Goal: Information Seeking & Learning: Learn about a topic

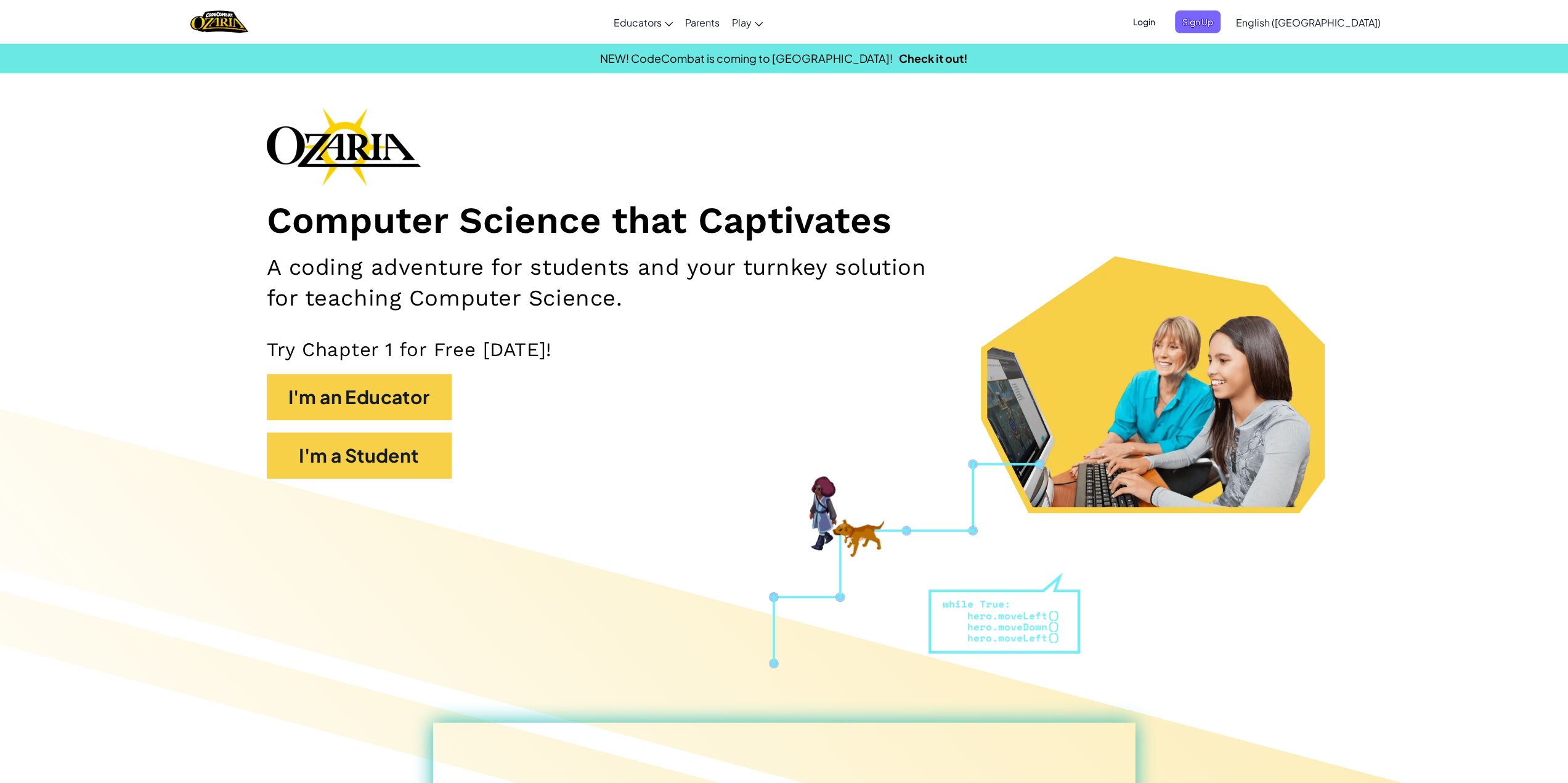
click at [1162, 23] on span "Login" at bounding box center [1143, 22] width 37 height 23
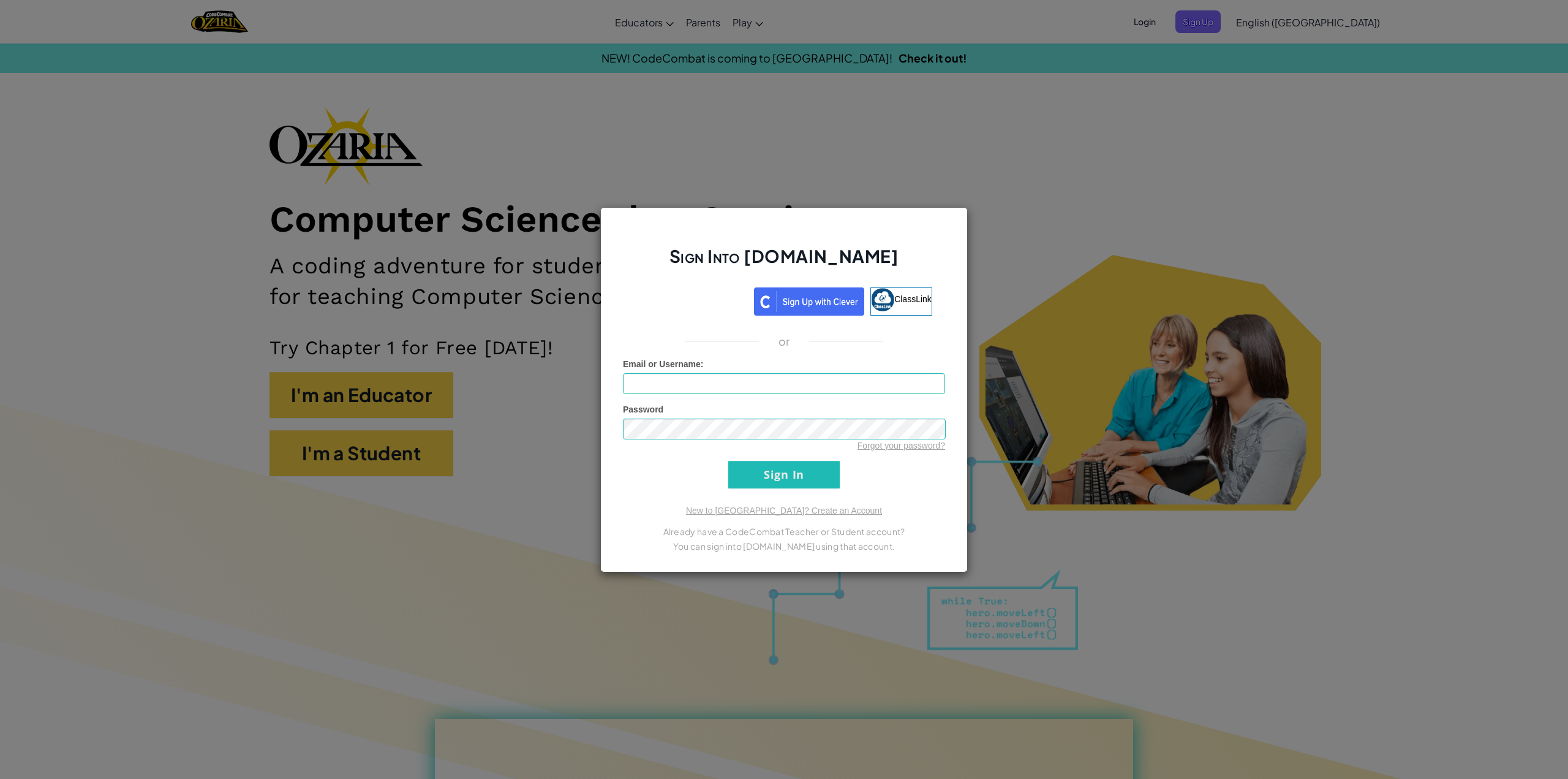
click at [1257, 12] on div "Sign Into [DOMAIN_NAME] ClassLink or Unknown Error Email or Username : Password…" at bounding box center [784, 389] width 1568 height 779
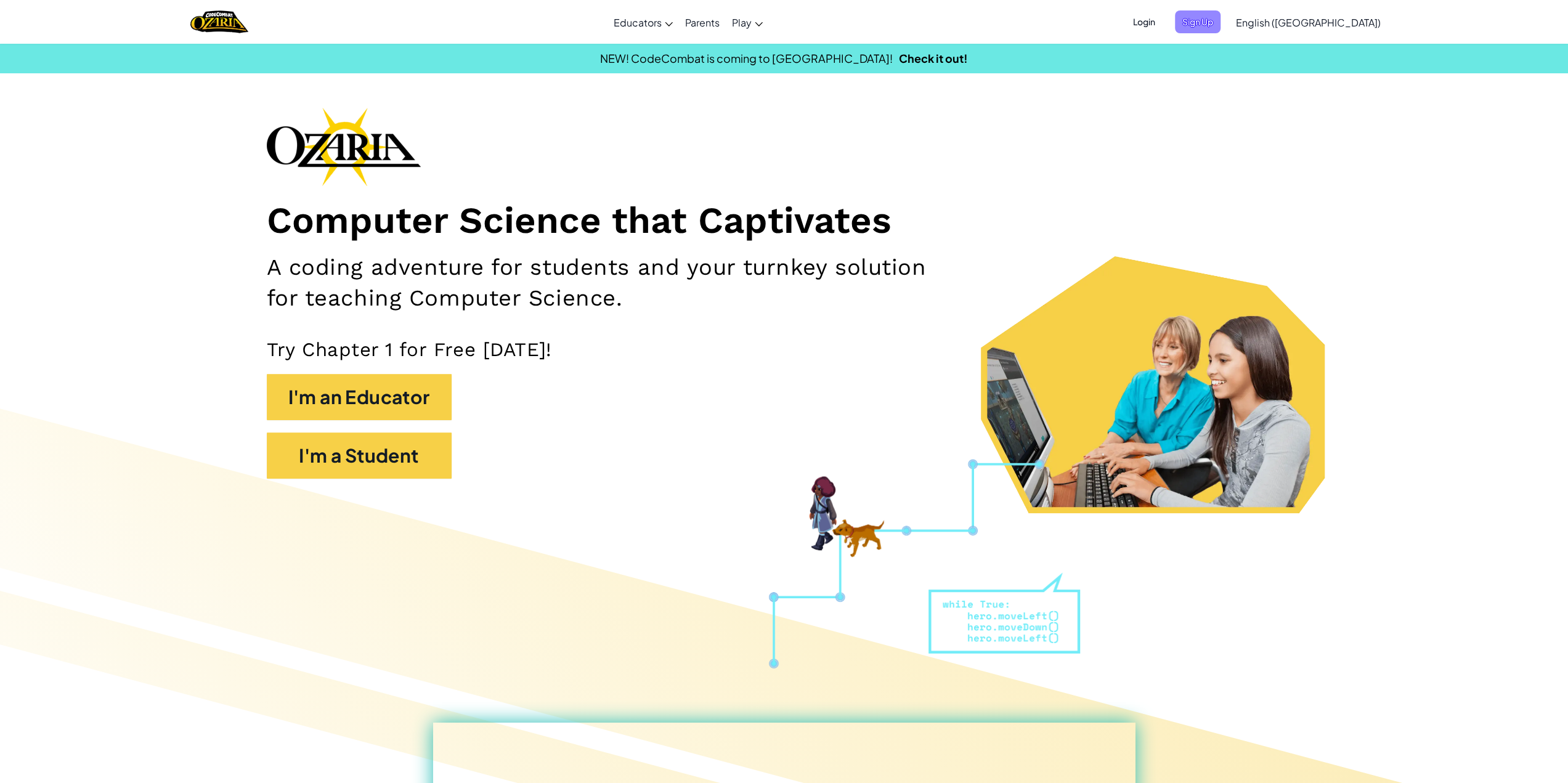
click at [1220, 29] on span "Sign Up" at bounding box center [1198, 22] width 45 height 23
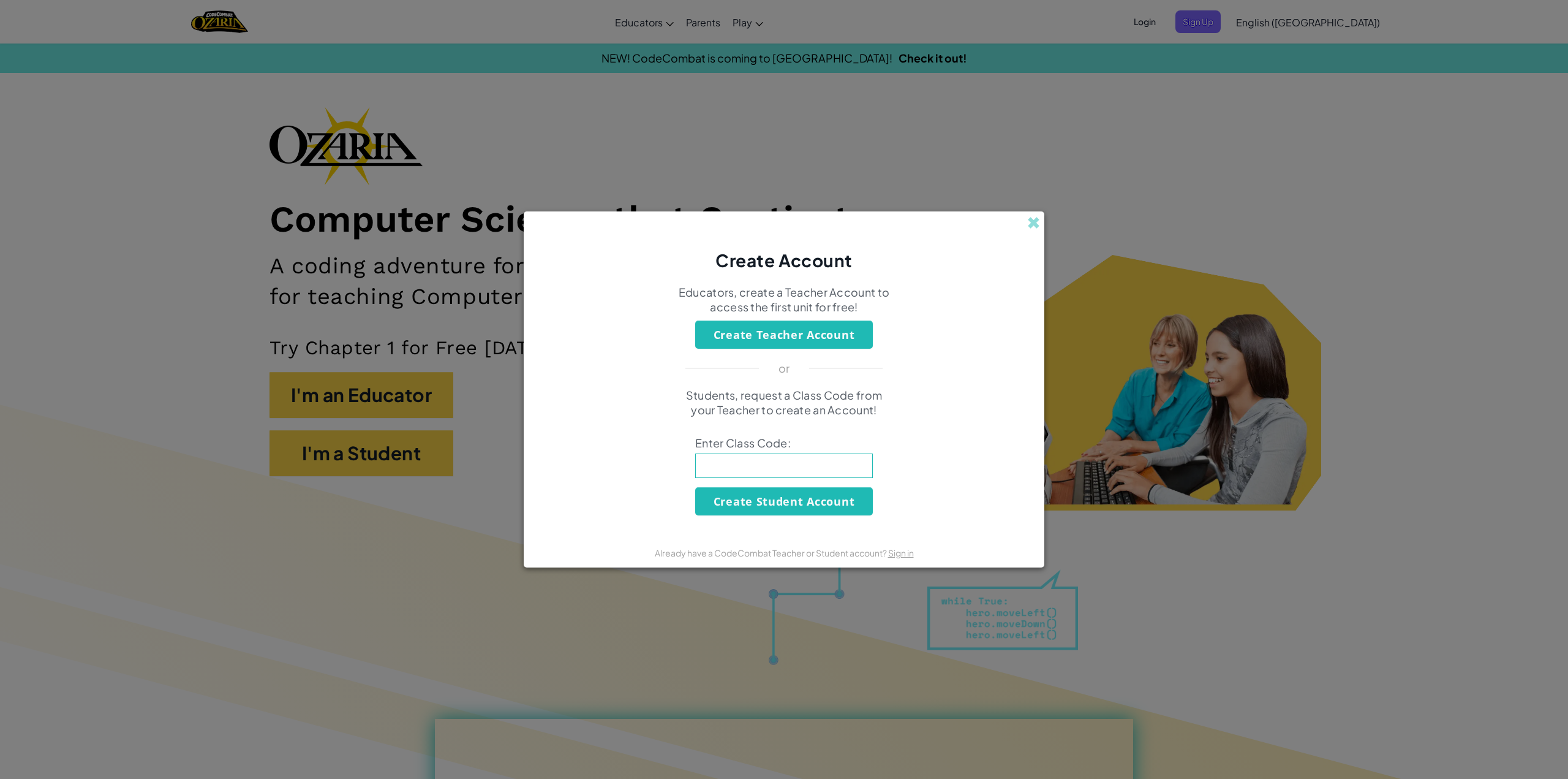
click at [758, 467] on input at bounding box center [783, 466] width 177 height 24
type input "TypeDryBus"
click at [808, 494] on button "Create Student Account" at bounding box center [783, 501] width 177 height 28
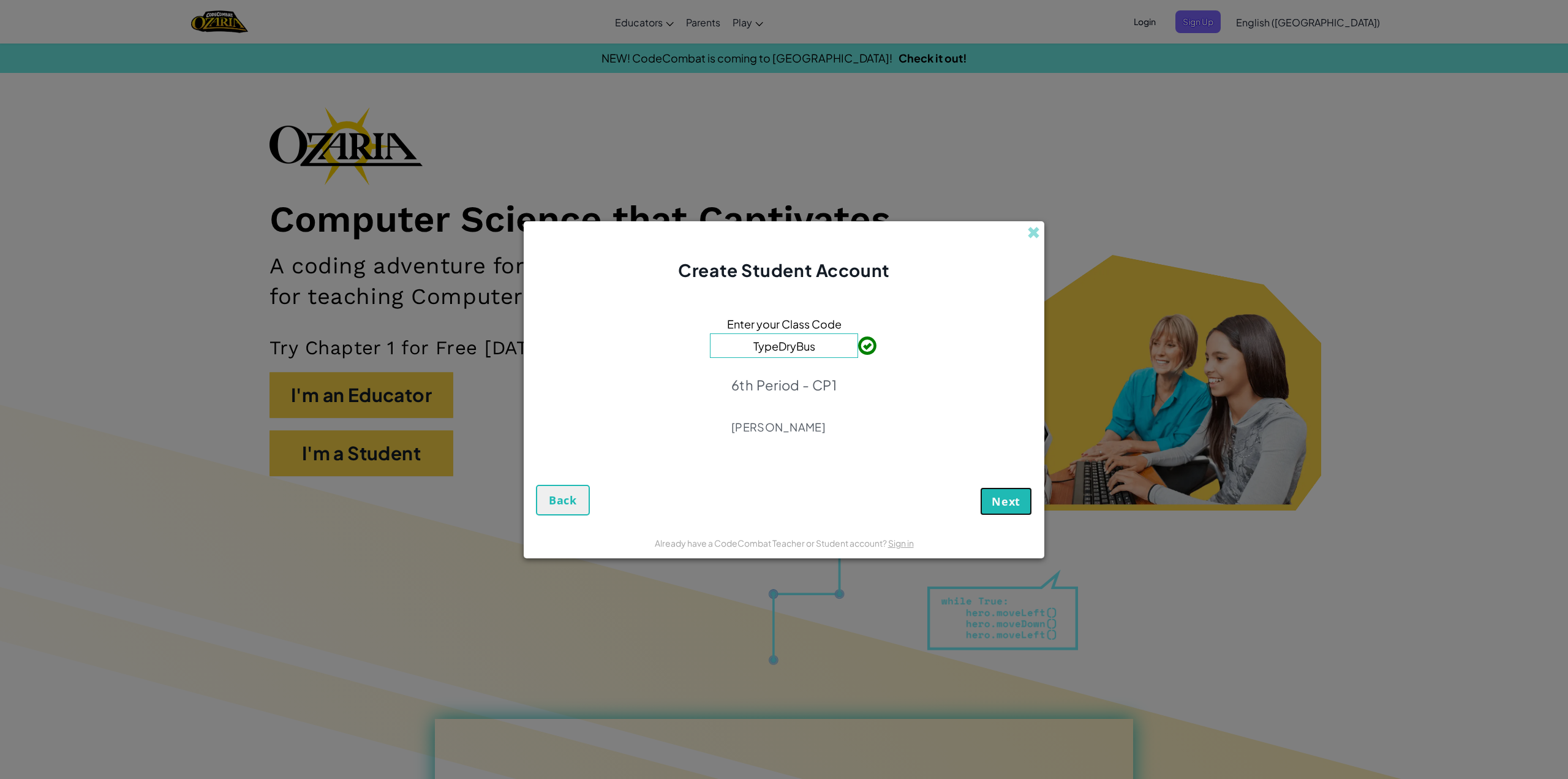
click at [1005, 496] on span "Next" at bounding box center [1006, 502] width 29 height 14
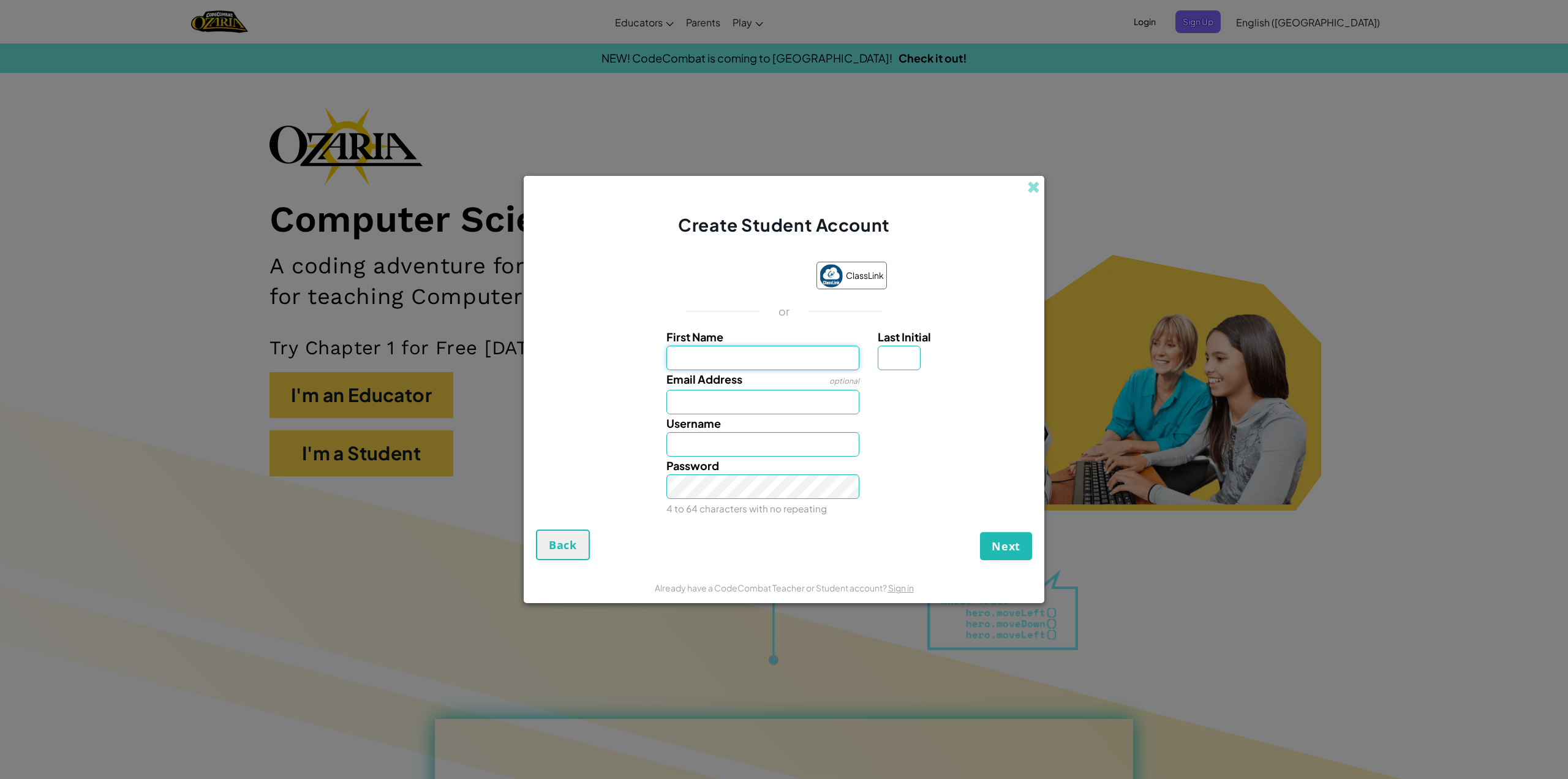
click at [747, 351] on input "First Name" at bounding box center [762, 358] width 194 height 24
type input "y"
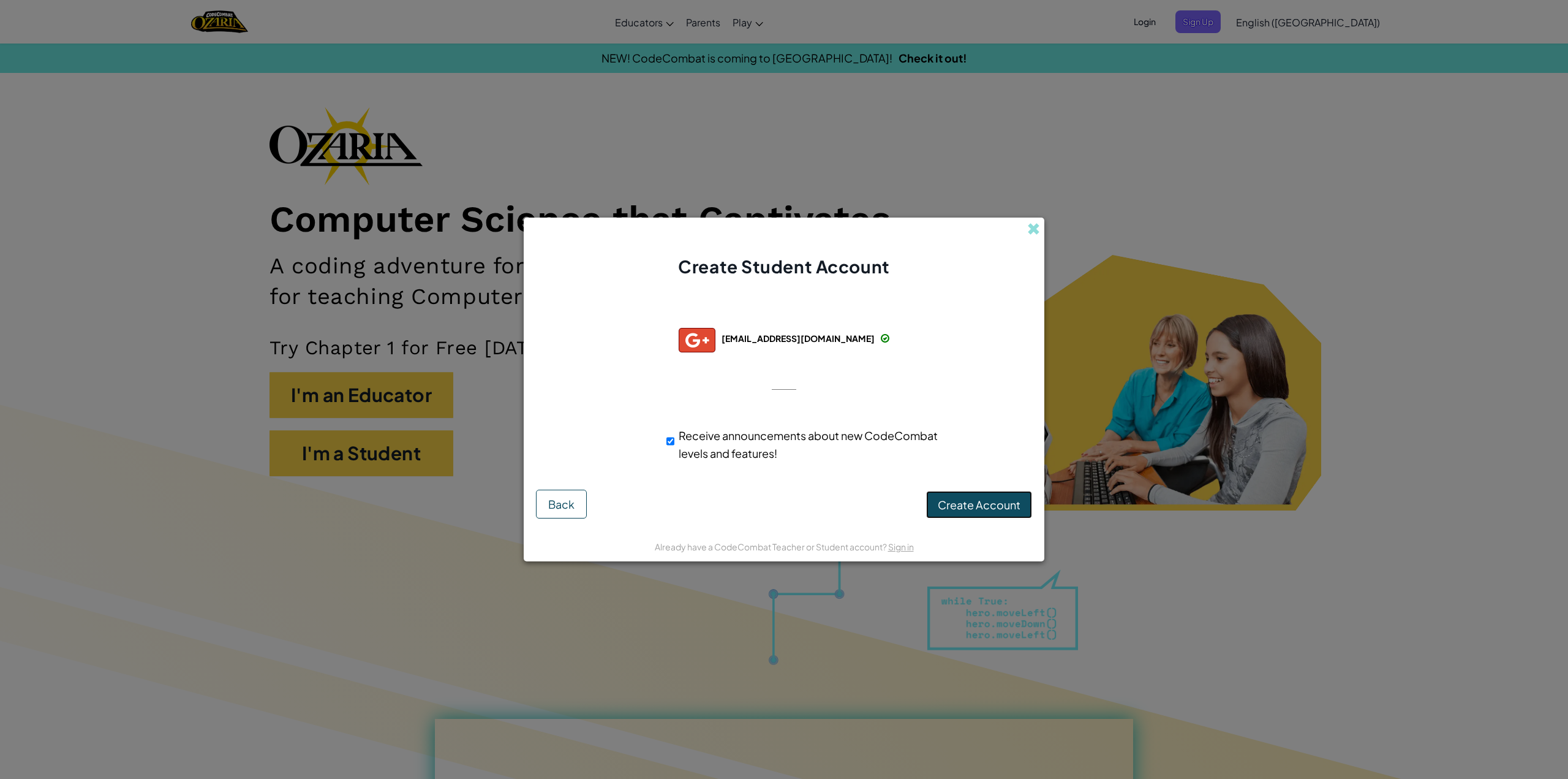
click at [973, 500] on span "Create Account" at bounding box center [979, 505] width 83 height 14
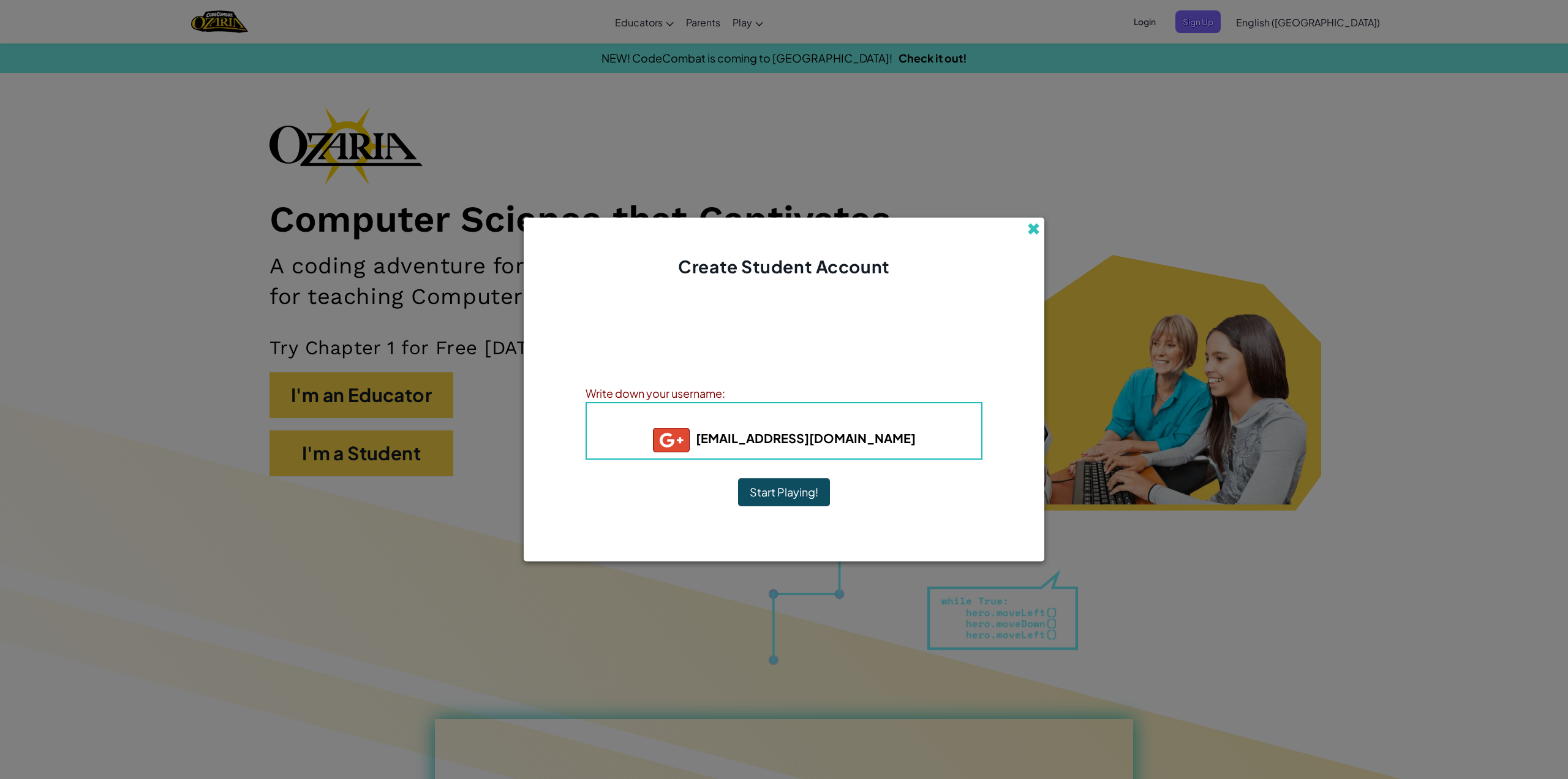
click at [1035, 228] on span at bounding box center [1033, 229] width 13 height 13
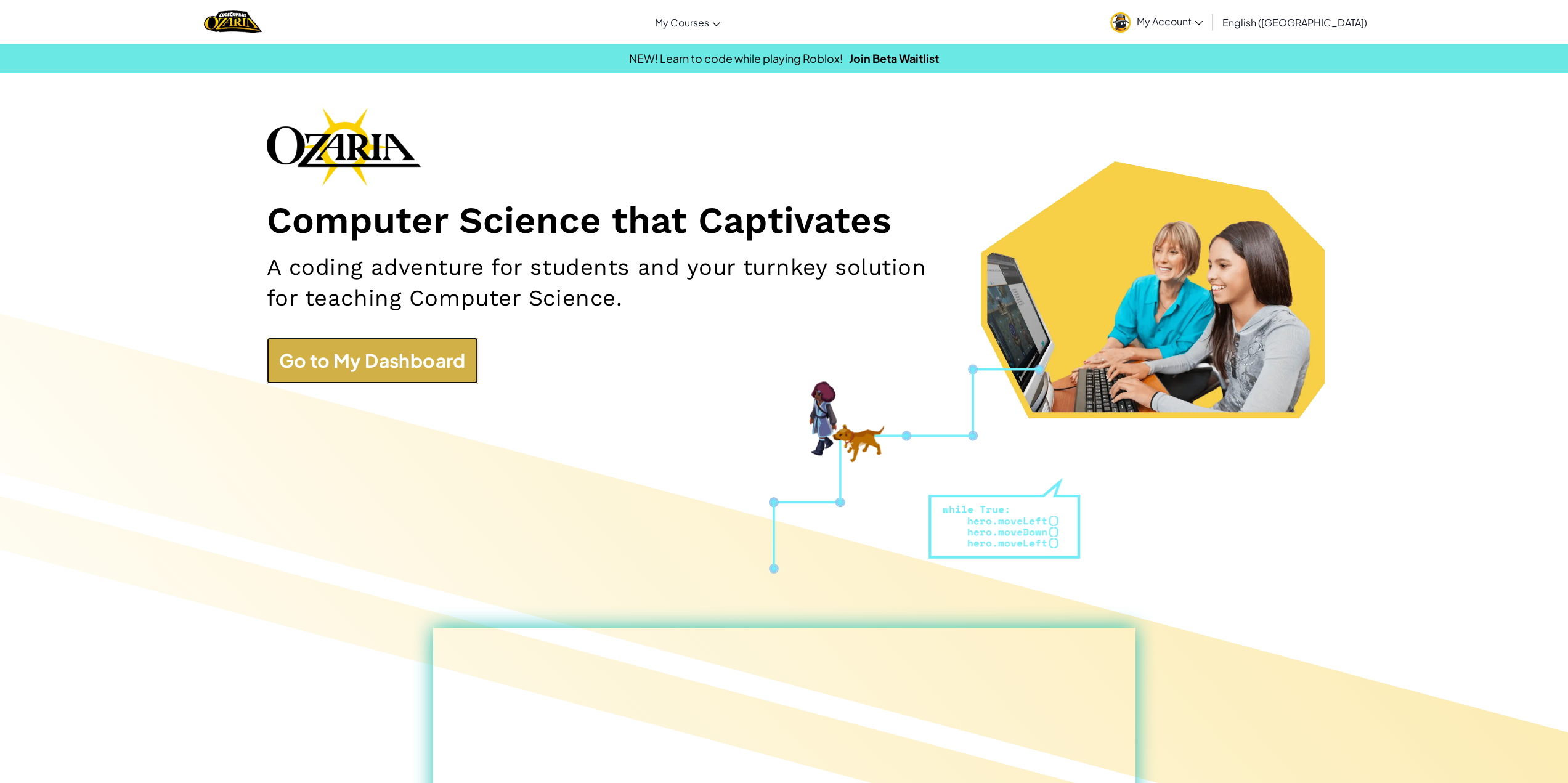
click at [441, 364] on link "Go to My Dashboard" at bounding box center [372, 360] width 211 height 46
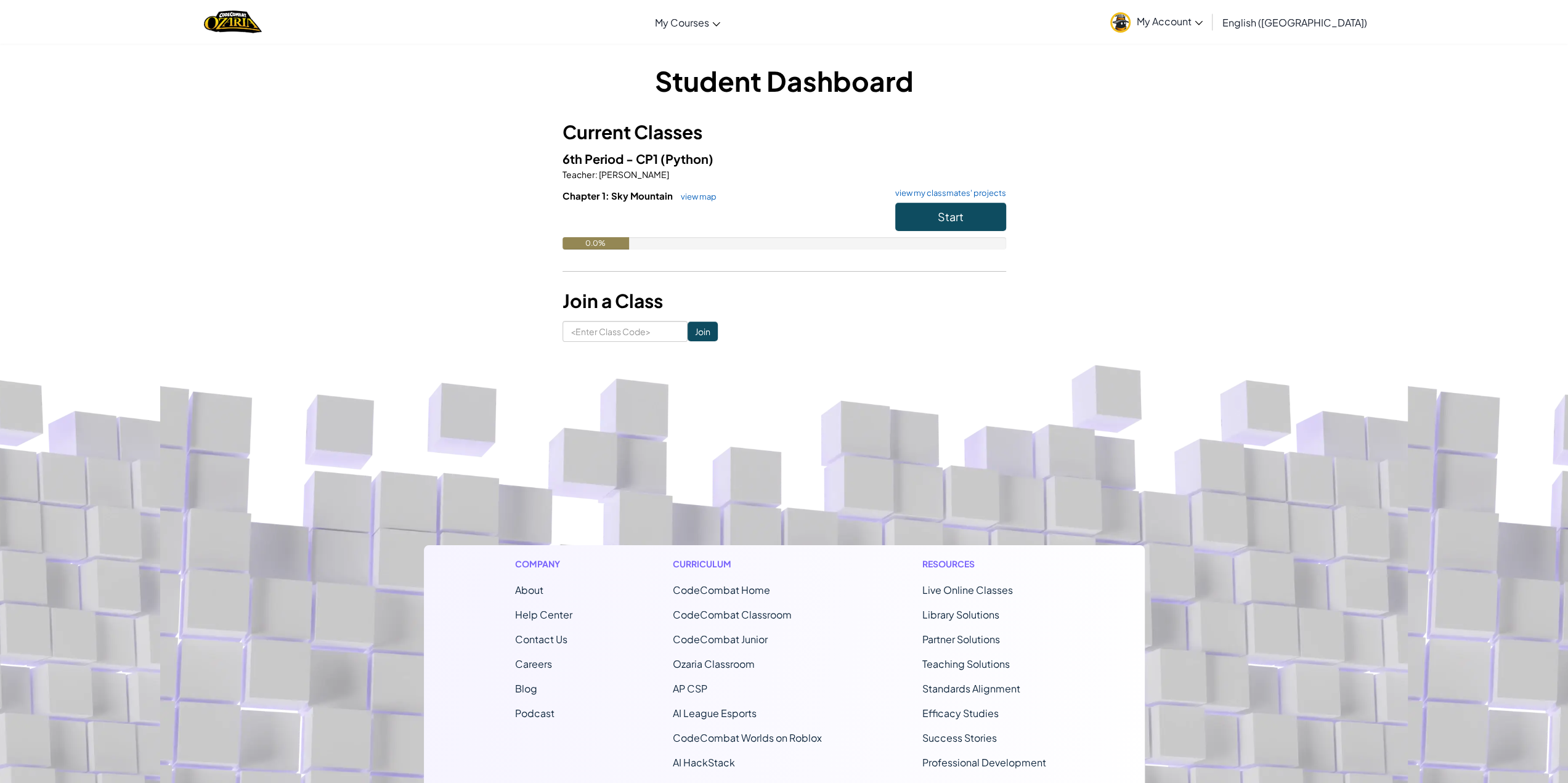
drag, startPoint x: 98, startPoint y: 708, endPoint x: 102, endPoint y: 715, distance: 8.1
click at [102, 714] on footer "Company About Help Center Contact Us Careers Blog Podcast Curriculum CodeCombat…" at bounding box center [784, 693] width 1568 height 667
click at [951, 208] on button "Start" at bounding box center [951, 216] width 110 height 28
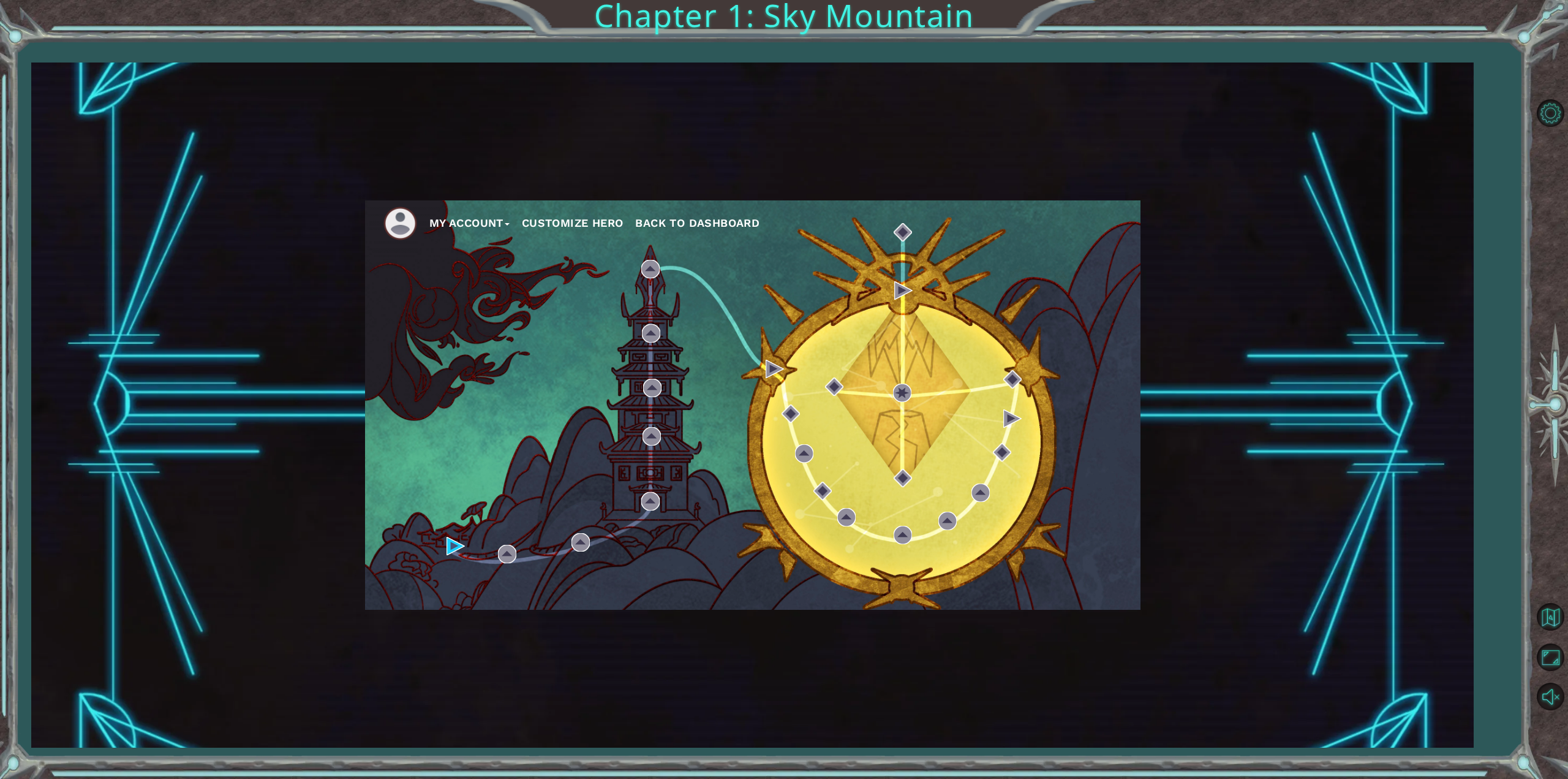
click at [627, 406] on div "My Account Customize Hero Back to Dashboard" at bounding box center [753, 405] width 776 height 410
drag, startPoint x: 1189, startPoint y: 522, endPoint x: 1196, endPoint y: 518, distance: 8.1
click at [1192, 520] on div "My Account Customize Hero Back to Dashboard" at bounding box center [752, 405] width 1443 height 686
click at [448, 540] on img at bounding box center [455, 546] width 18 height 18
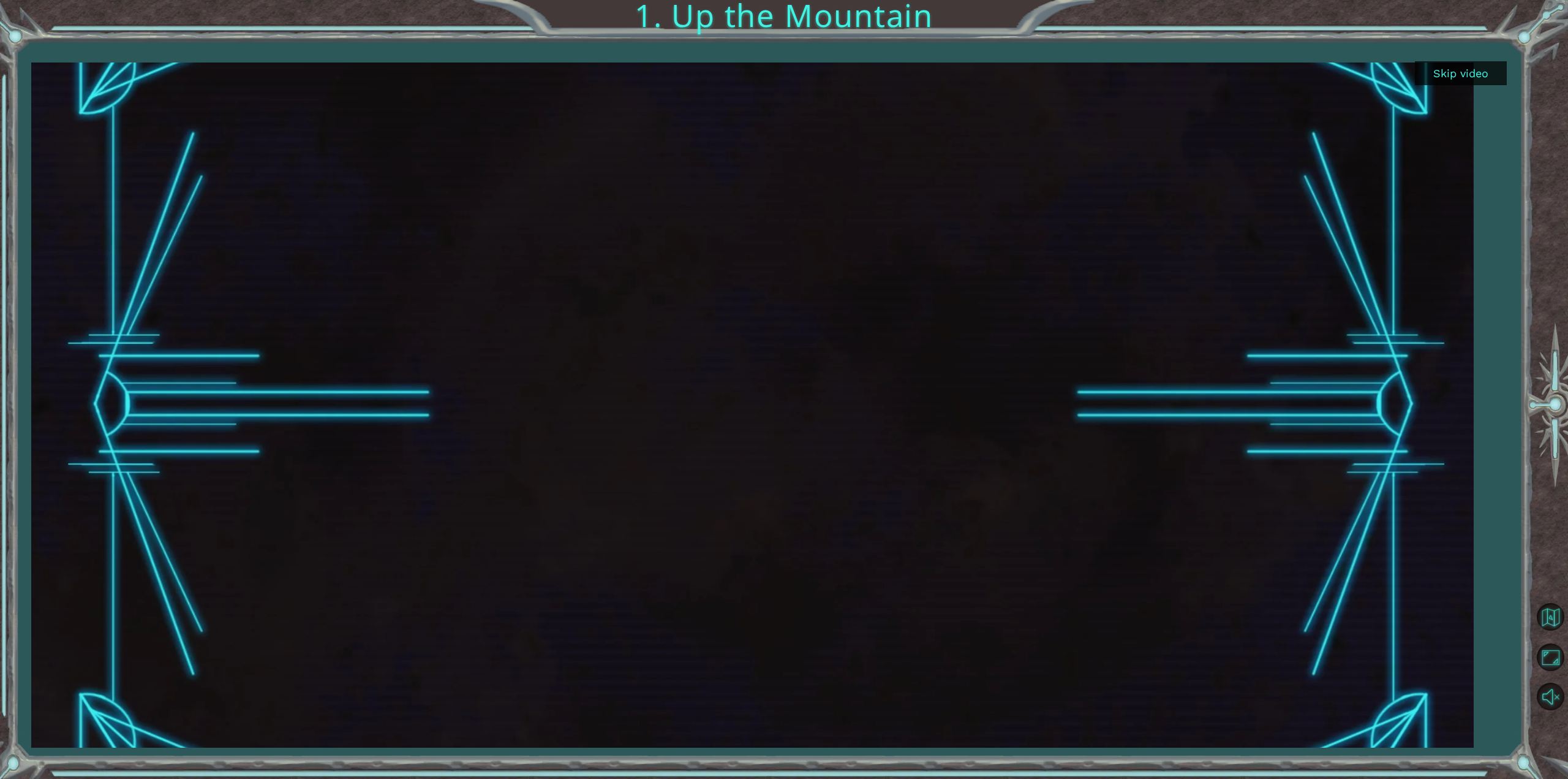
click at [1455, 72] on button "Skip video" at bounding box center [1461, 73] width 92 height 24
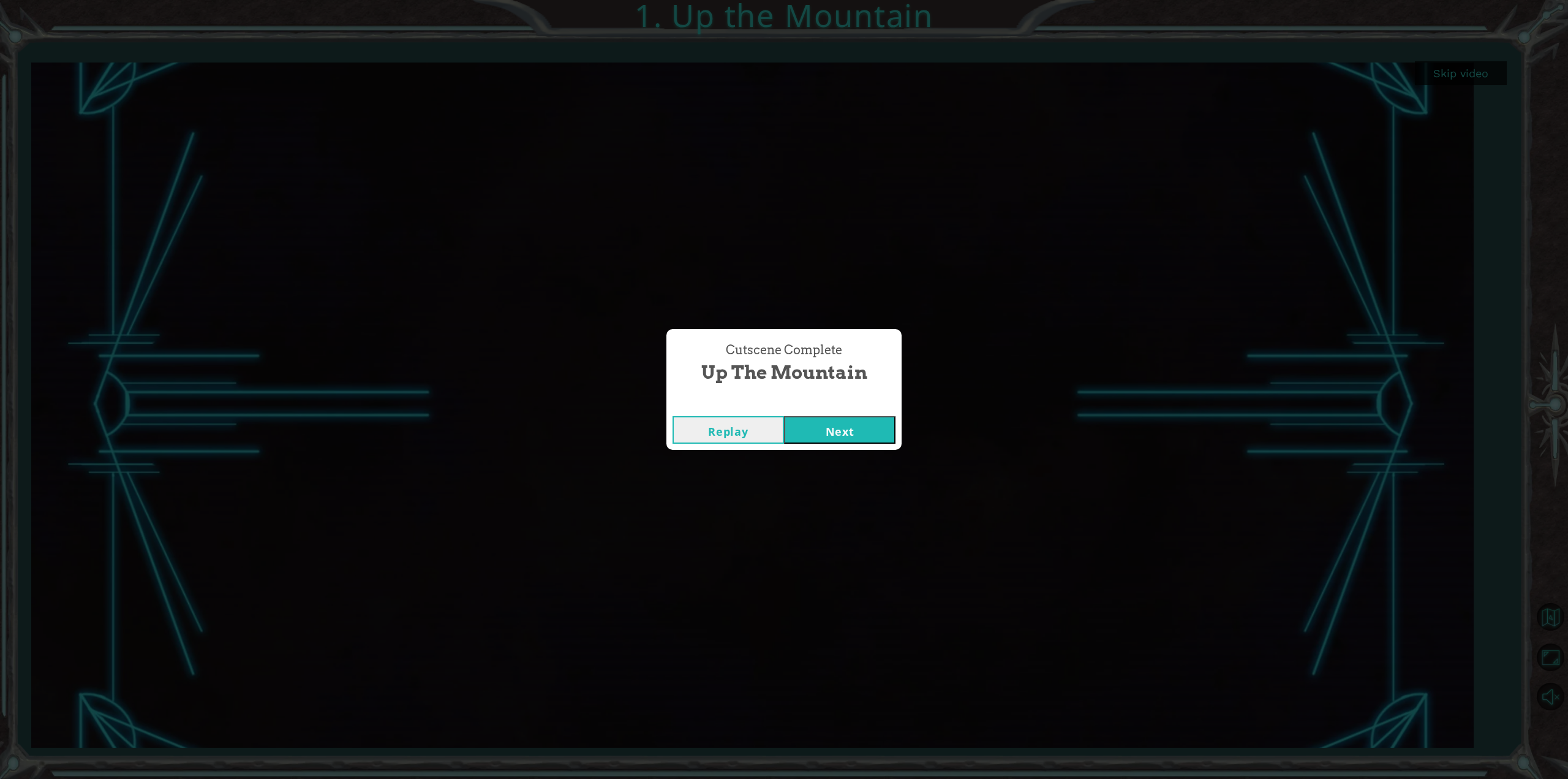
click at [820, 416] on button "Next" at bounding box center [840, 430] width 112 height 28
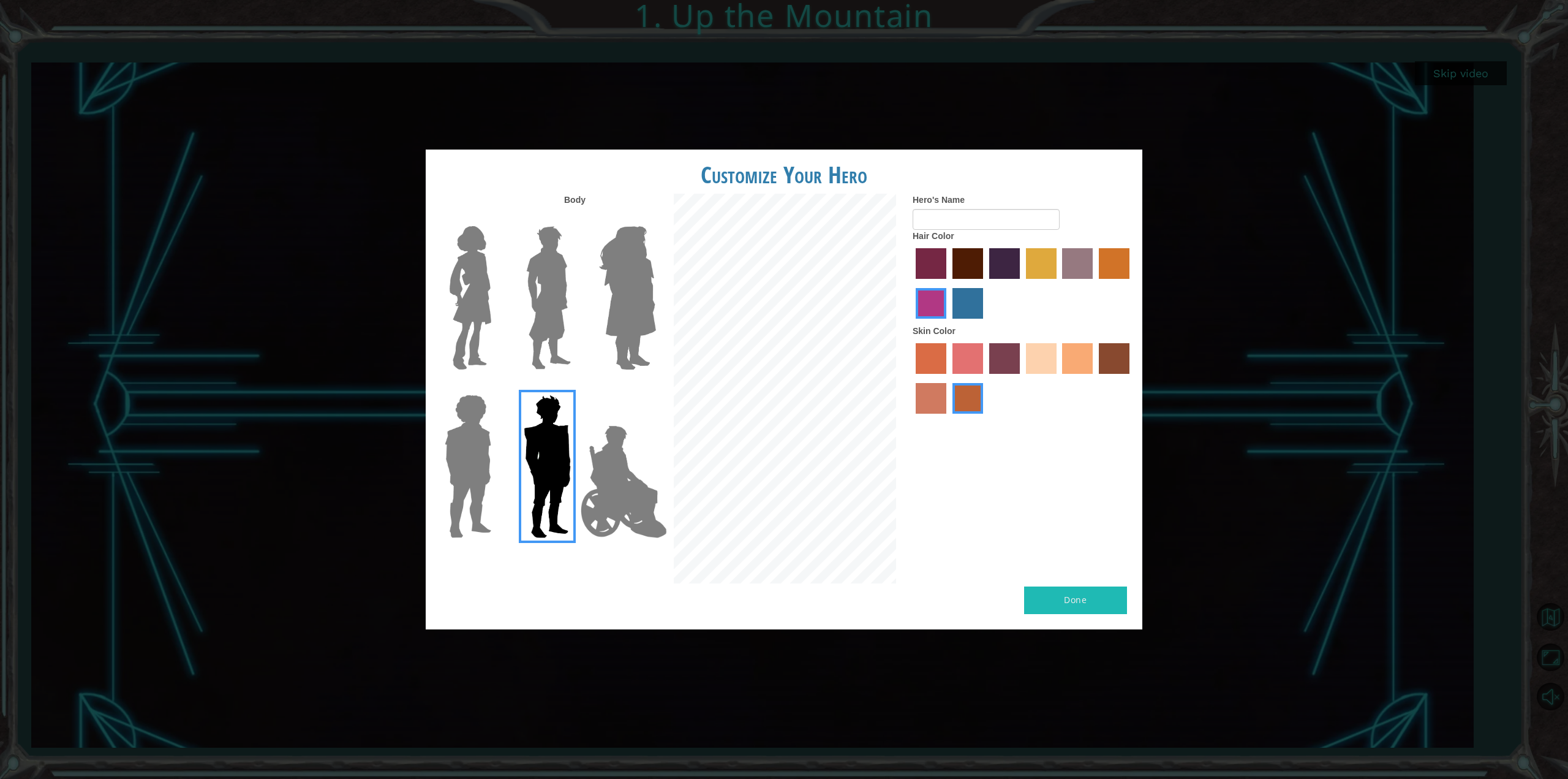
click at [624, 298] on img at bounding box center [627, 298] width 67 height 153
click at [655, 218] on input "Hero Amethyst" at bounding box center [655, 218] width 0 height 0
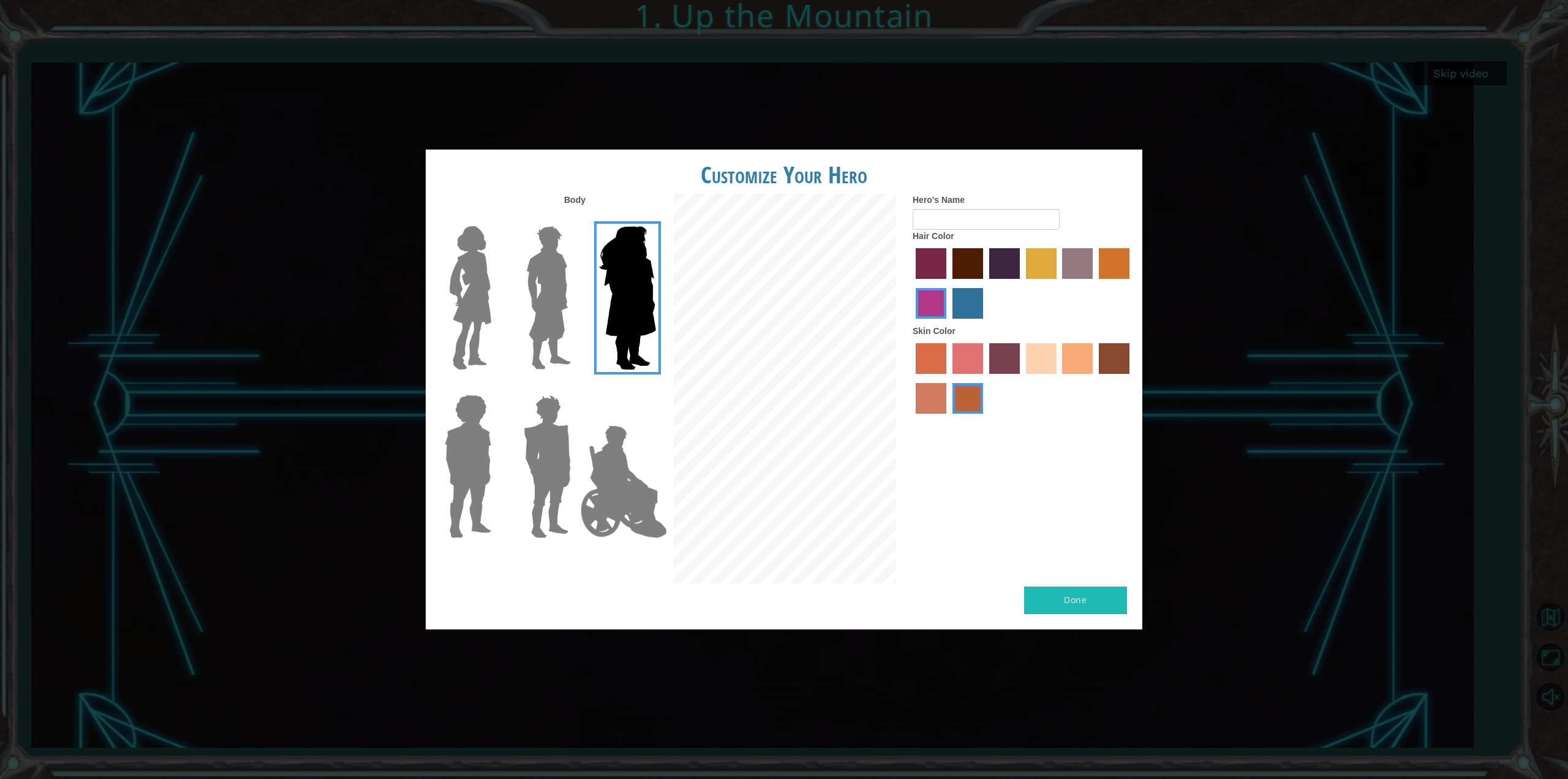
click at [461, 317] on img at bounding box center [470, 298] width 51 height 153
click at [496, 218] on input "Hero Connie" at bounding box center [496, 218] width 0 height 0
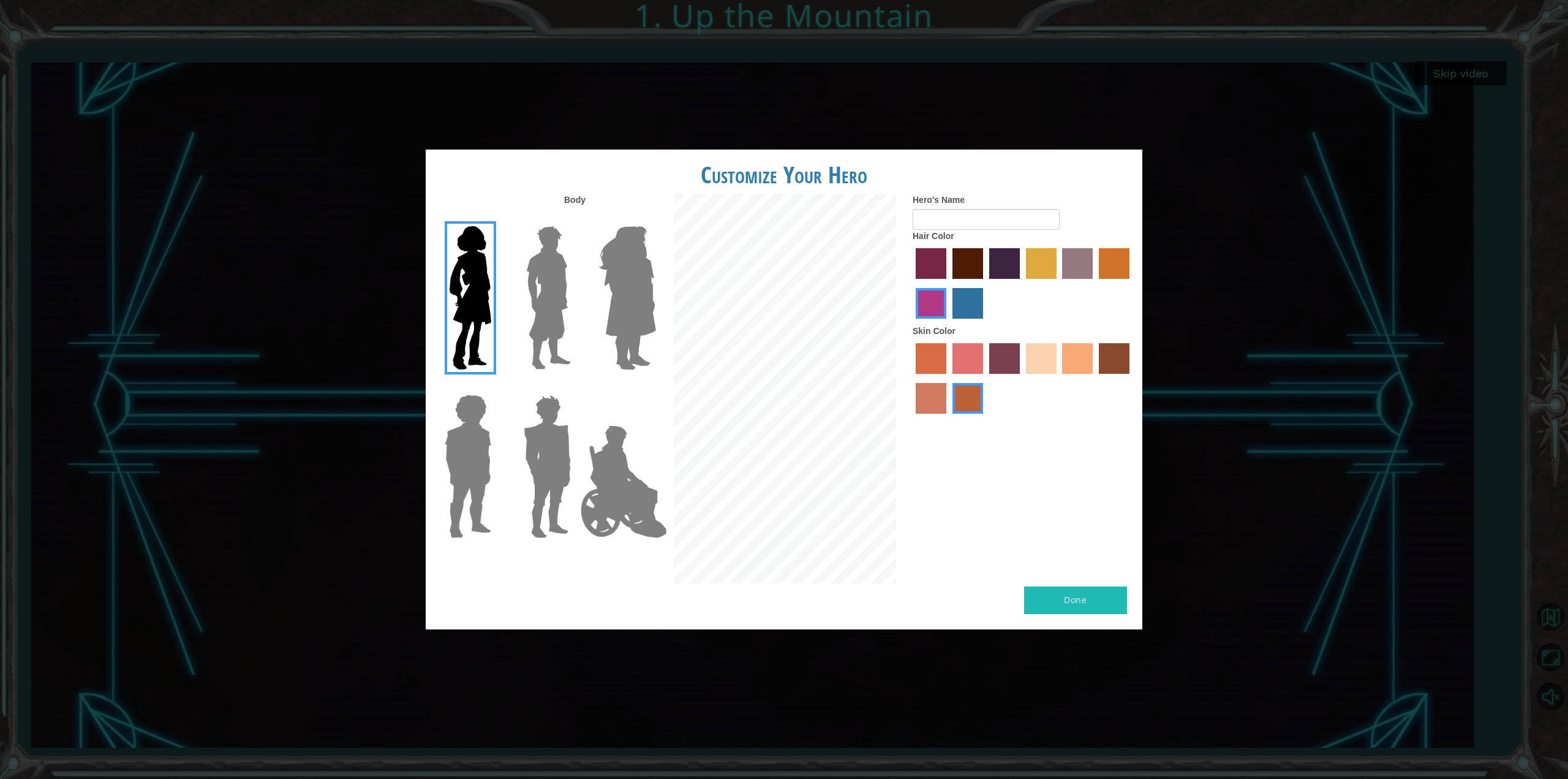
click at [930, 398] on label "burning sand skin color" at bounding box center [931, 398] width 31 height 31
click at [1131, 378] on input "burning sand skin color" at bounding box center [1131, 378] width 0 height 0
drag, startPoint x: 1075, startPoint y: 358, endPoint x: 1063, endPoint y: 375, distance: 20.8
click at [1071, 362] on label "tacao skin color" at bounding box center [1077, 358] width 31 height 31
click at [1059, 378] on input "tacao skin color" at bounding box center [1059, 378] width 0 height 0
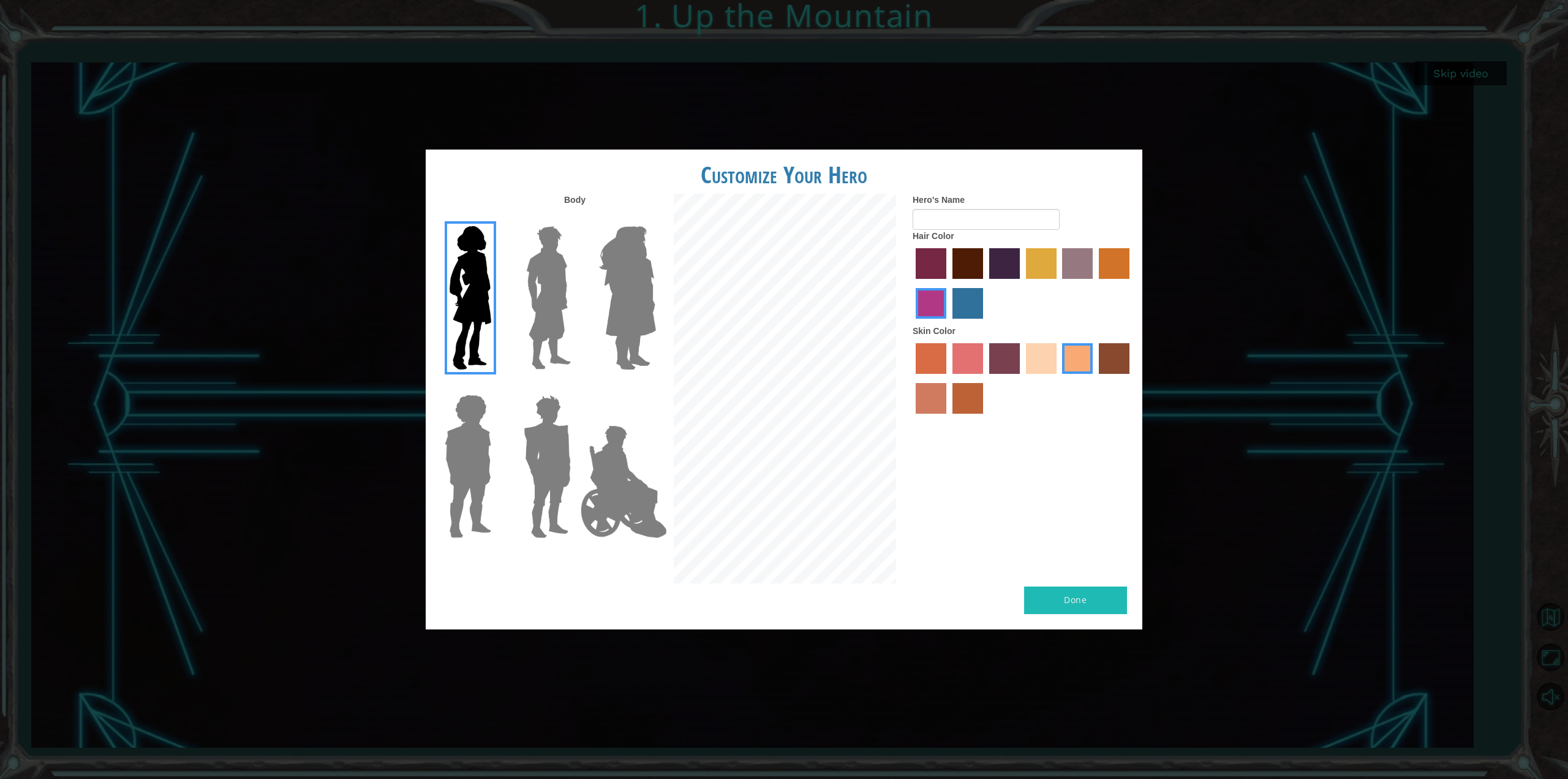
click at [920, 303] on label "medium red violet hair color" at bounding box center [931, 303] width 31 height 31
click at [1131, 283] on input "medium red violet hair color" at bounding box center [1131, 283] width 0 height 0
click at [971, 301] on label "lachmara hair color" at bounding box center [968, 303] width 31 height 31
click at [948, 323] on input "lachmara hair color" at bounding box center [948, 323] width 0 height 0
click at [951, 213] on input "Hero's Name" at bounding box center [986, 219] width 147 height 21
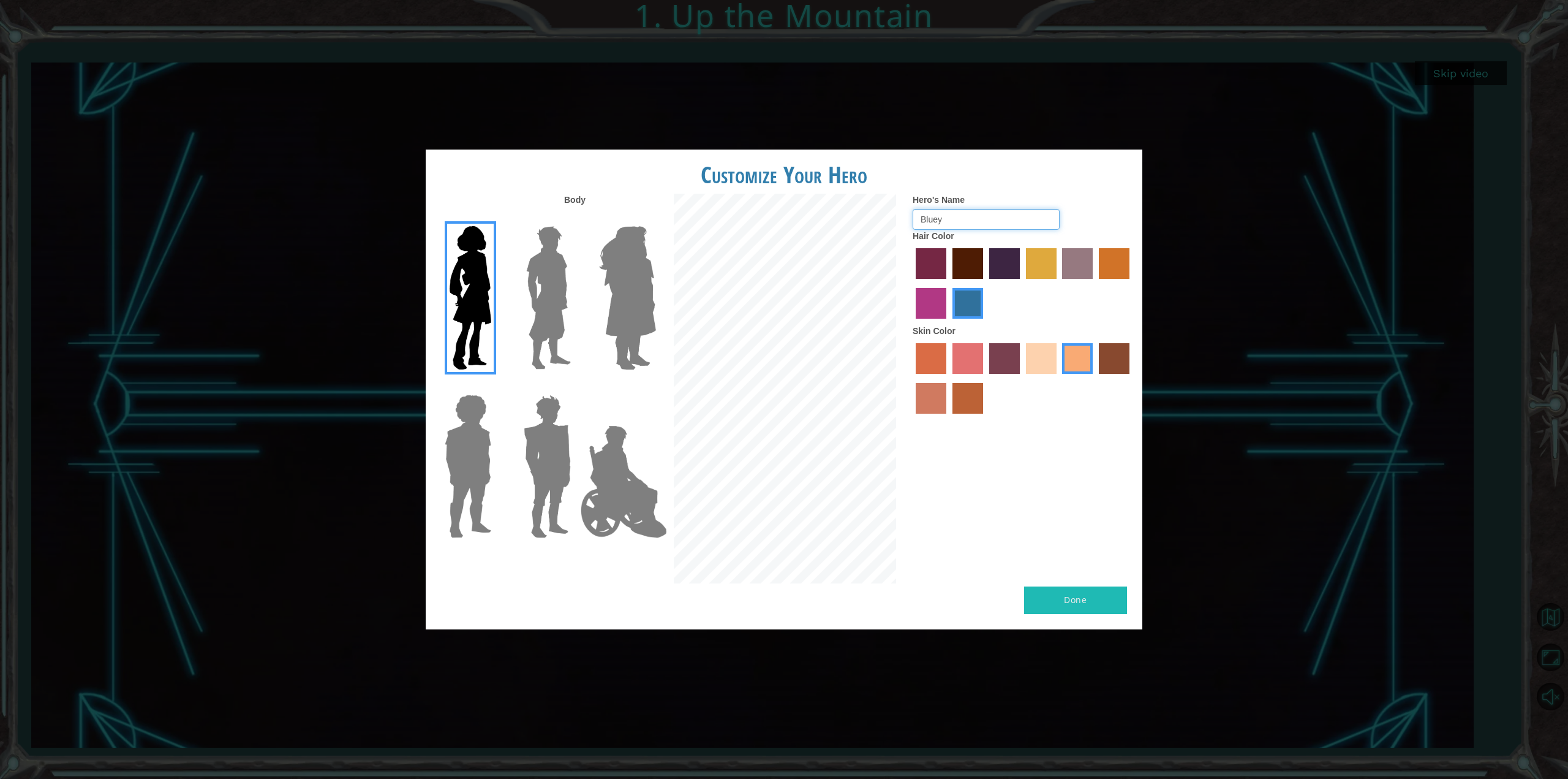
type input "Bluey"
click at [1084, 597] on button "Done" at bounding box center [1076, 600] width 103 height 28
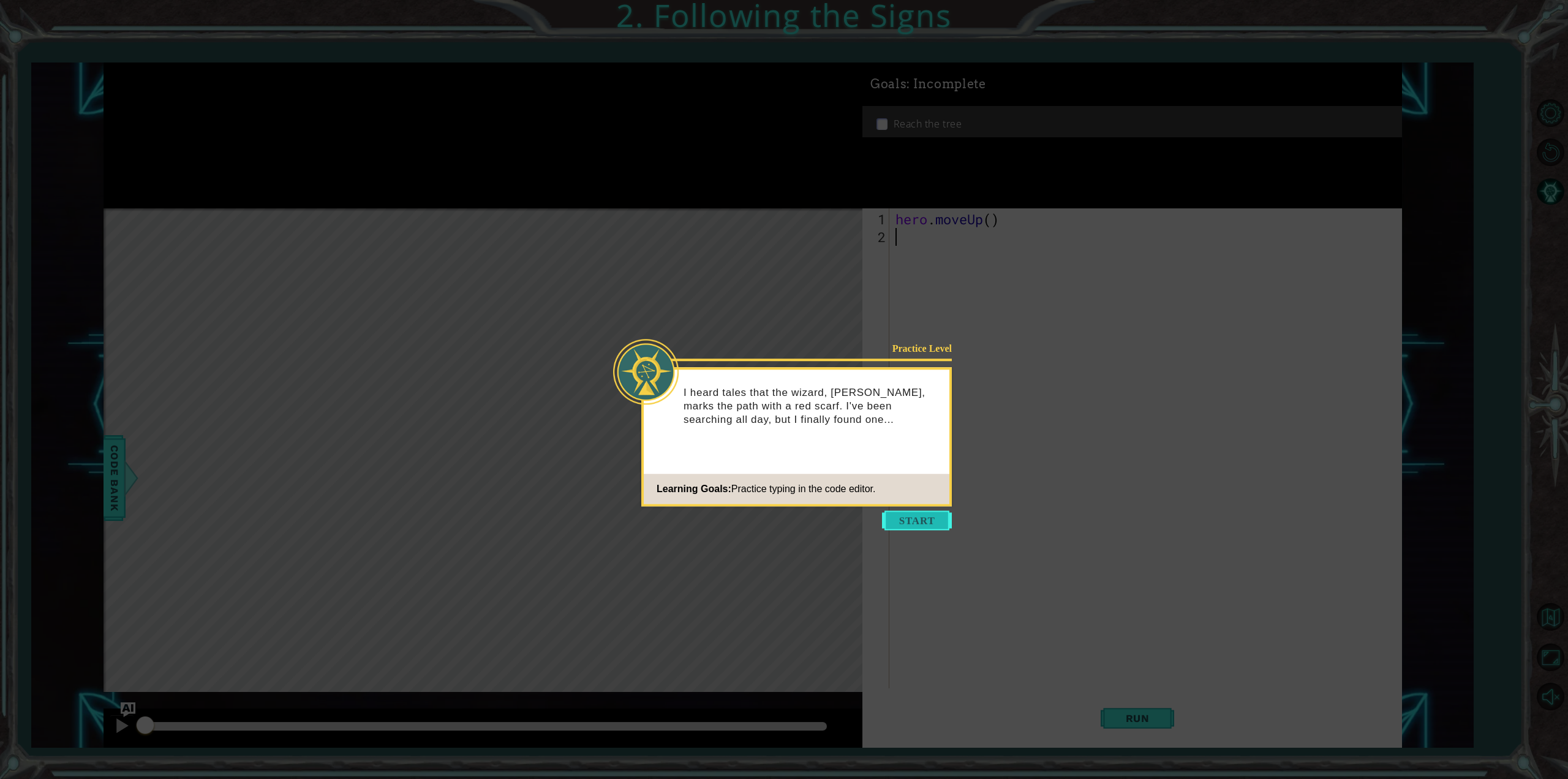
click at [933, 515] on button "Start" at bounding box center [917, 521] width 70 height 20
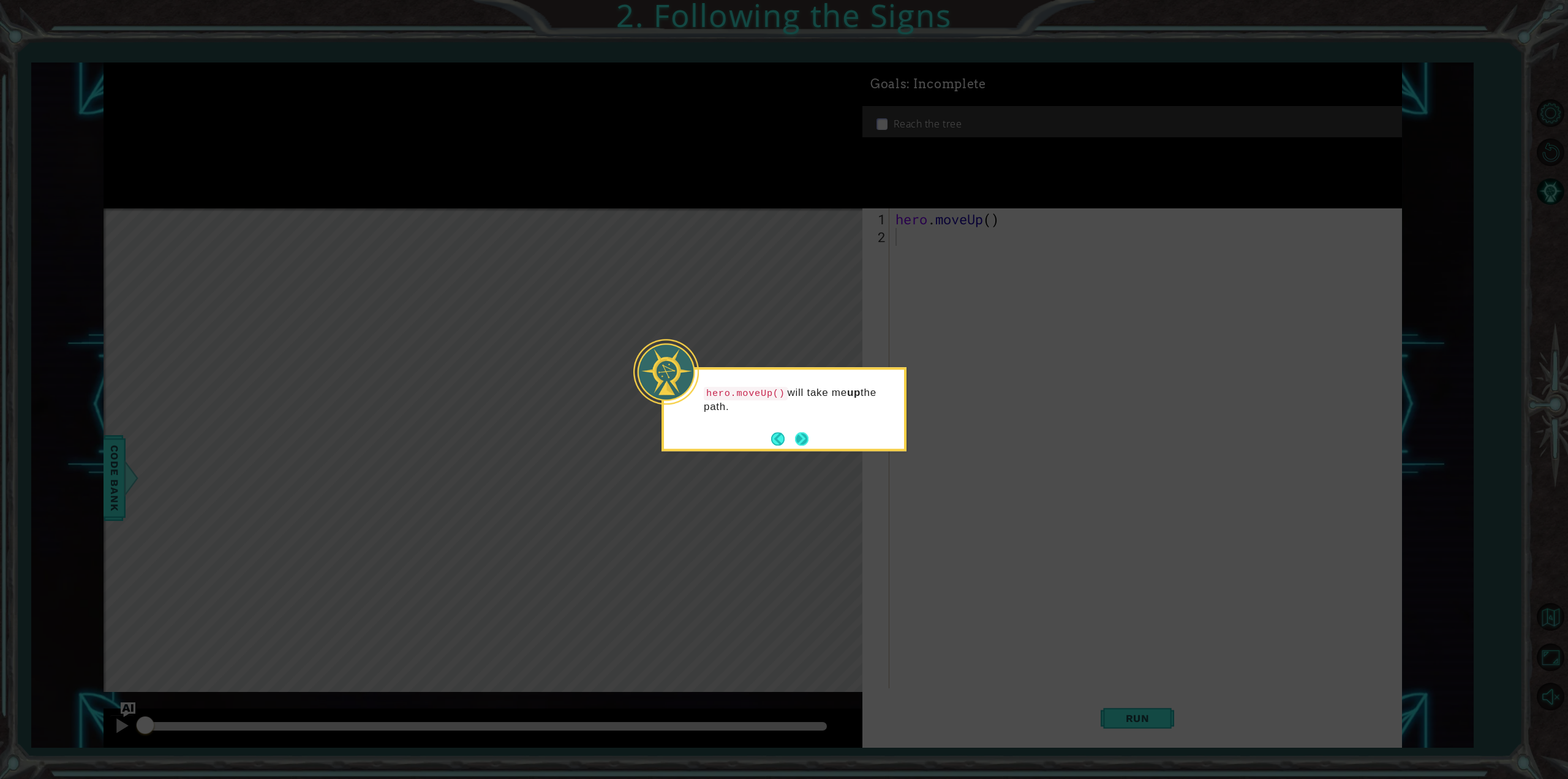
click at [807, 442] on button "Next" at bounding box center [801, 439] width 14 height 14
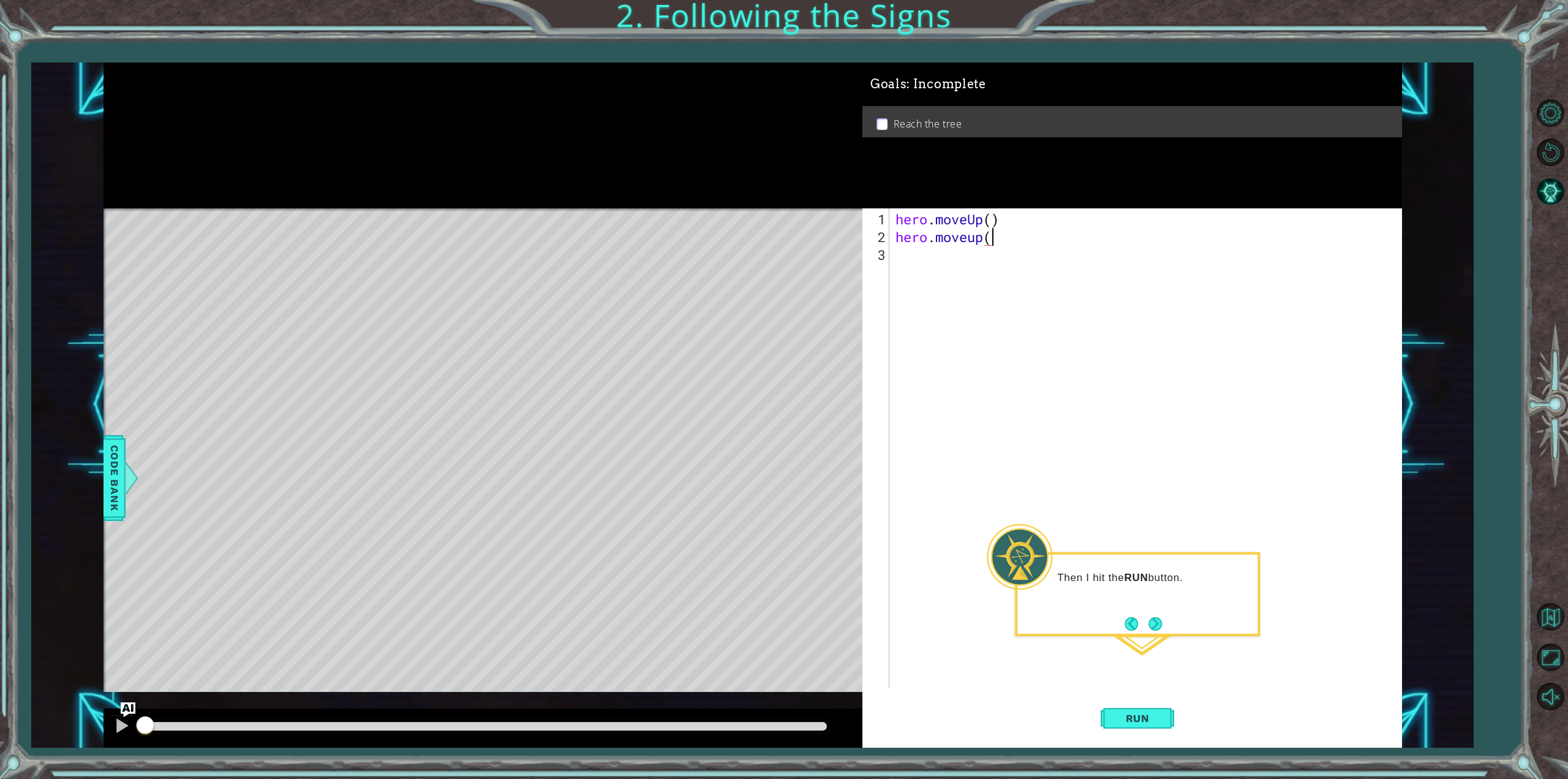
scroll to position [0, 4]
click at [1159, 630] on button "Next" at bounding box center [1156, 624] width 14 height 14
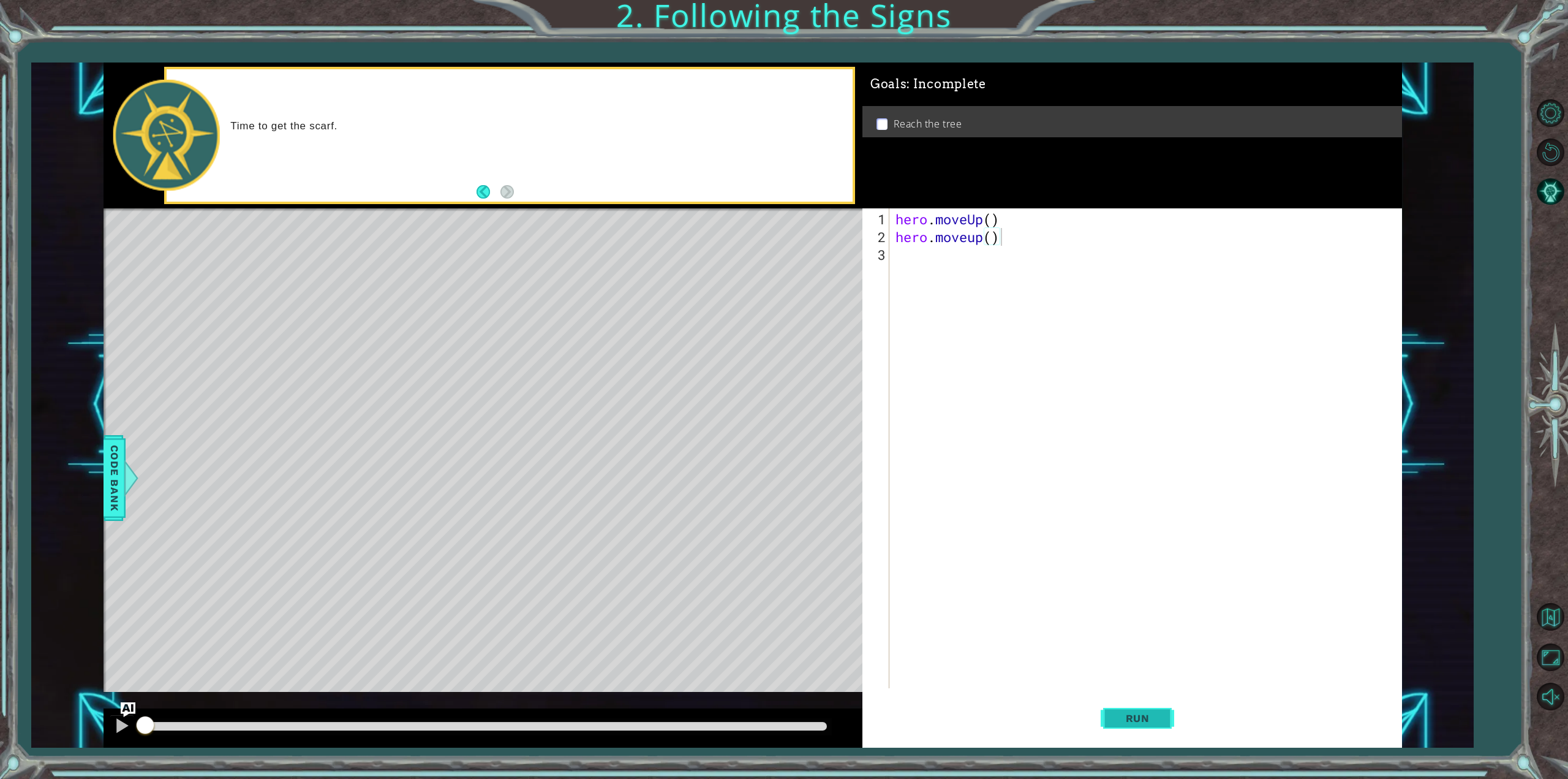
click at [1136, 711] on button "Run" at bounding box center [1138, 719] width 74 height 54
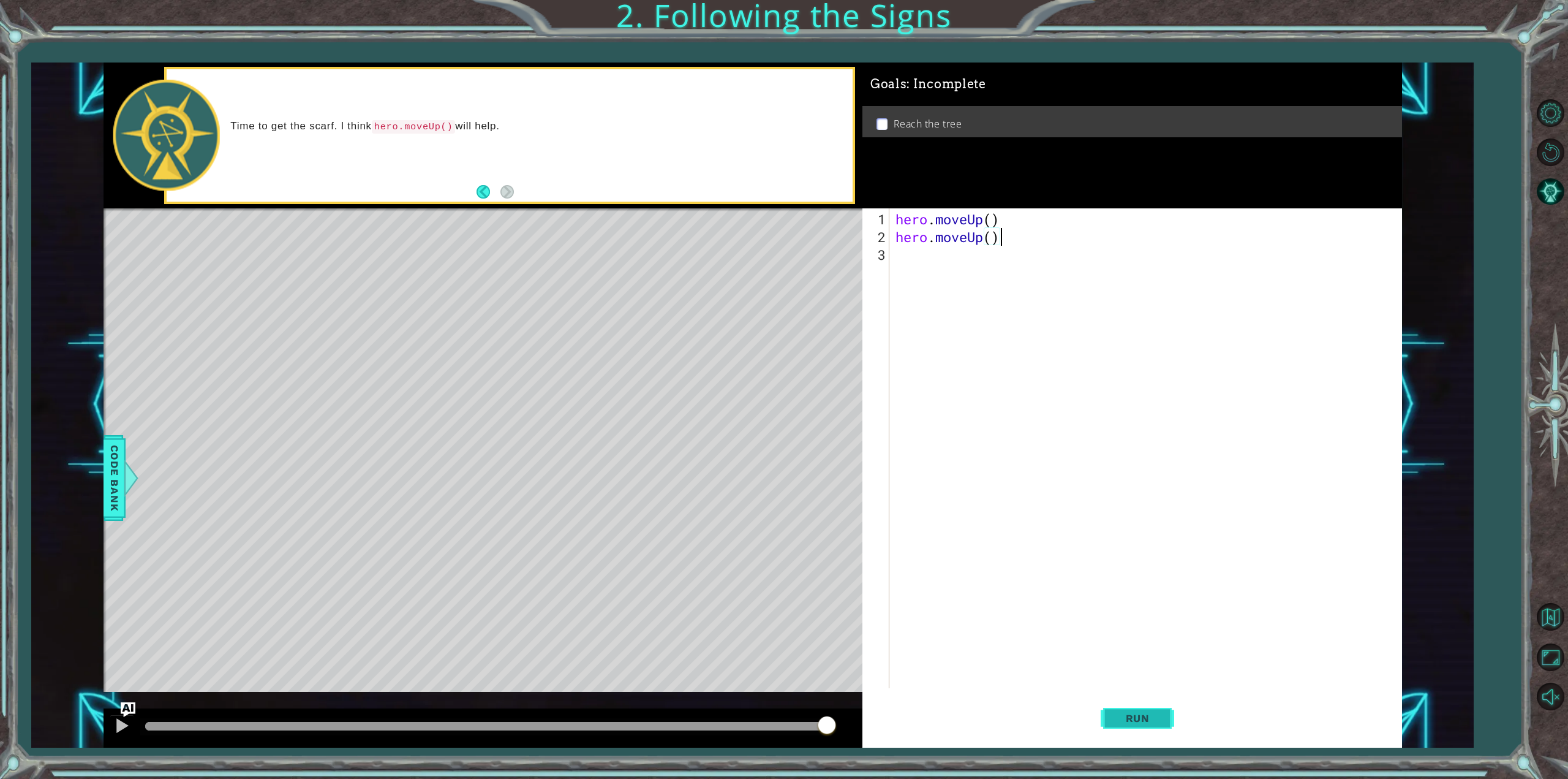
type textarea "hero.moveUp()"
click at [1165, 724] on button "Run" at bounding box center [1138, 719] width 74 height 54
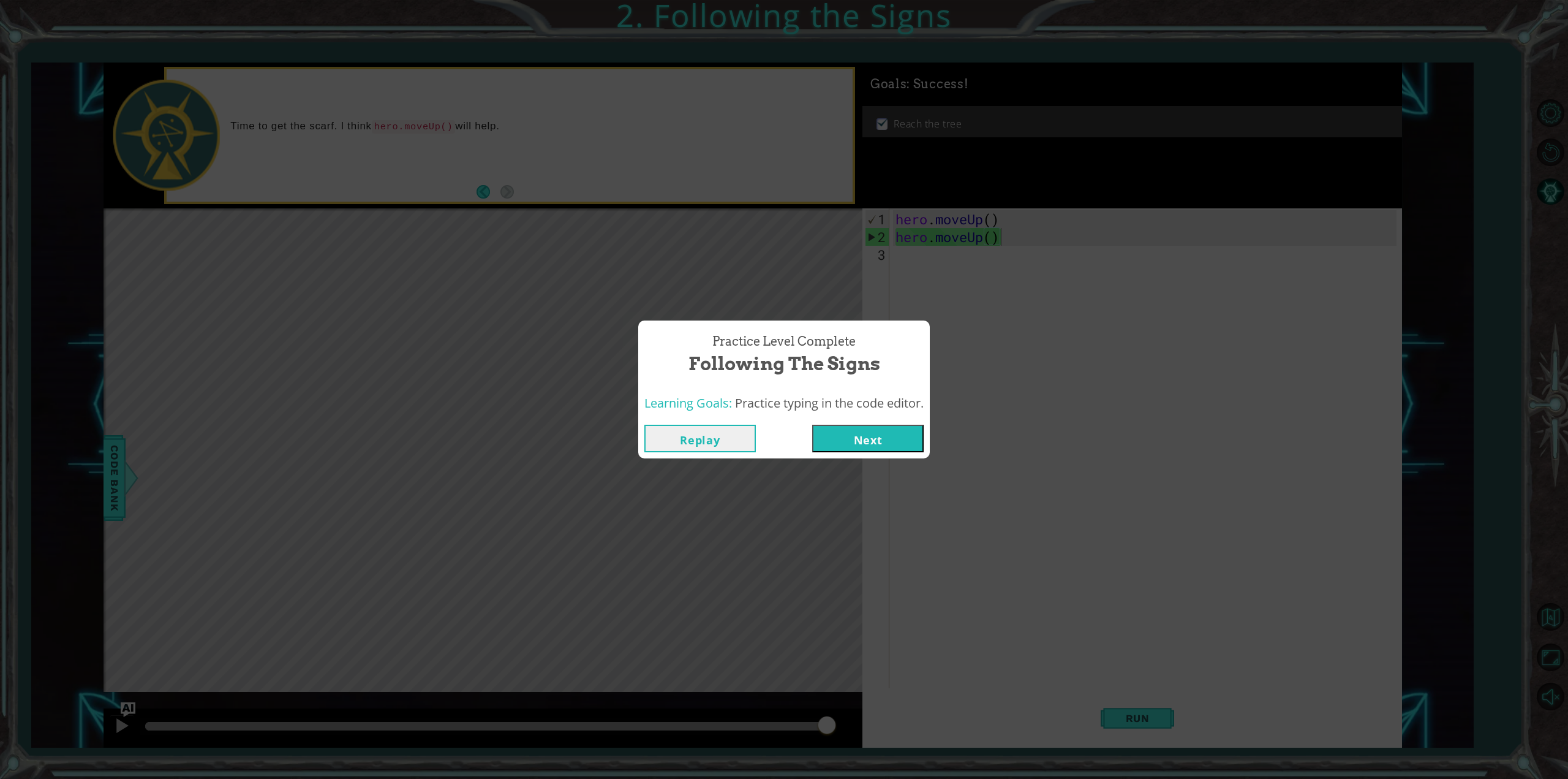
click at [886, 429] on button "Next" at bounding box center [868, 439] width 112 height 28
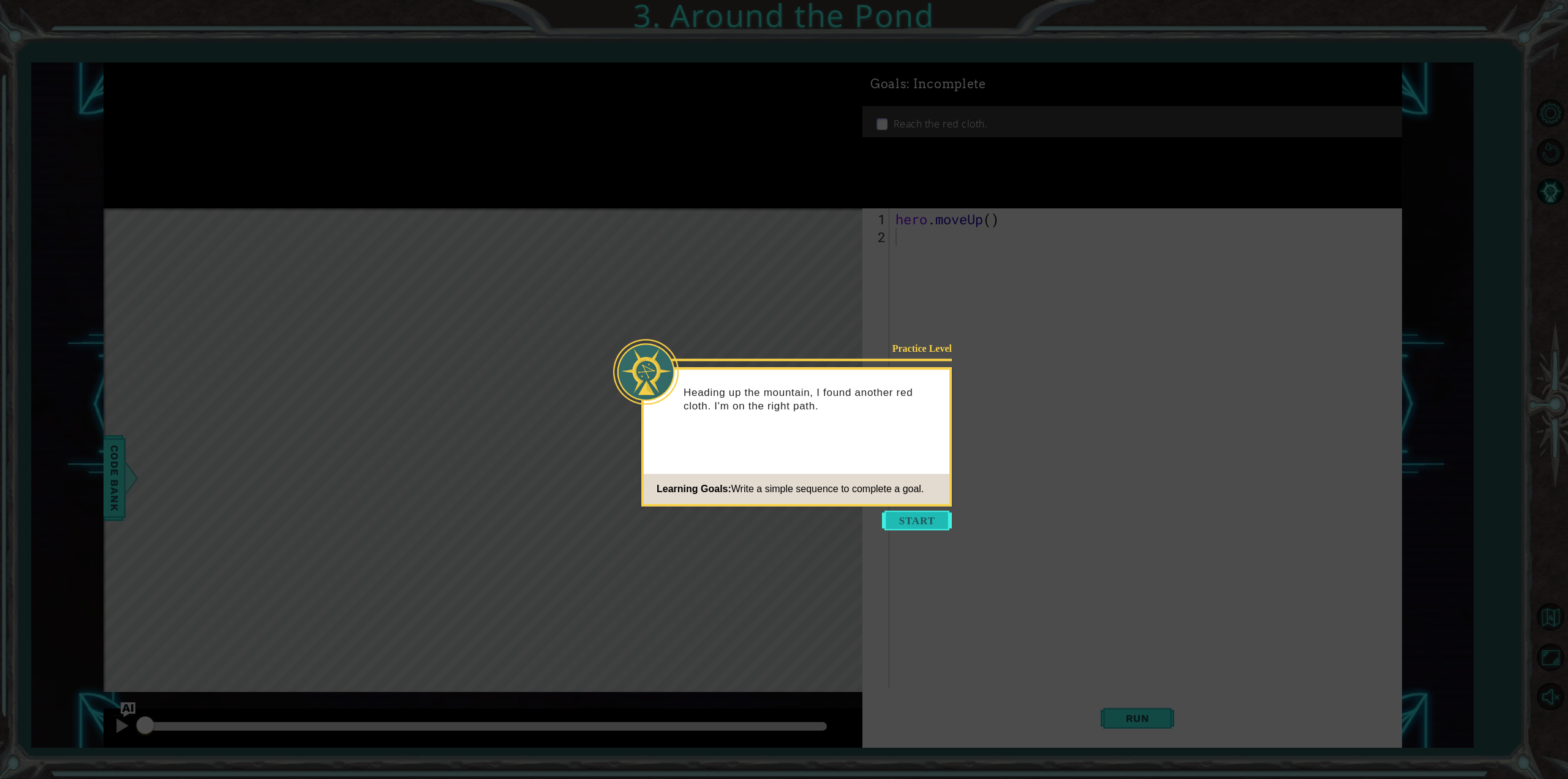
click at [926, 524] on button "Start" at bounding box center [917, 521] width 70 height 20
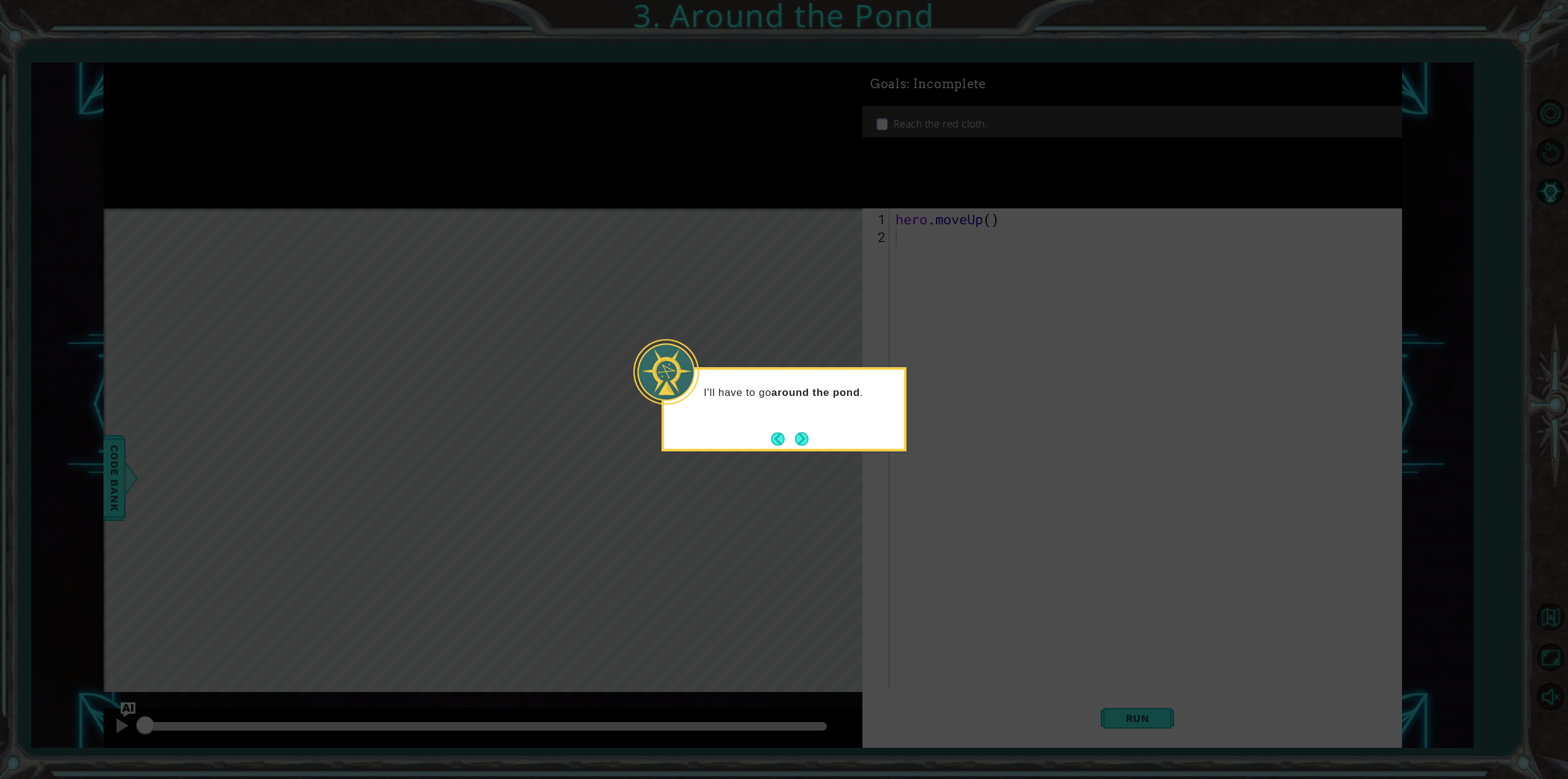
click at [805, 442] on button "Next" at bounding box center [801, 439] width 14 height 14
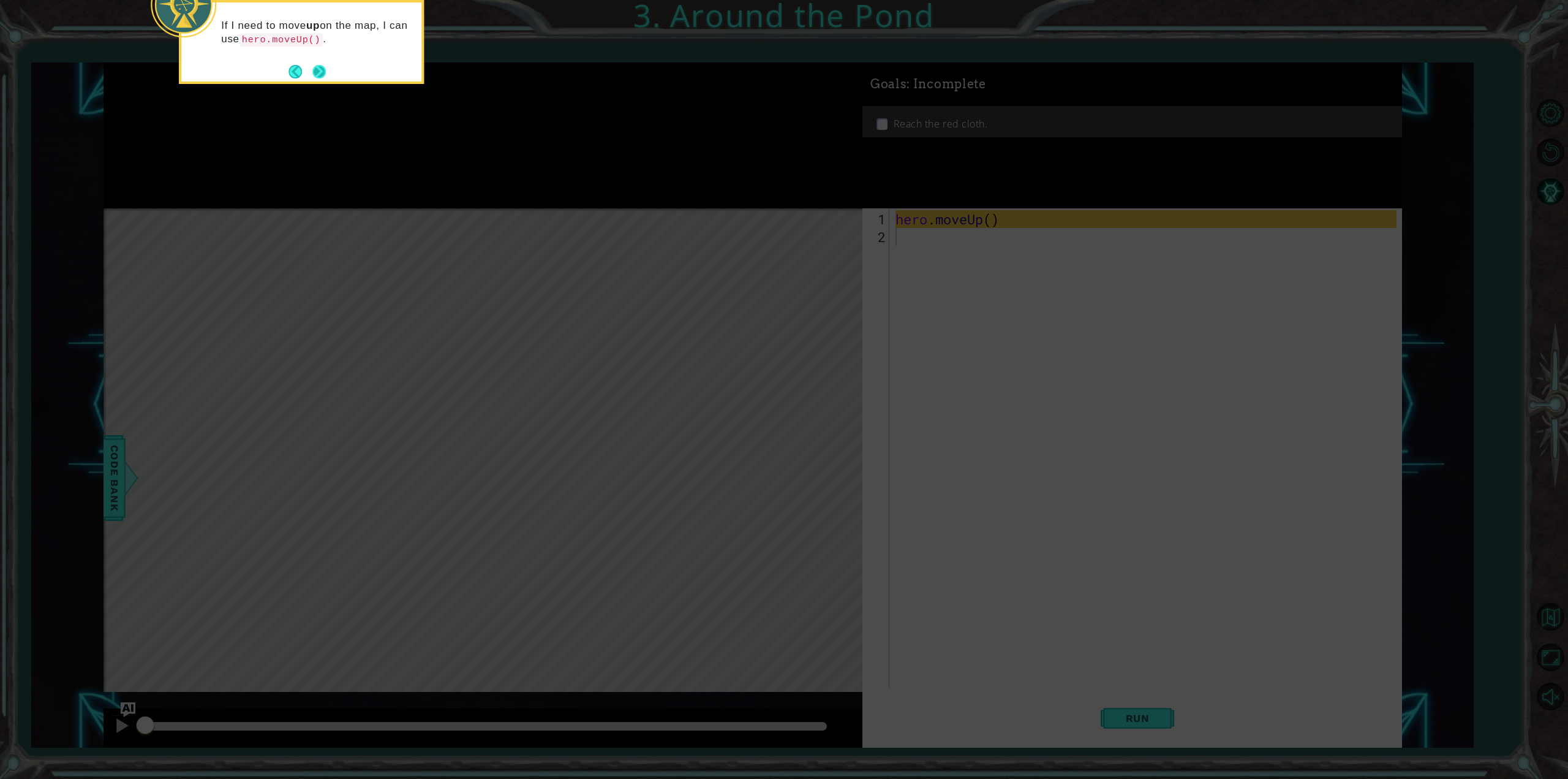
click at [315, 70] on button "Next" at bounding box center [319, 71] width 14 height 14
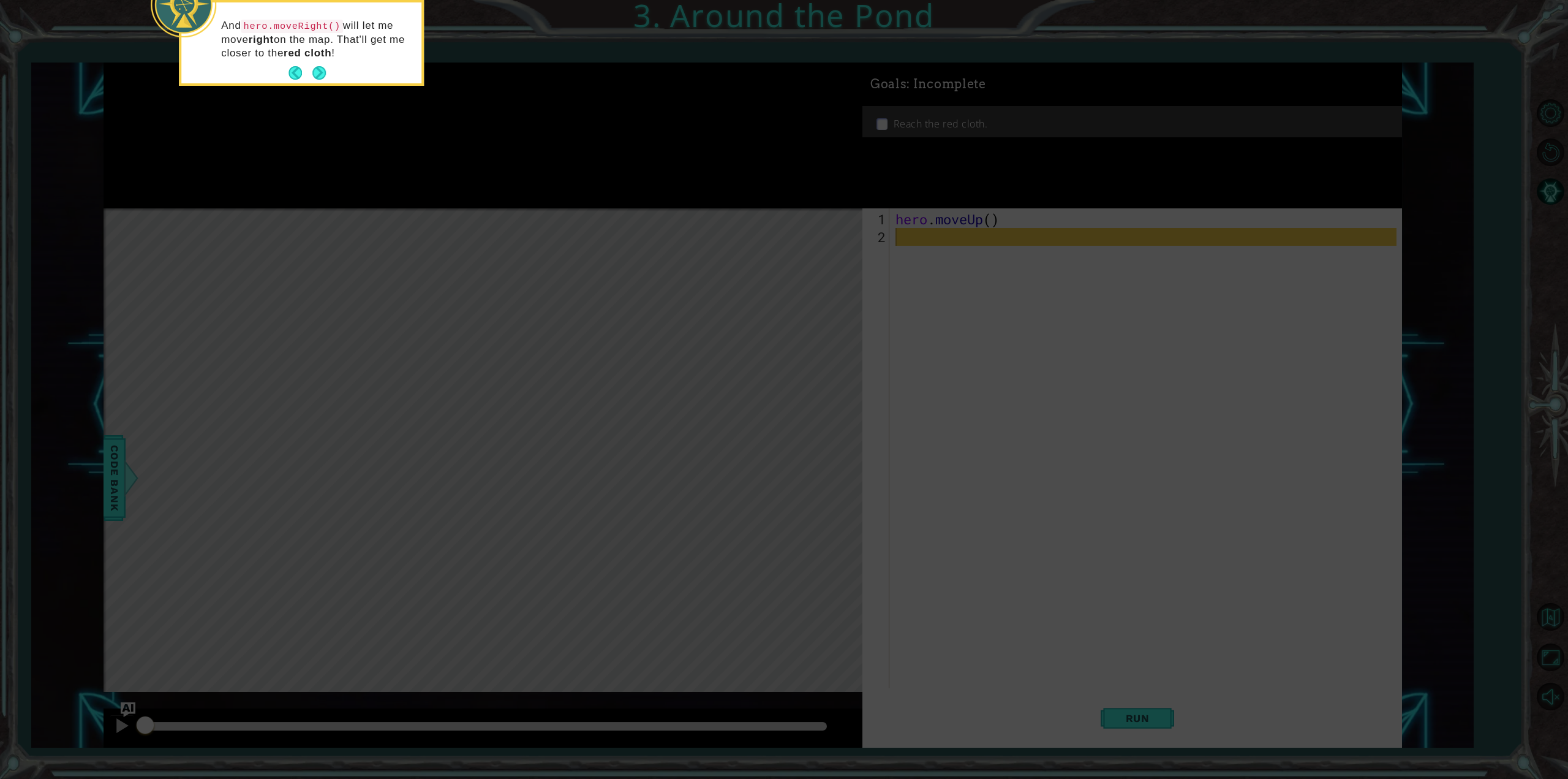
click at [315, 67] on button "Next" at bounding box center [319, 72] width 14 height 14
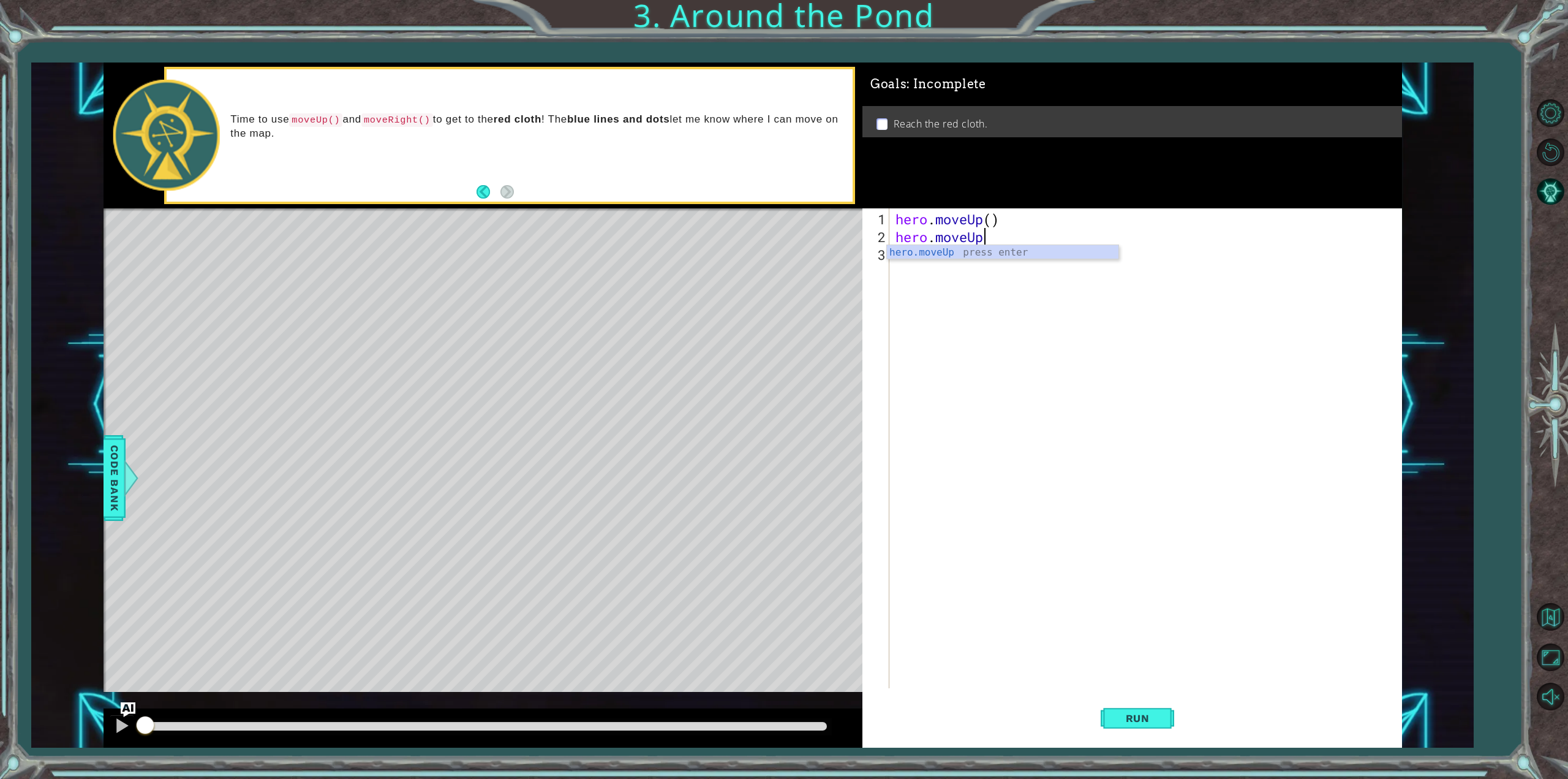
scroll to position [0, 3]
type textarea "hero.moveUp()"
type textarea "h"
click at [915, 284] on div "h ero.moveUp press enter h ero.moveRight press enter h ero.moveDown press enter…" at bounding box center [1003, 314] width 232 height 103
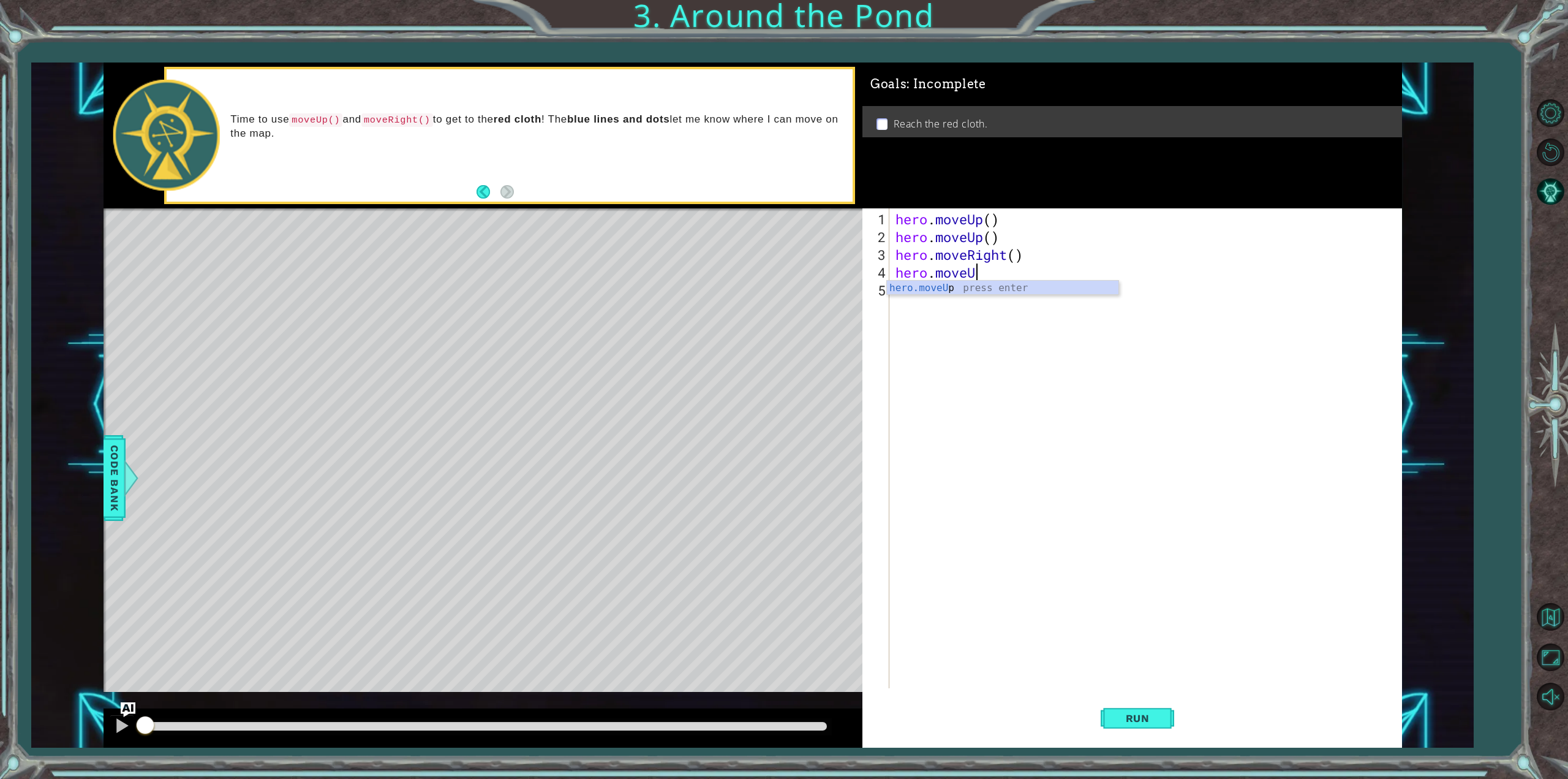
scroll to position [0, 3]
type textarea "hero.moveUp()"
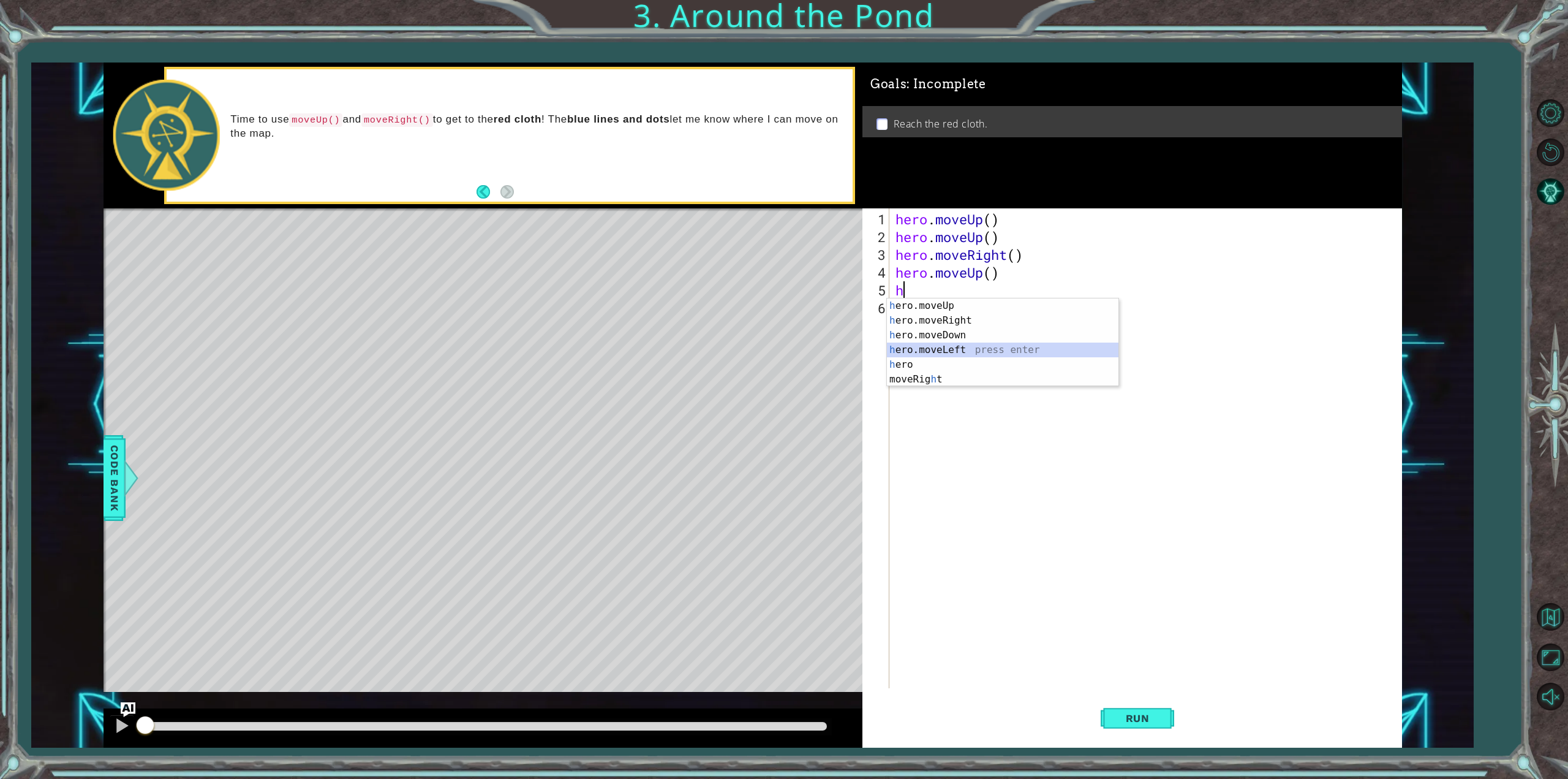
click at [943, 343] on div "h ero.moveUp press enter h ero.moveRight press enter h ero.moveDown press enter…" at bounding box center [1003, 357] width 232 height 118
type textarea "hero.moveLeft(1)"
click at [938, 313] on div "hero . moveUp ( ) hero . moveUp ( ) hero . moveRight ( ) hero . moveUp ( ) hero…" at bounding box center [1148, 467] width 509 height 515
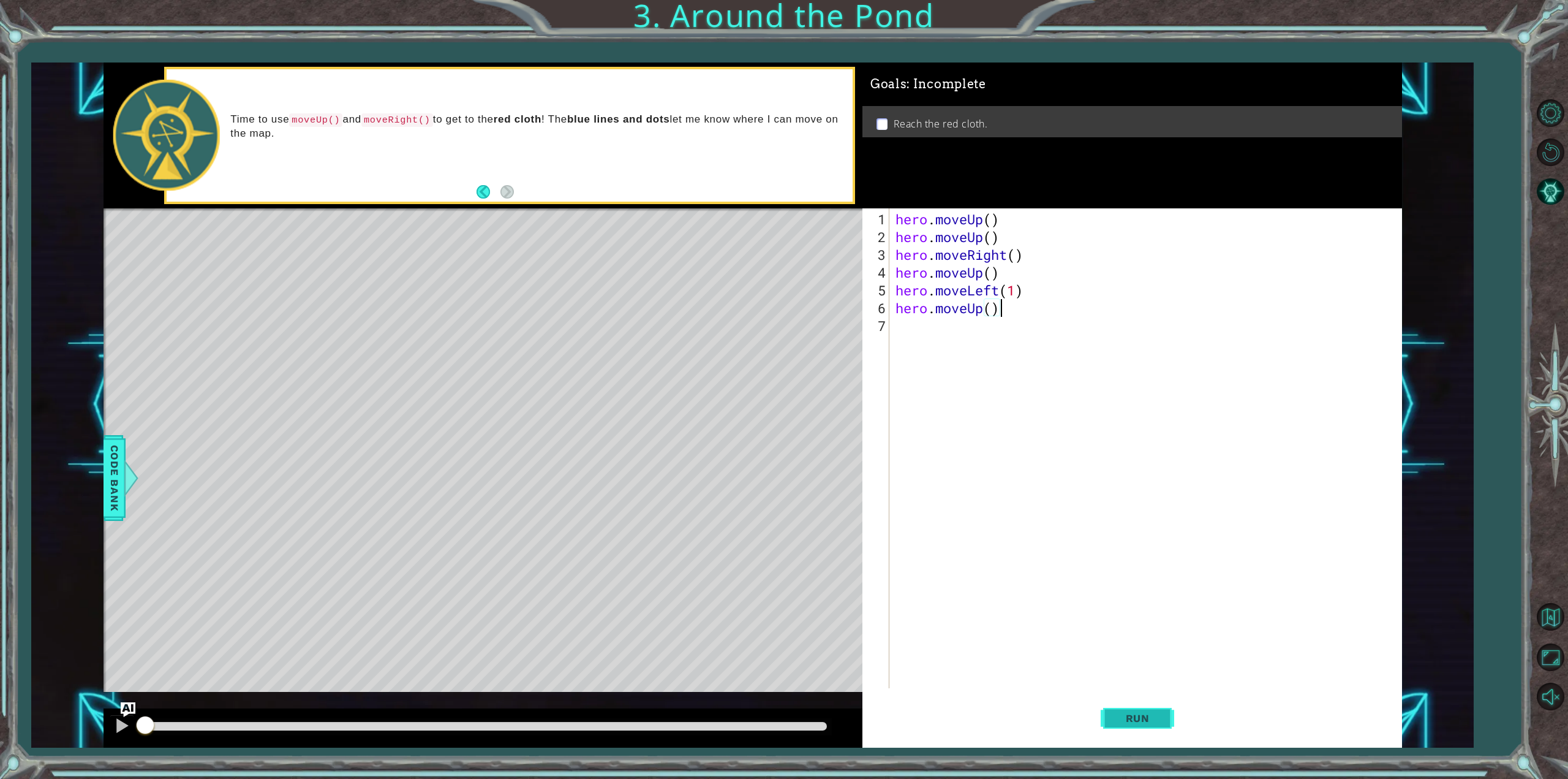
type textarea "hero.moveUp()"
click at [1127, 716] on span "Run" at bounding box center [1138, 719] width 49 height 13
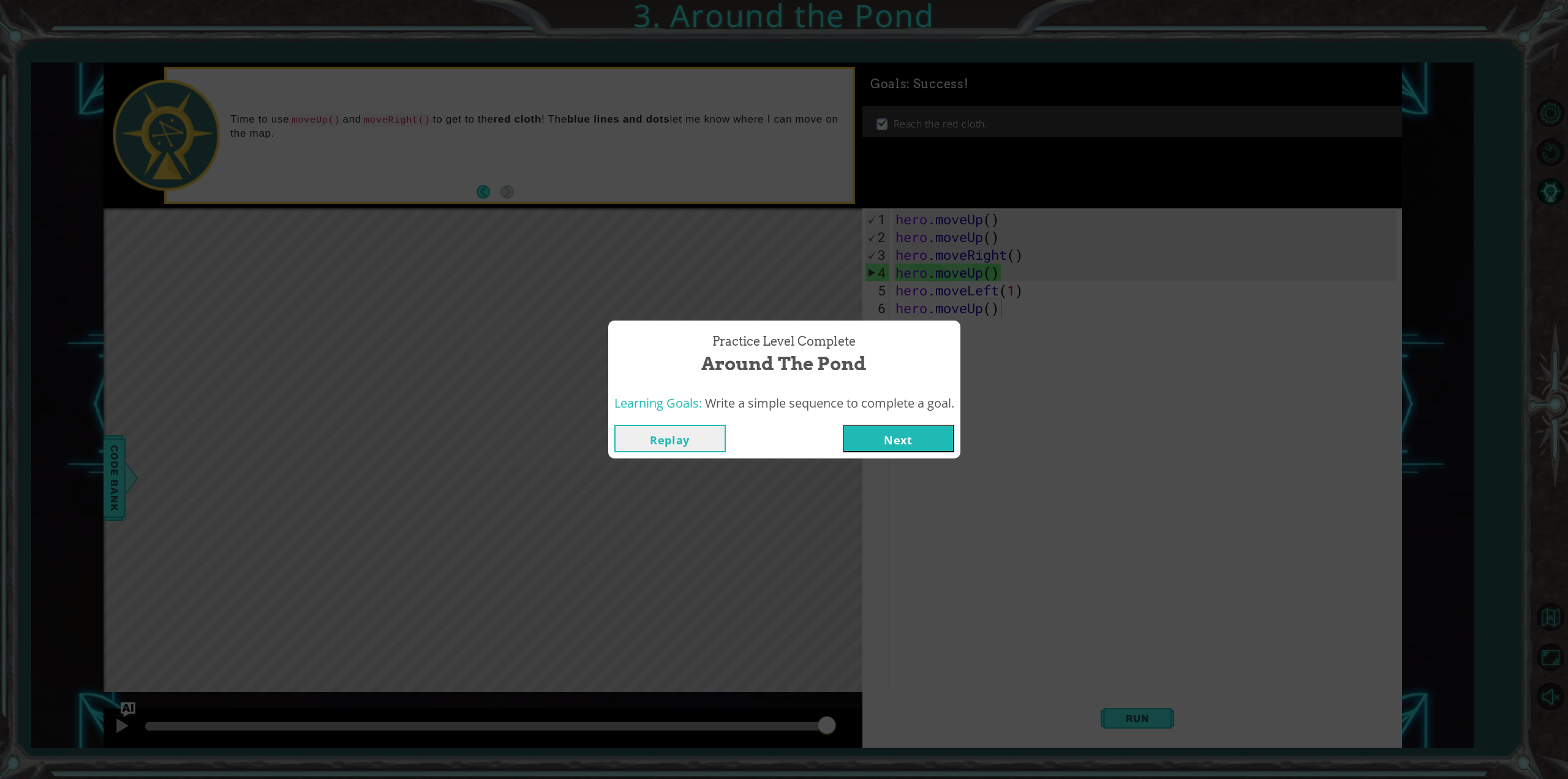
click at [906, 440] on button "Next" at bounding box center [898, 439] width 112 height 28
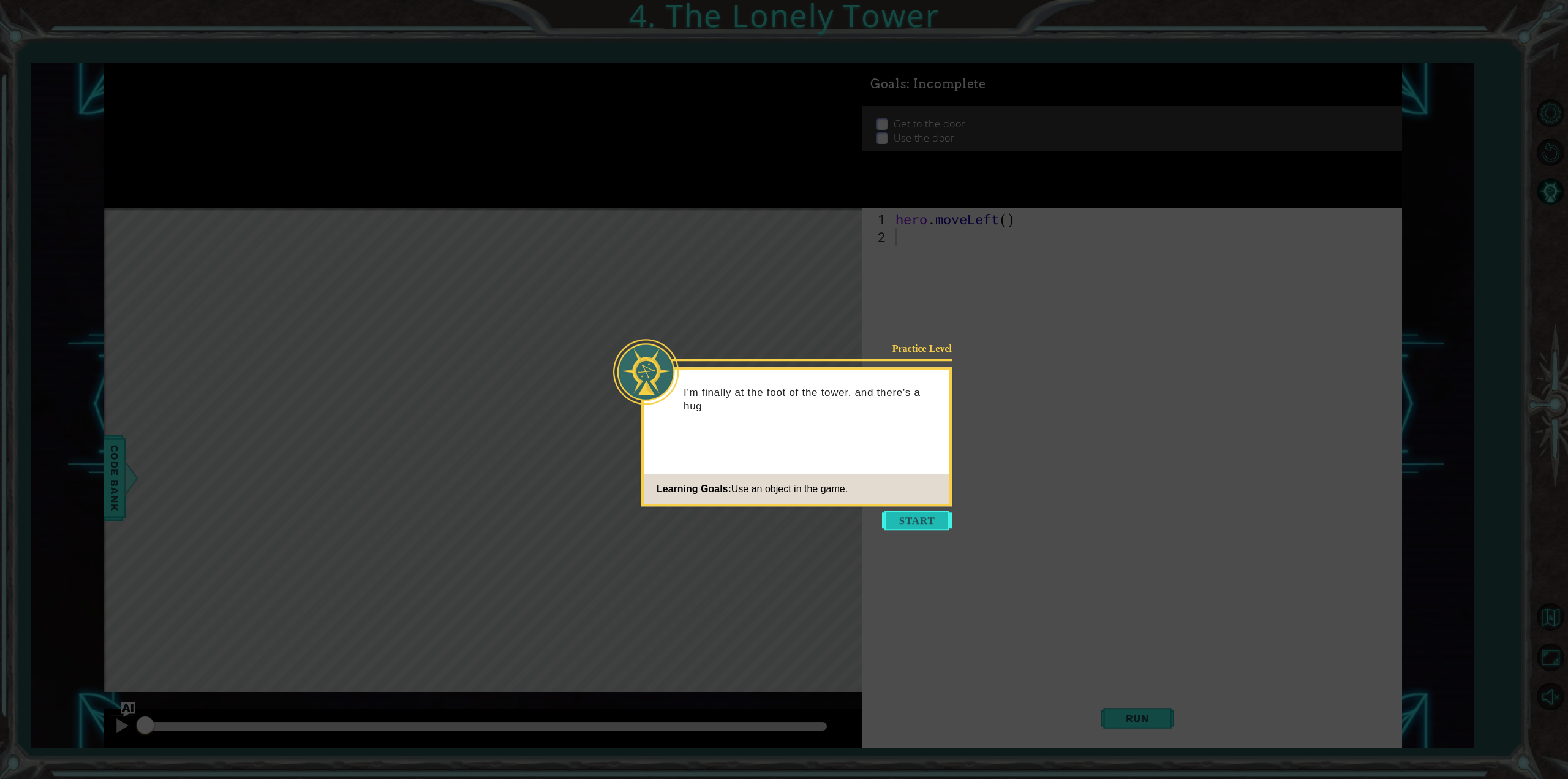
click at [912, 519] on button "Start" at bounding box center [917, 521] width 70 height 20
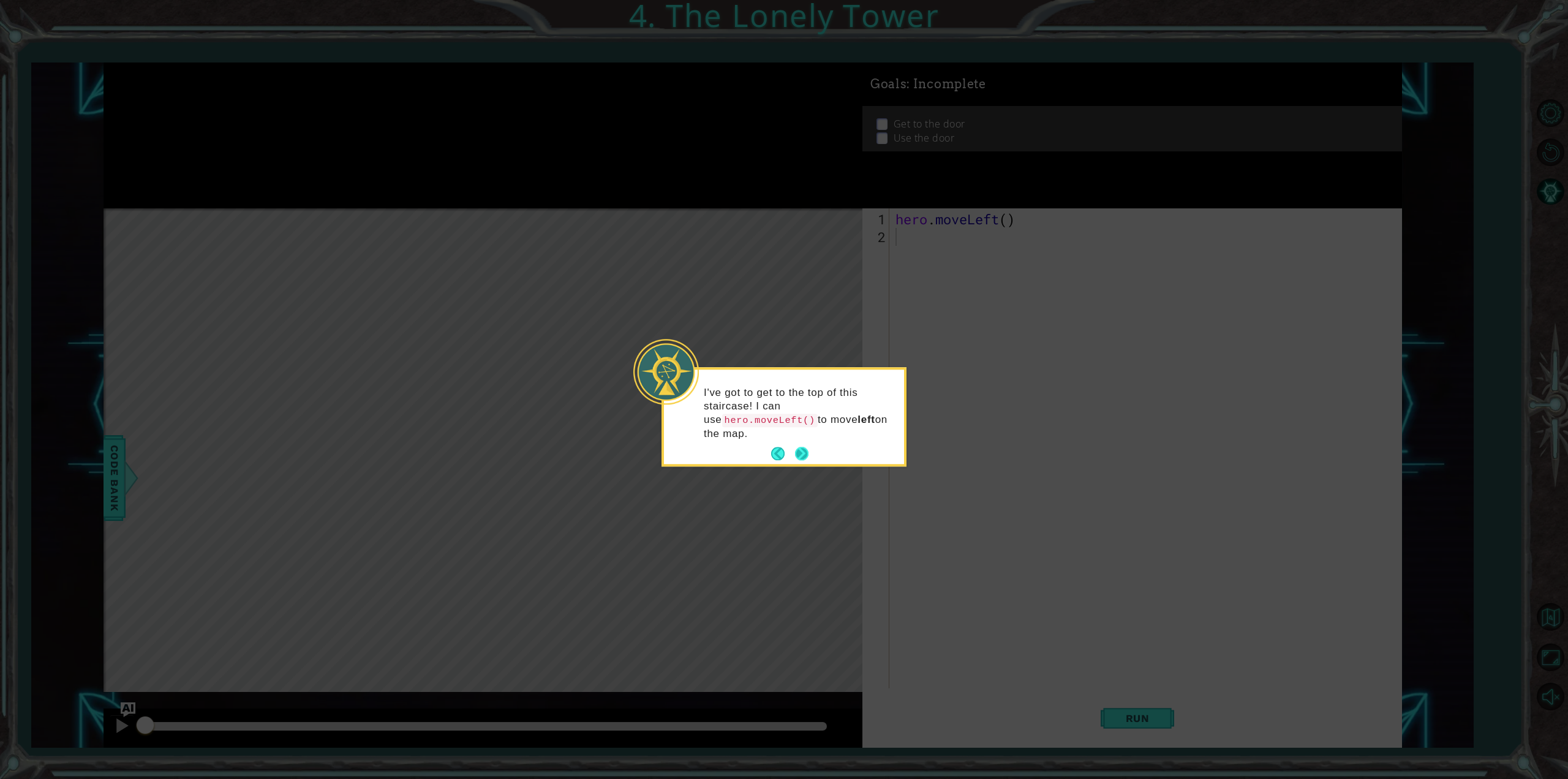
click at [804, 447] on button "Next" at bounding box center [802, 454] width 14 height 14
click at [804, 433] on button "Next" at bounding box center [801, 439] width 17 height 17
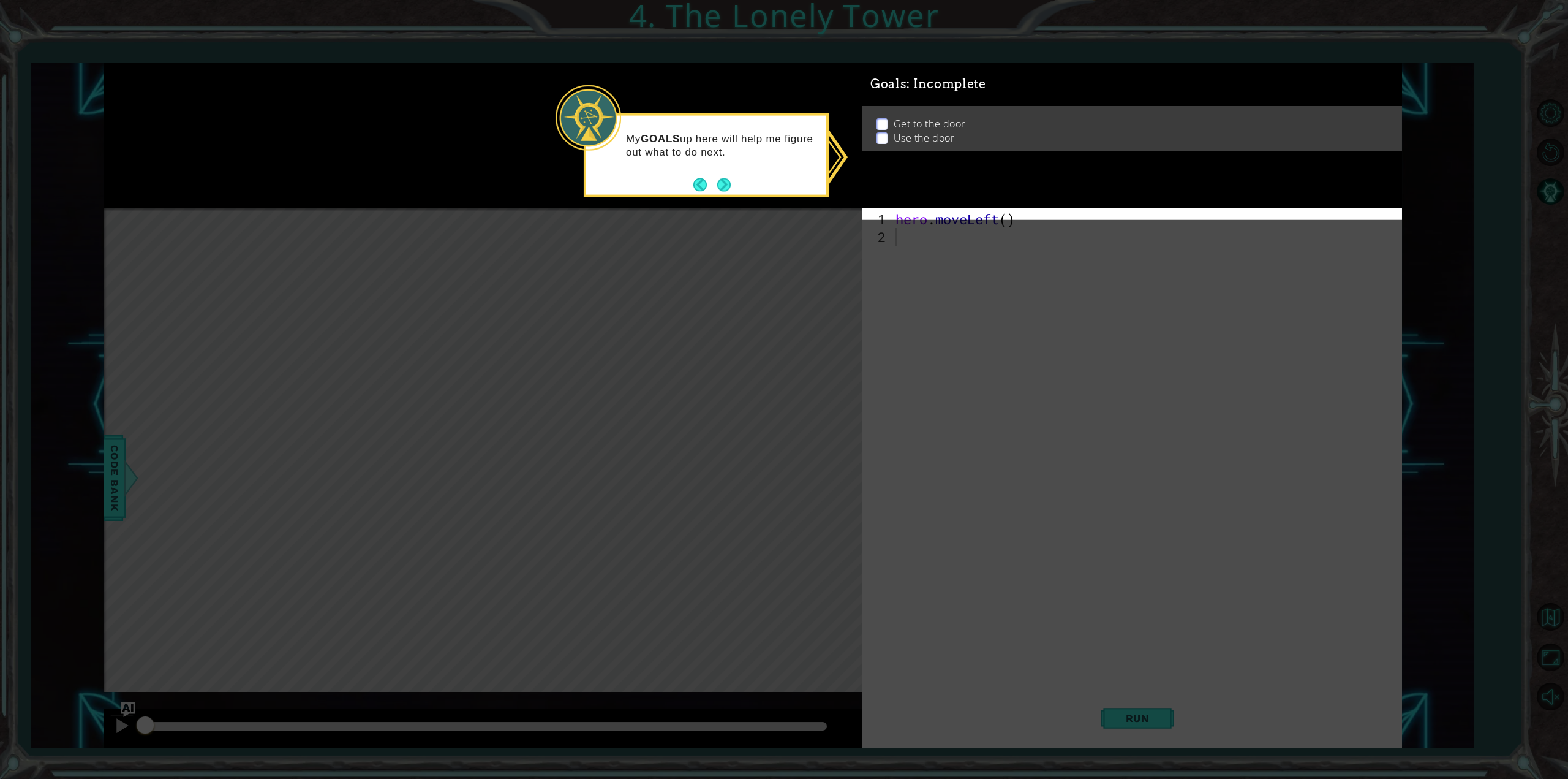
click at [725, 181] on button "Next" at bounding box center [724, 184] width 14 height 14
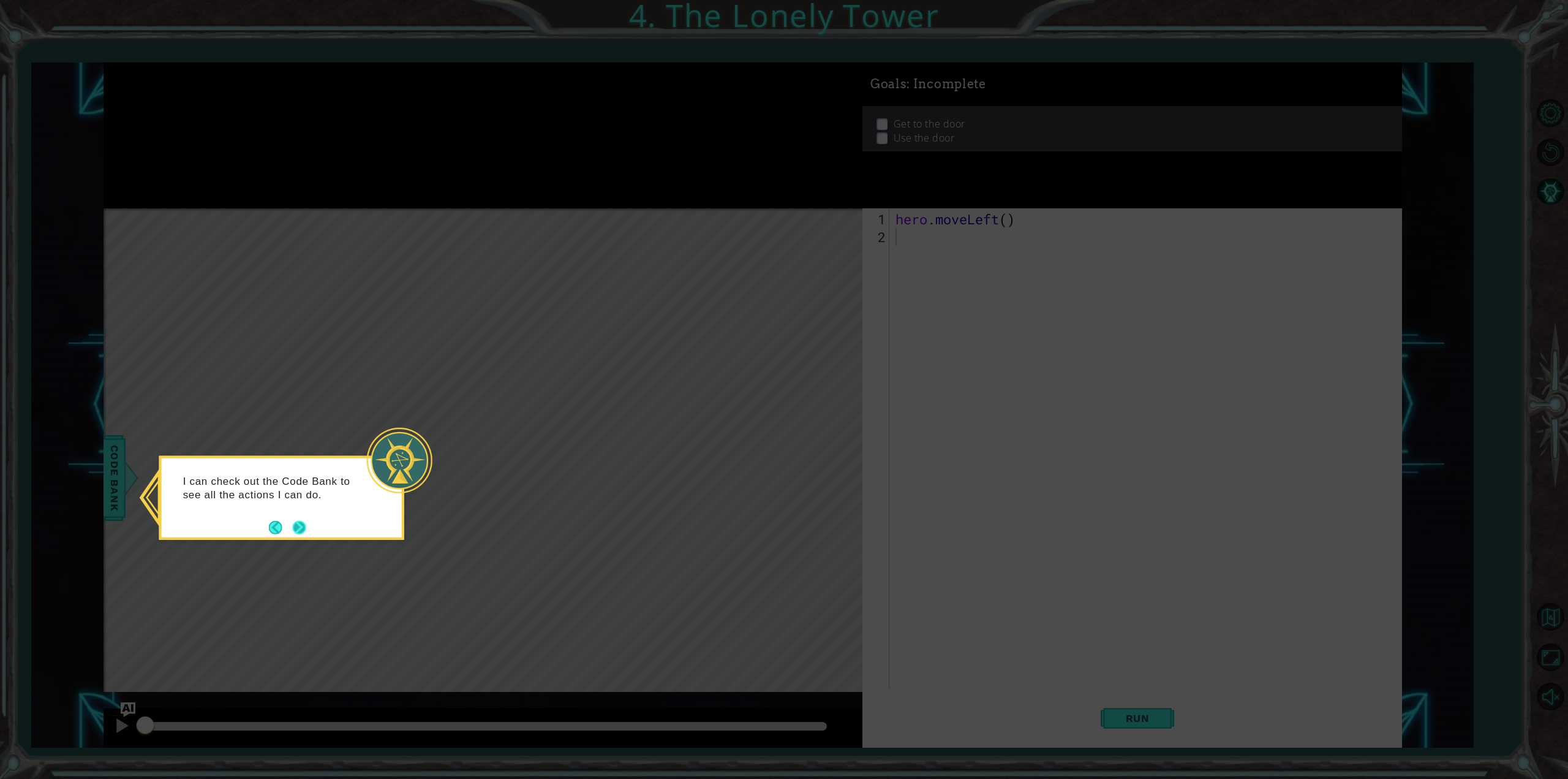
click at [296, 522] on button "Next" at bounding box center [299, 527] width 14 height 14
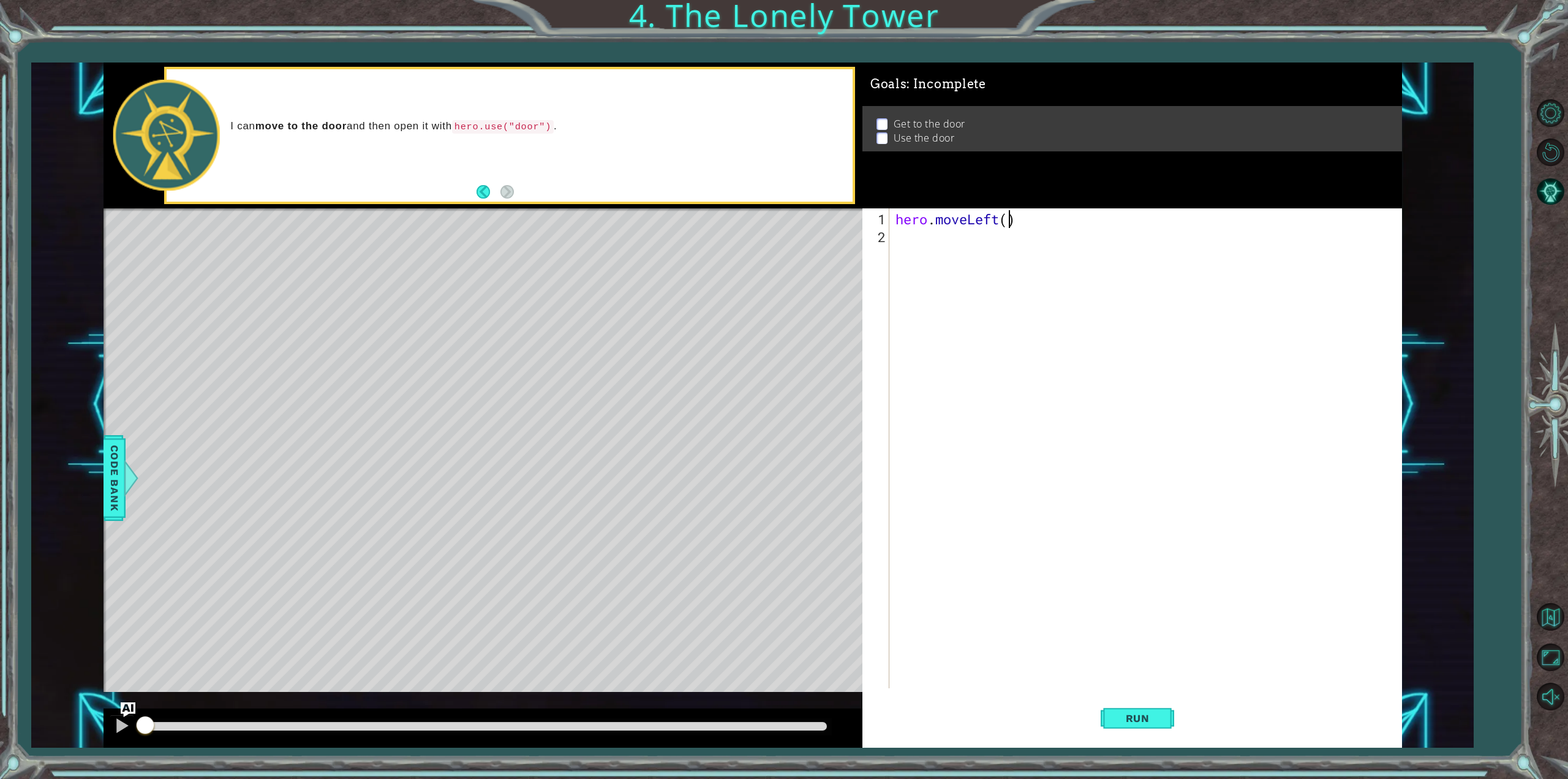
click at [1012, 217] on div "hero . moveLeft ( )" at bounding box center [1148, 467] width 509 height 515
click at [1021, 217] on div "hero . moveLeft ( )" at bounding box center [1148, 467] width 509 height 515
type textarea "her"
click at [956, 235] on div "her o.moveUp press enter her o.moveDown press enter her o.moveLeft press enter …" at bounding box center [1003, 278] width 232 height 103
type textarea "g"
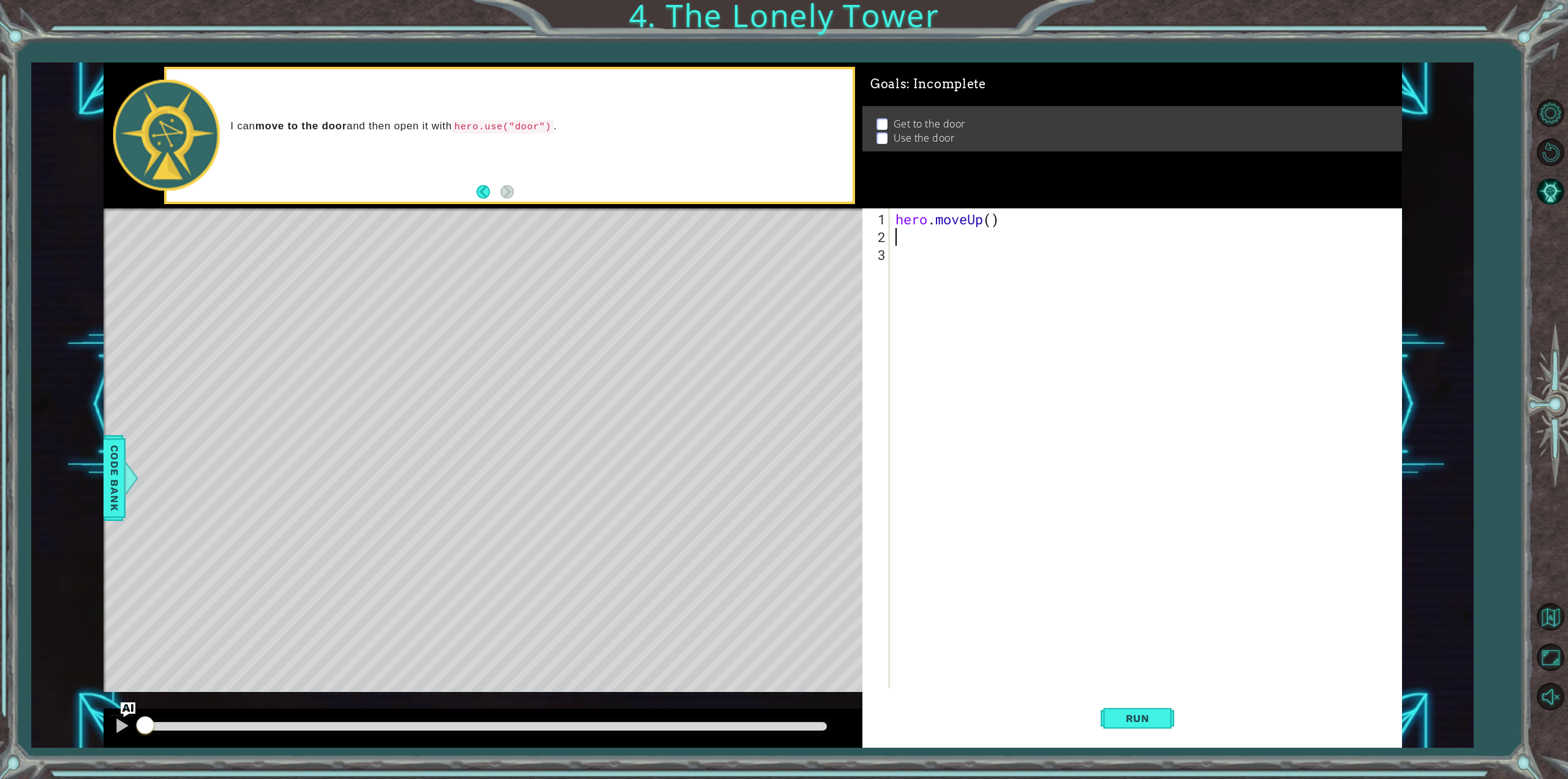
type textarea "h"
click at [951, 250] on div "h ero.moveUp press enter h ero.moveDown press enter h ero.moveLeft press enter …" at bounding box center [1003, 303] width 232 height 118
type textarea "he"
click at [927, 312] on div "he ro.moveUp press enter he ro.moveDown press enter he ro.moveLeft press enter …" at bounding box center [1003, 314] width 232 height 103
type textarea "h"
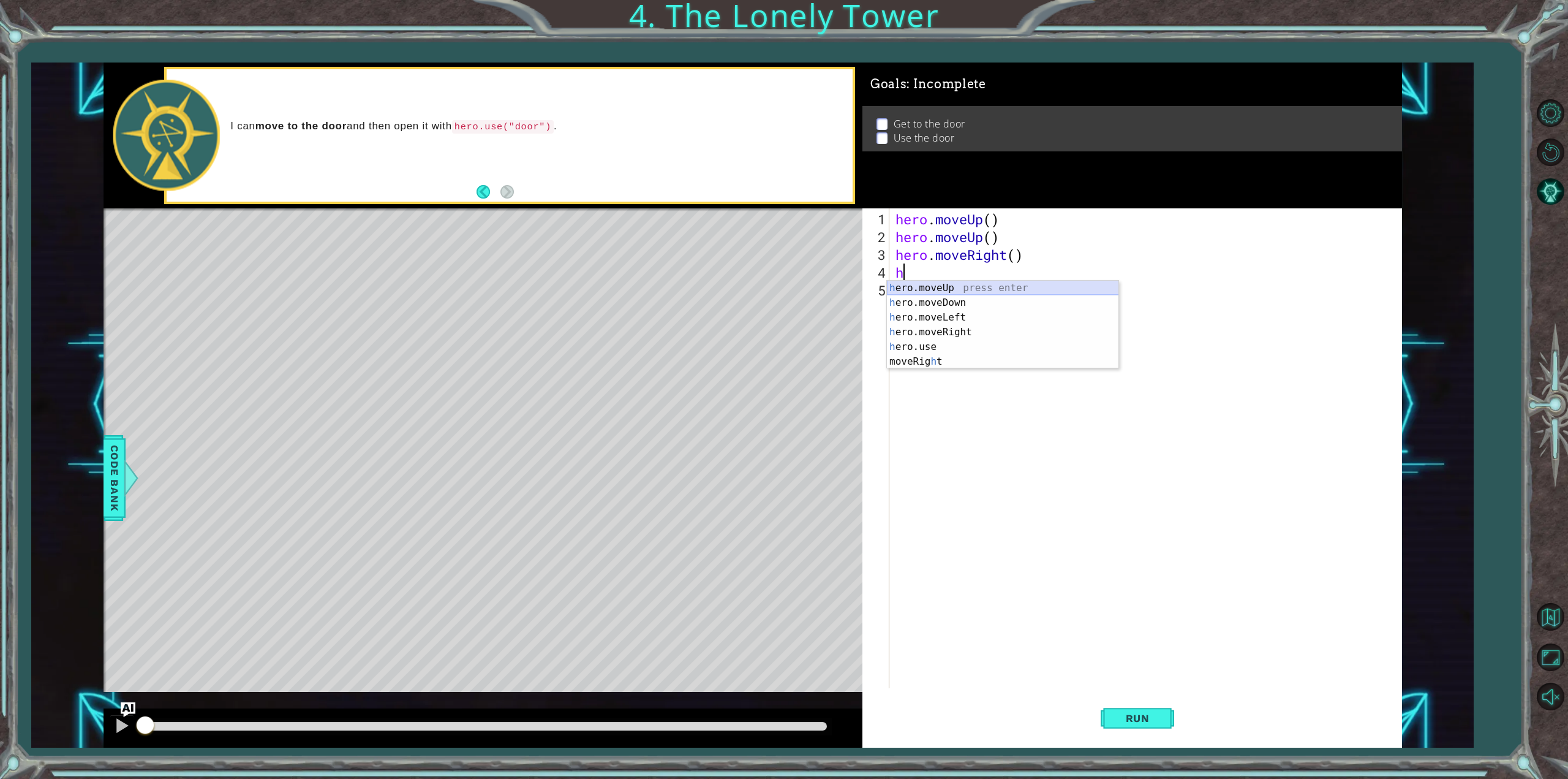
click at [931, 291] on div "h ero.moveUp press enter h ero.moveDown press enter h ero.moveLeft press enter …" at bounding box center [1003, 340] width 232 height 118
click at [989, 271] on div "hero . moveUp ( ) hero . moveUp ( ) hero . moveRight ( ) hero . moveUp ( )" at bounding box center [1148, 467] width 509 height 515
type textarea "hero.moveUp(2)"
click at [926, 289] on div "hero . moveUp ( ) hero . moveUp ( ) hero . moveRight ( ) hero . moveUp ( 2 )" at bounding box center [1148, 467] width 509 height 515
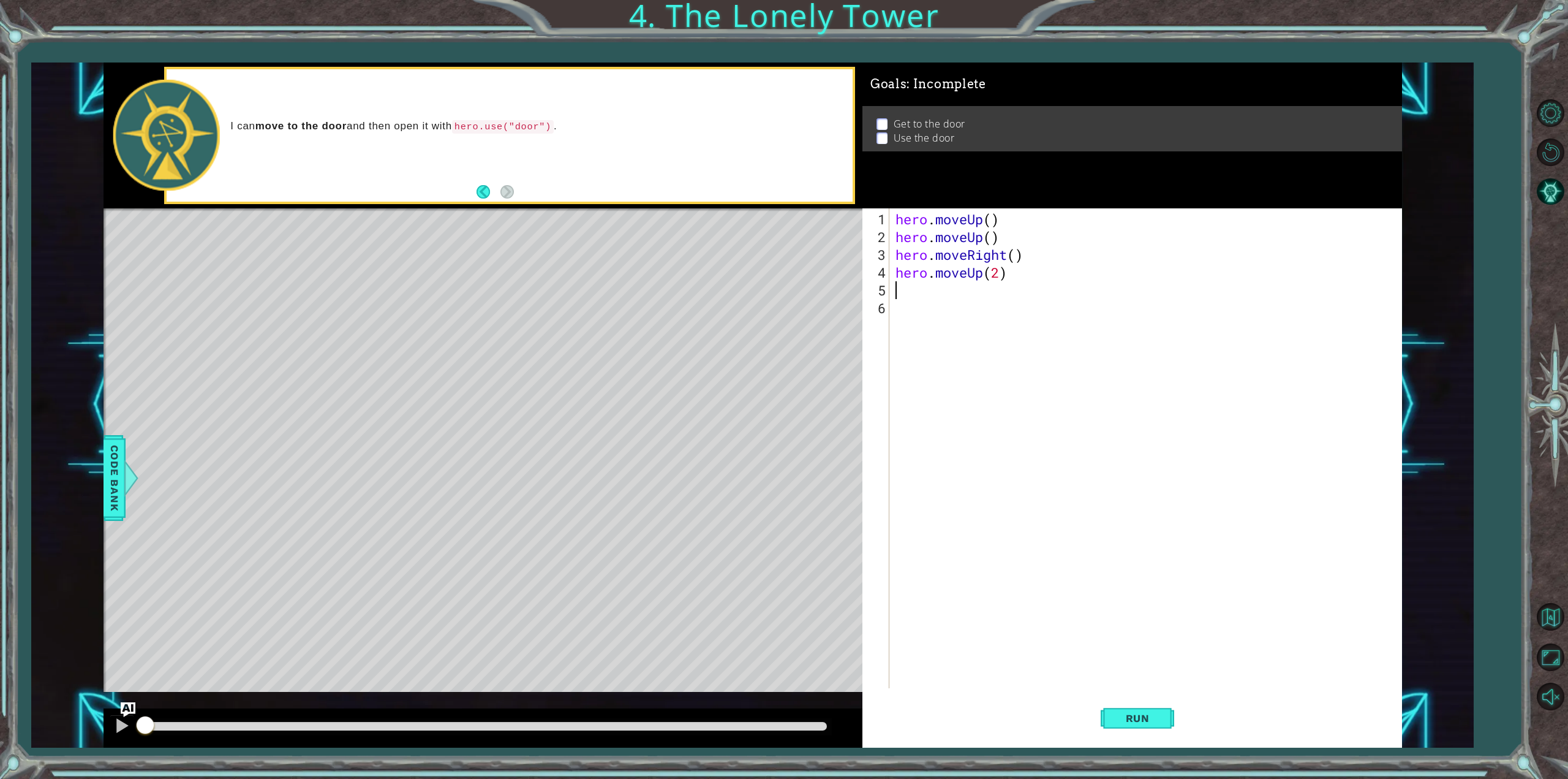
scroll to position [0, 0]
type textarea "h"
click at [940, 341] on div "h ero.moveUp press enter h ero.moveDown press enter h ero.moveLeft press enter …" at bounding box center [1003, 357] width 232 height 118
click at [992, 293] on div "hero . moveUp ( ) hero . moveUp ( ) hero . moveRight ( ) hero . moveUp ( 2 ) he…" at bounding box center [1148, 467] width 509 height 515
click at [1032, 281] on div "hero . moveUp ( ) hero . moveUp ( ) hero . moveRight ( ) hero . moveUp ( 2 ) he…" at bounding box center [1148, 467] width 509 height 515
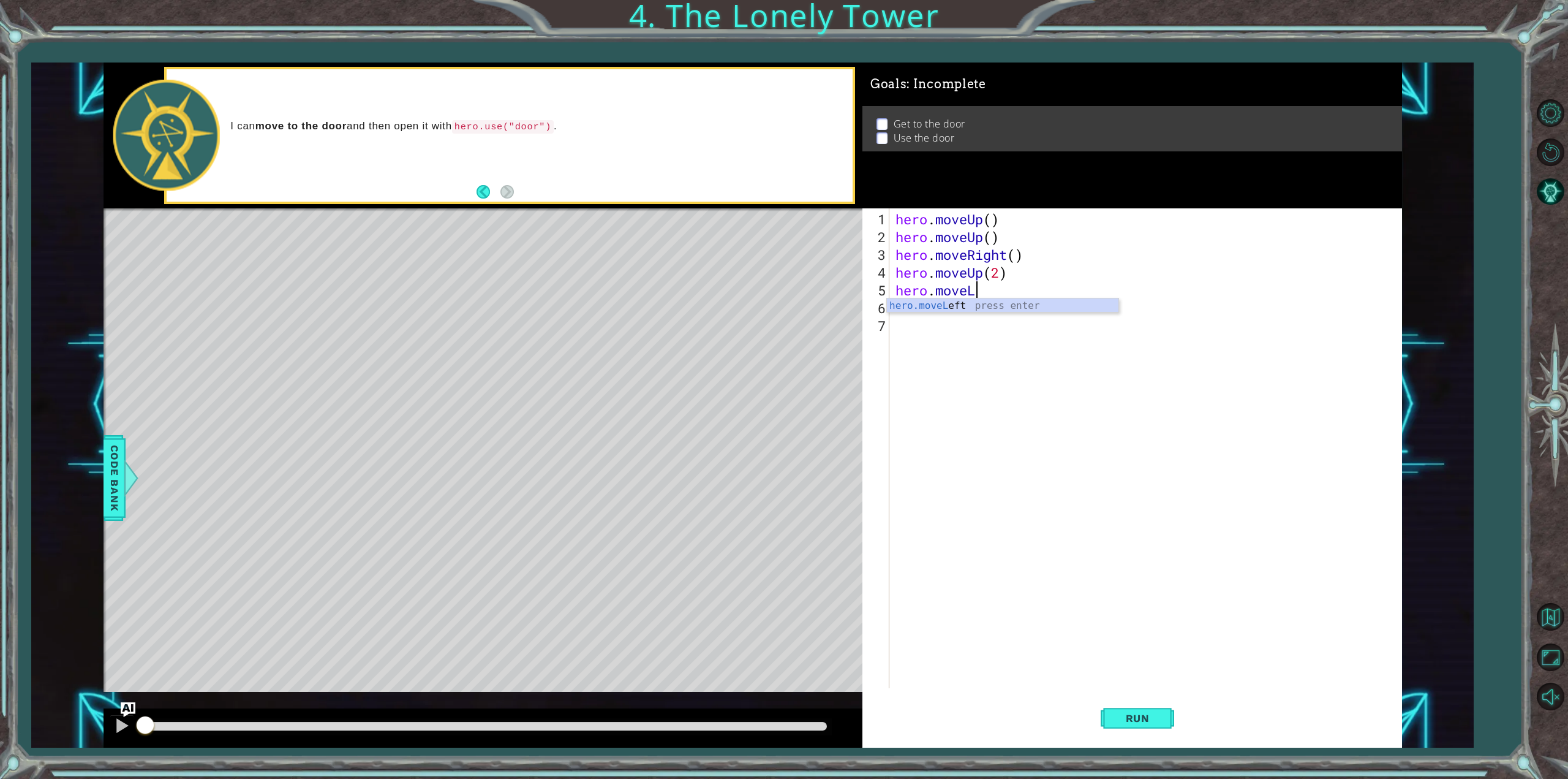
type textarea "hero.move"
click at [990, 344] on div "hero.move Up press enter hero.move Down press enter hero.move Left press enter …" at bounding box center [1003, 342] width 232 height 88
type textarea "h"
click at [921, 321] on div "h ero.moveUp press enter h ero.moveDown press enter h ero.moveLeft press enter …" at bounding box center [1003, 375] width 232 height 118
click at [994, 308] on div "hero . moveUp ( ) hero . moveUp ( ) hero . moveRight ( ) hero . moveUp ( 2 ) he…" at bounding box center [1148, 467] width 509 height 515
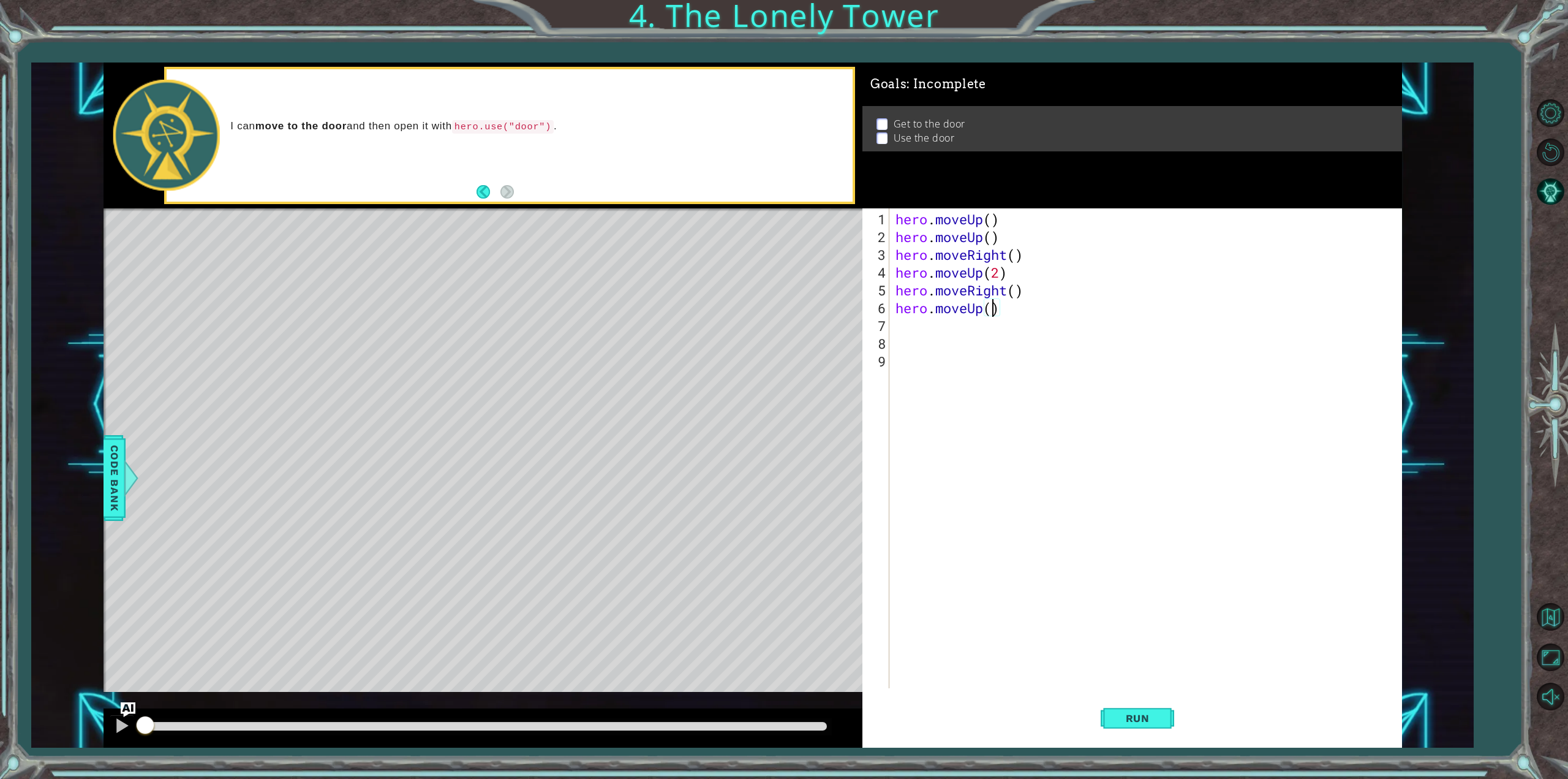
type textarea "hero.moveUp(2)"
click at [910, 331] on div "hero . moveUp ( ) hero . moveUp ( ) hero . moveRight ( ) hero . moveUp ( 2 ) he…" at bounding box center [1148, 467] width 509 height 515
click at [988, 310] on div "hero . moveUp ( ) hero . moveUp ( ) hero . moveRight ( ) hero . moveUp ( 2 ) he…" at bounding box center [1148, 467] width 509 height 515
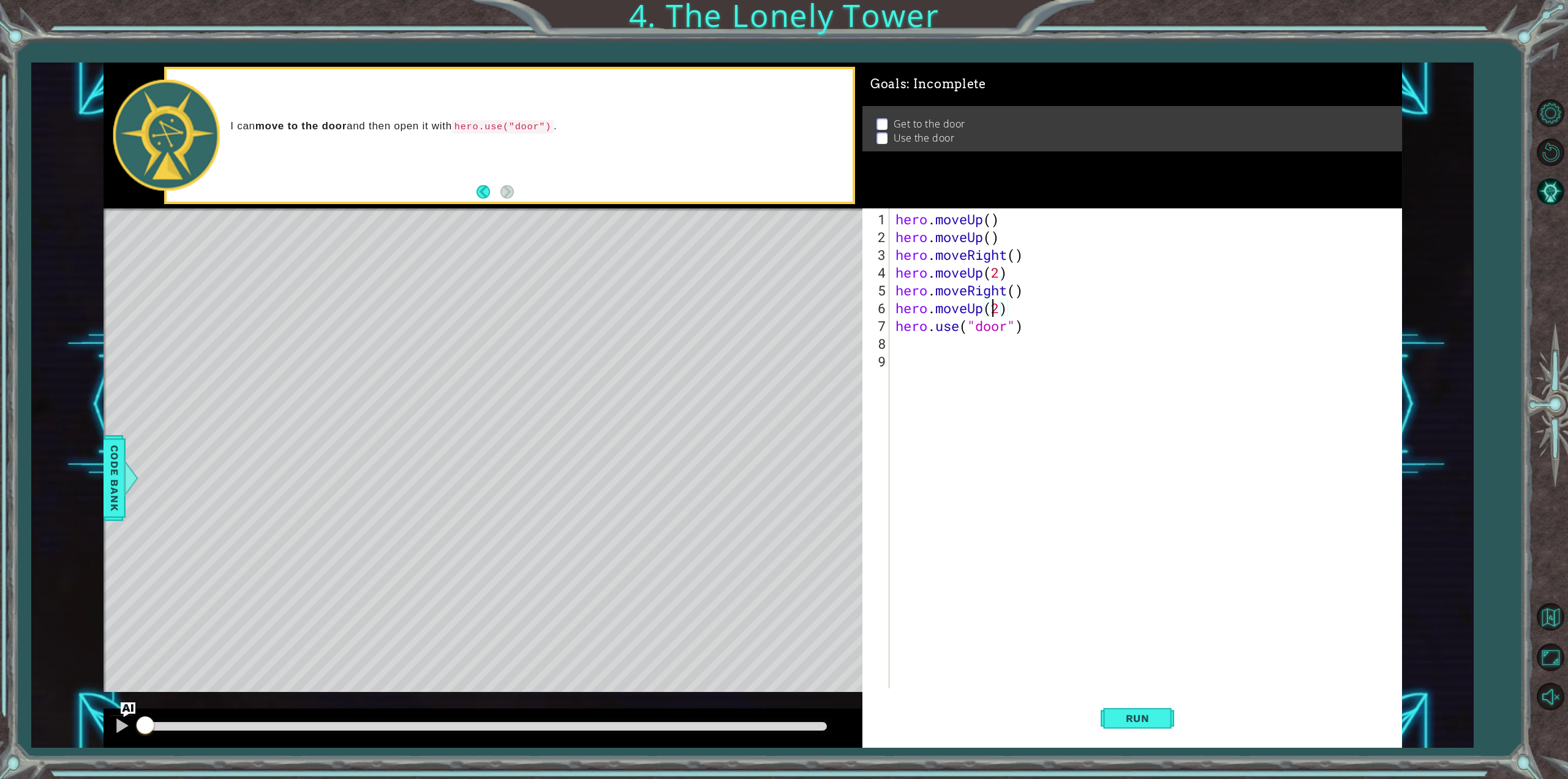
scroll to position [0, 5]
click at [988, 310] on div "hero . moveUp ( ) hero . moveUp ( ) hero . moveRight ( ) hero . moveUp ( 2 ) he…" at bounding box center [1148, 467] width 509 height 515
click at [988, 310] on div "hero . moveUp ( ) hero . moveUp ( ) hero . moveRight ( ) hero . moveUp ( 2 ) he…" at bounding box center [1144, 448] width 503 height 480
click at [988, 310] on div "hero . moveUp ( ) hero . moveUp ( ) hero . moveRight ( ) hero . moveUp ( 2 ) he…" at bounding box center [1148, 467] width 509 height 515
click at [1036, 328] on div "hero . moveUp ( ) hero . moveUp ( ) hero . moveRight ( ) hero . moveUp ( 2 ) he…" at bounding box center [1148, 467] width 509 height 515
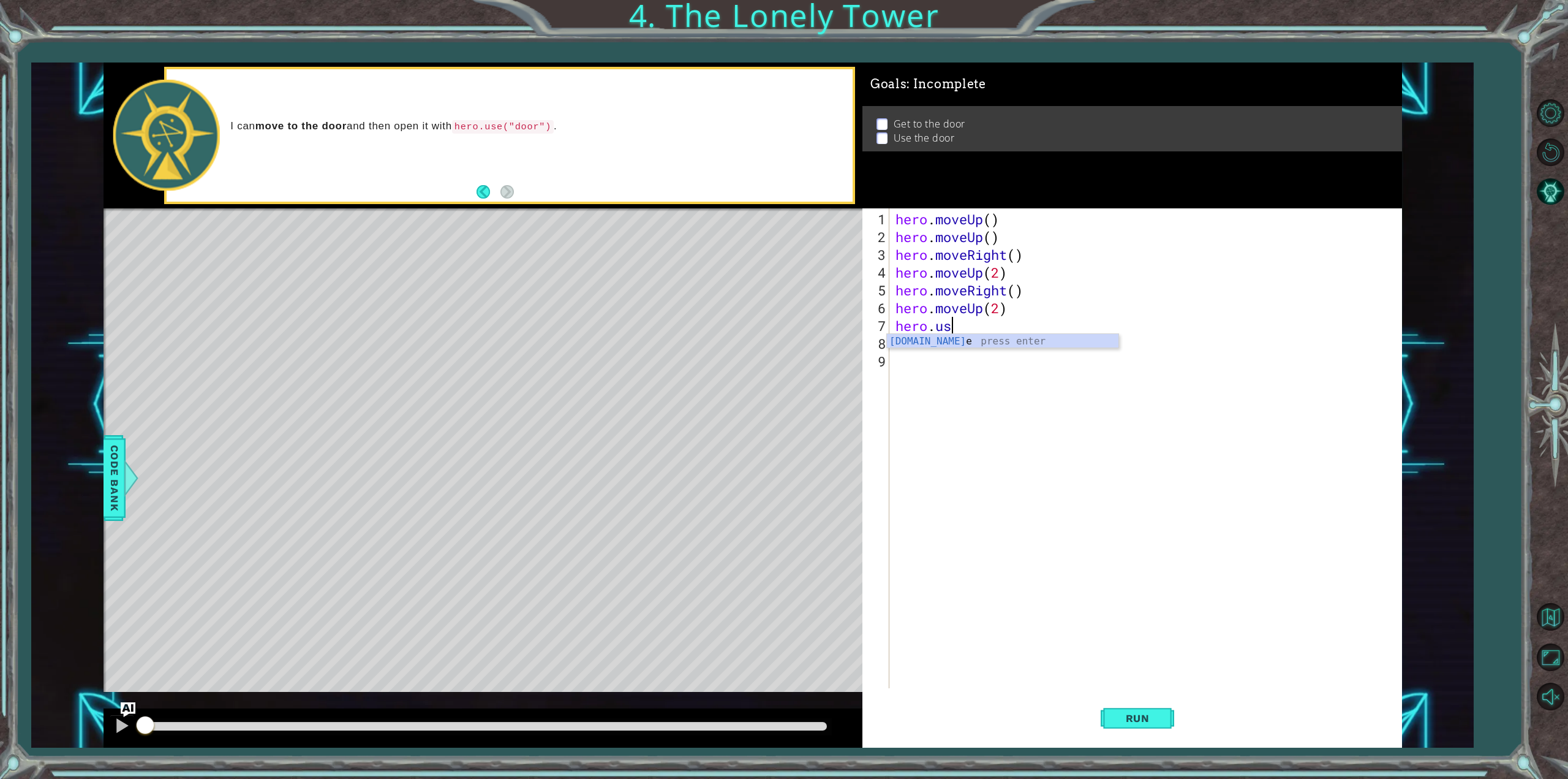
scroll to position [0, 0]
type textarea "h"
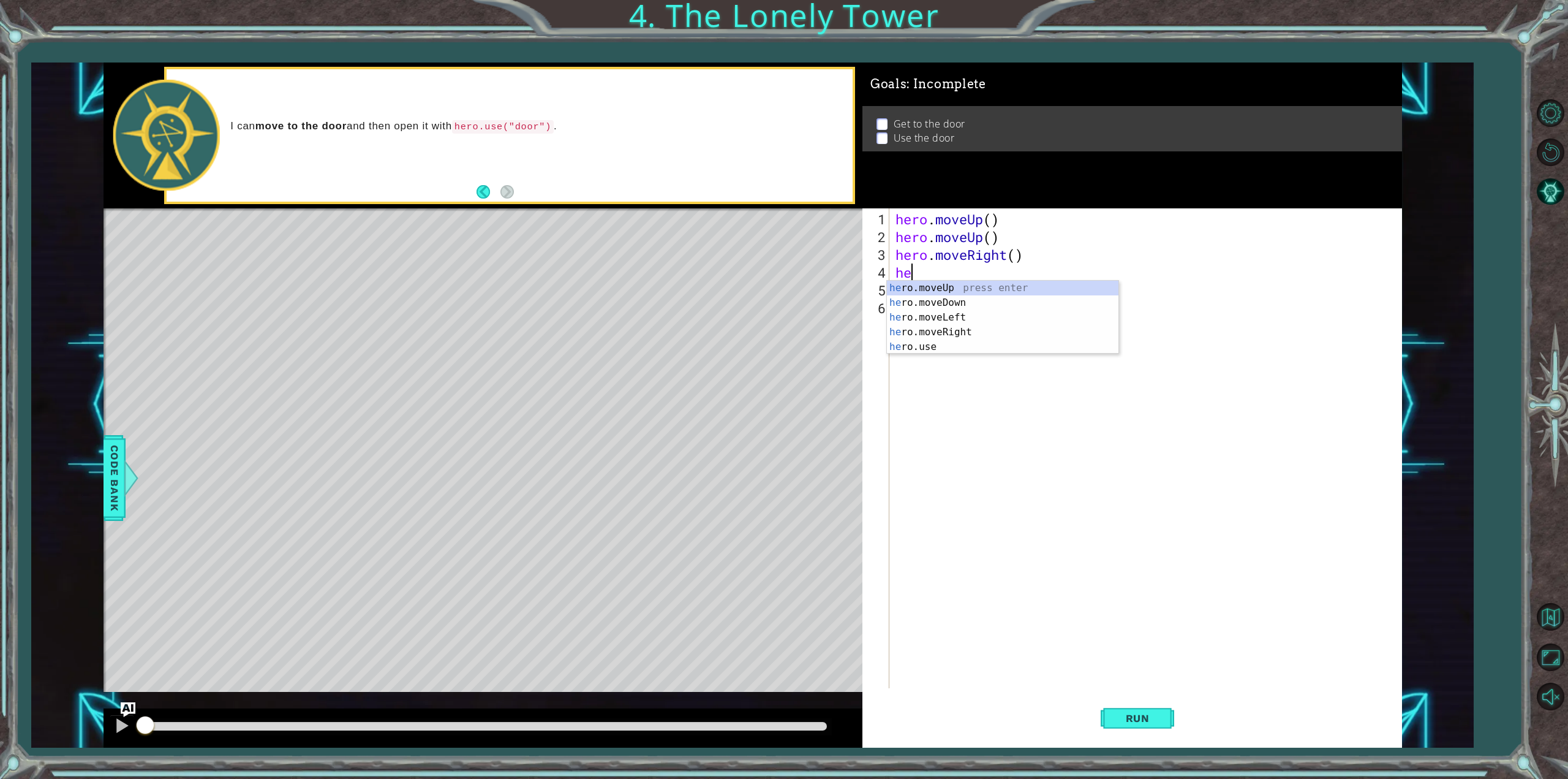
type textarea "h"
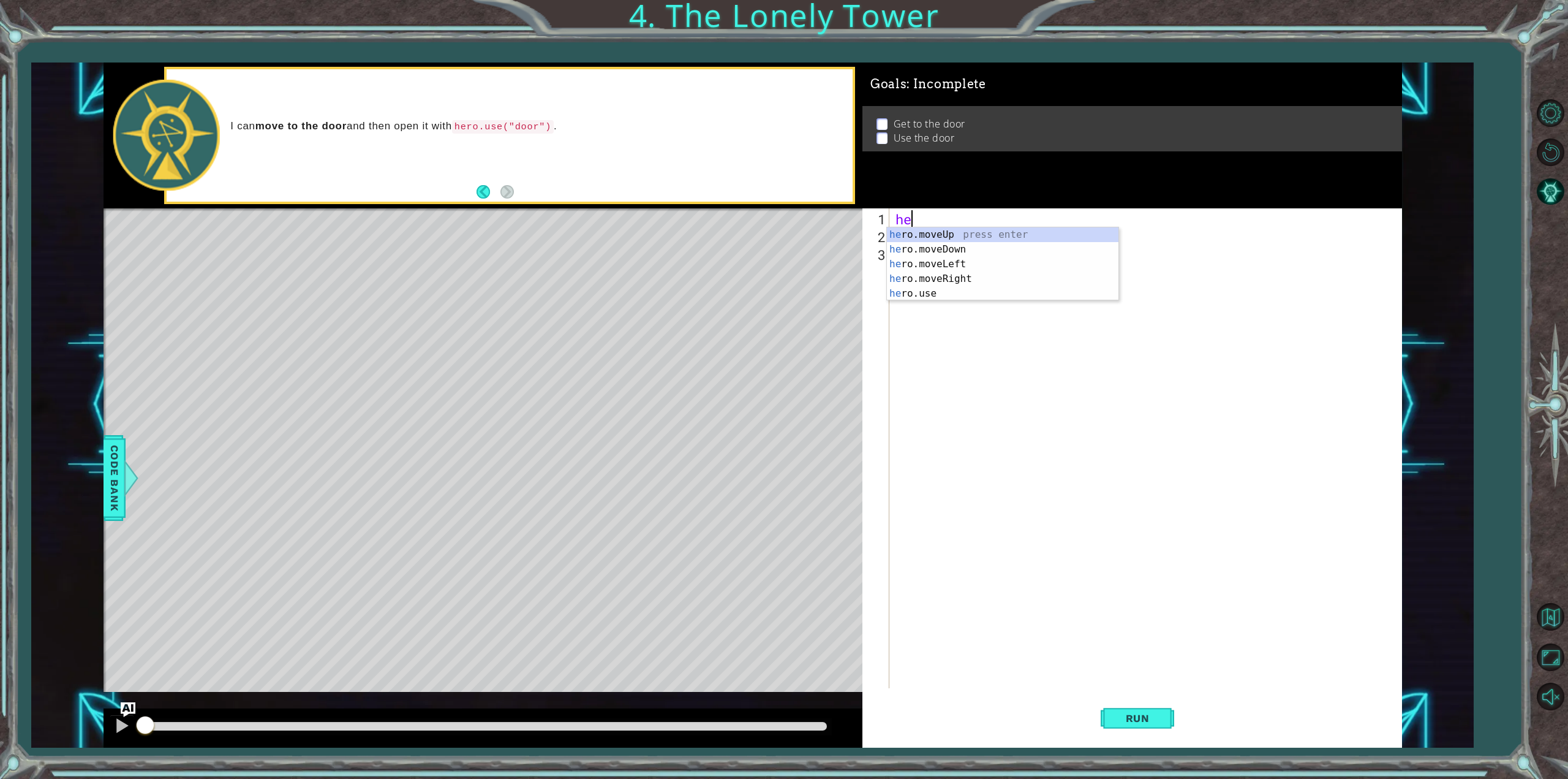
type textarea "h"
click at [1023, 264] on div "h ero.moveUp press enter h ero.moveDown press enter h ero.moveLeft press enter …" at bounding box center [1003, 285] width 232 height 118
type textarea "hero."
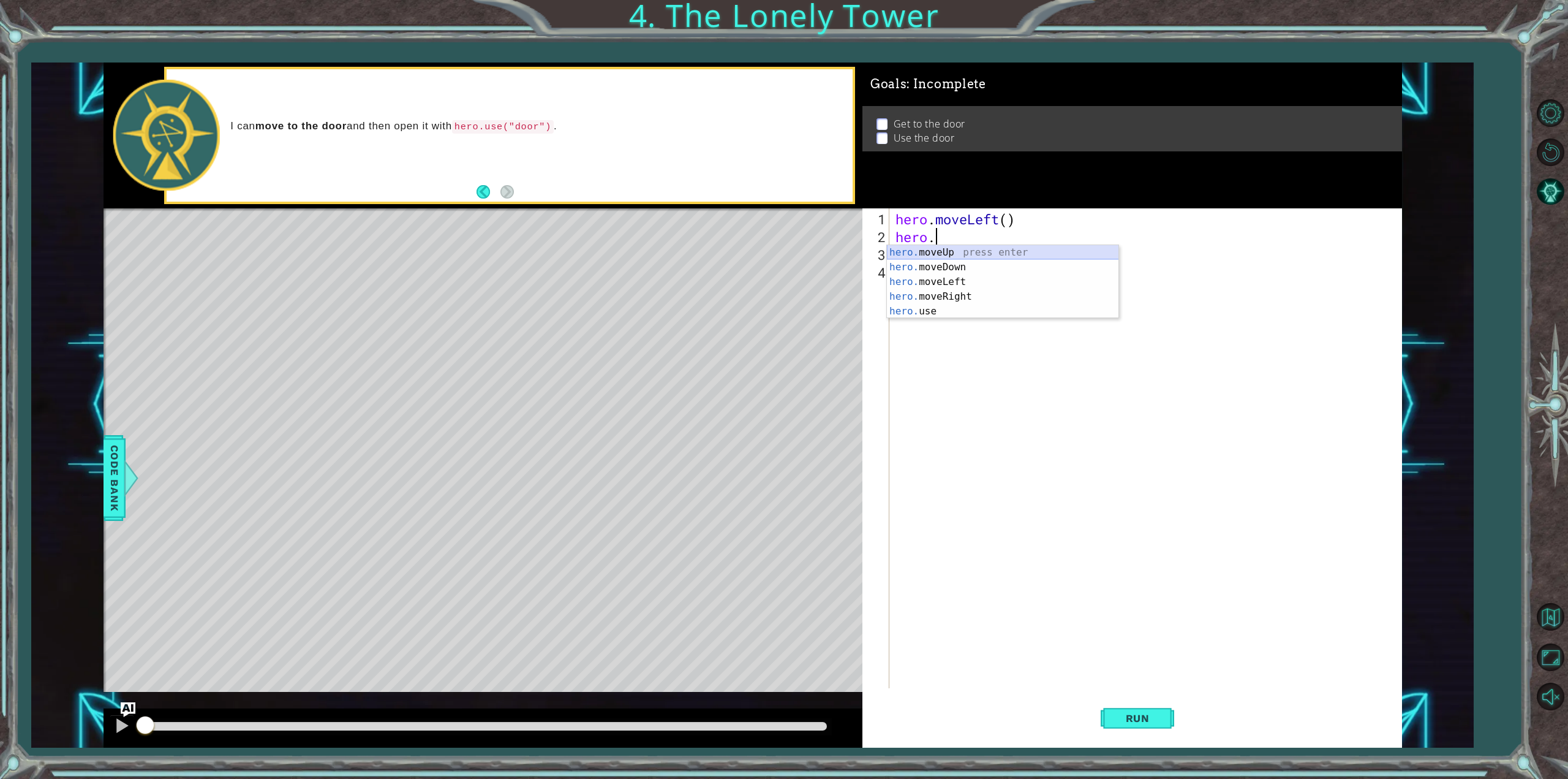
click at [960, 256] on div "hero. moveUp press enter hero. moveDown press enter hero. moveLeft press enter …" at bounding box center [1003, 296] width 232 height 103
click at [990, 239] on div "hero . moveLeft ( ) hero . moveUp ( )" at bounding box center [1148, 467] width 509 height 515
type textarea "hero.moveUp(2)"
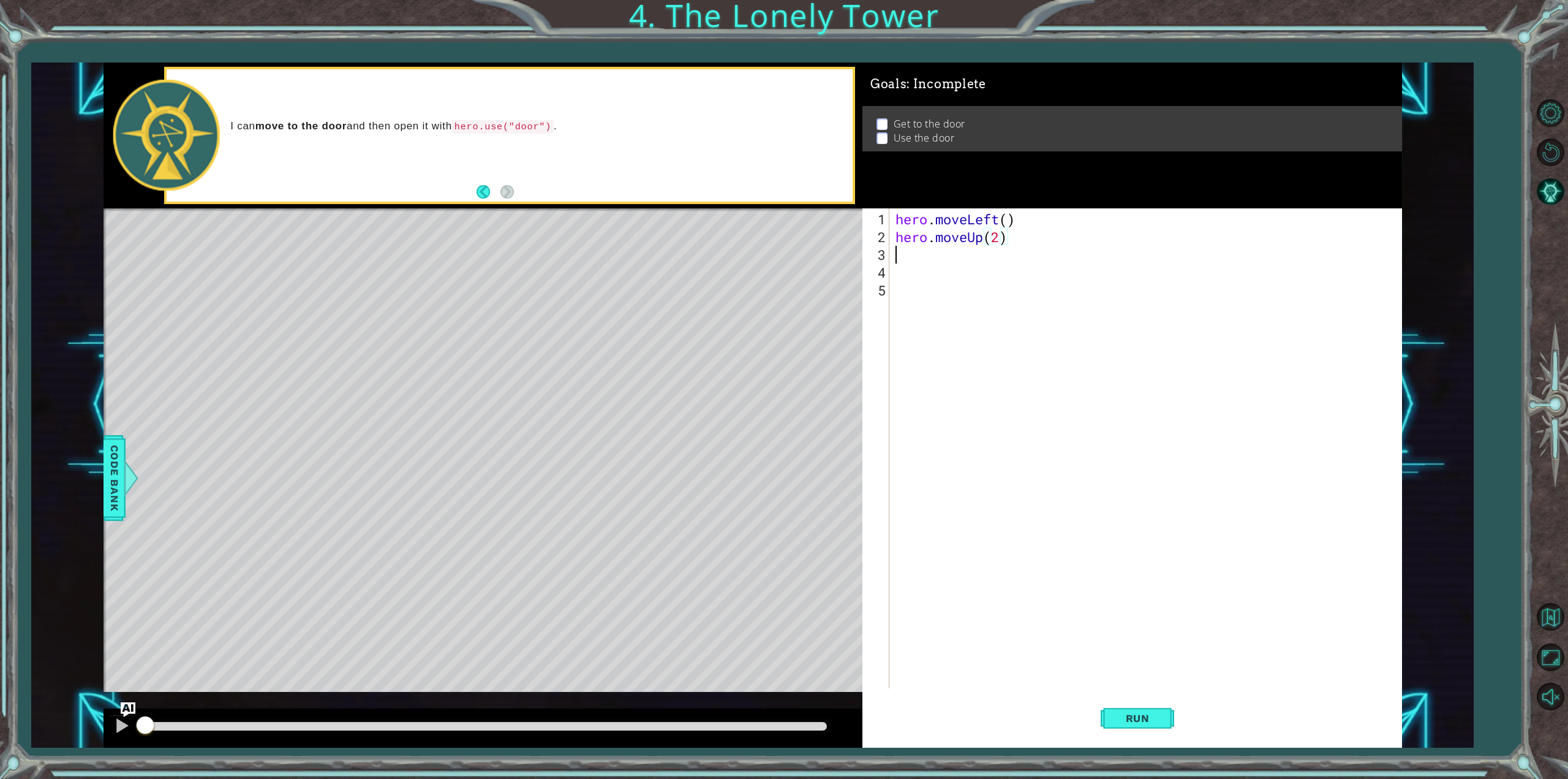
click at [938, 252] on div "hero . moveLeft ( ) hero . moveUp ( 2 )" at bounding box center [1148, 467] width 509 height 515
type textarea "h"
click at [946, 308] on div "h ero.moveUp press enter h ero.moveDown press enter h ero.moveLeft press enter …" at bounding box center [1003, 322] width 232 height 118
type textarea "h"
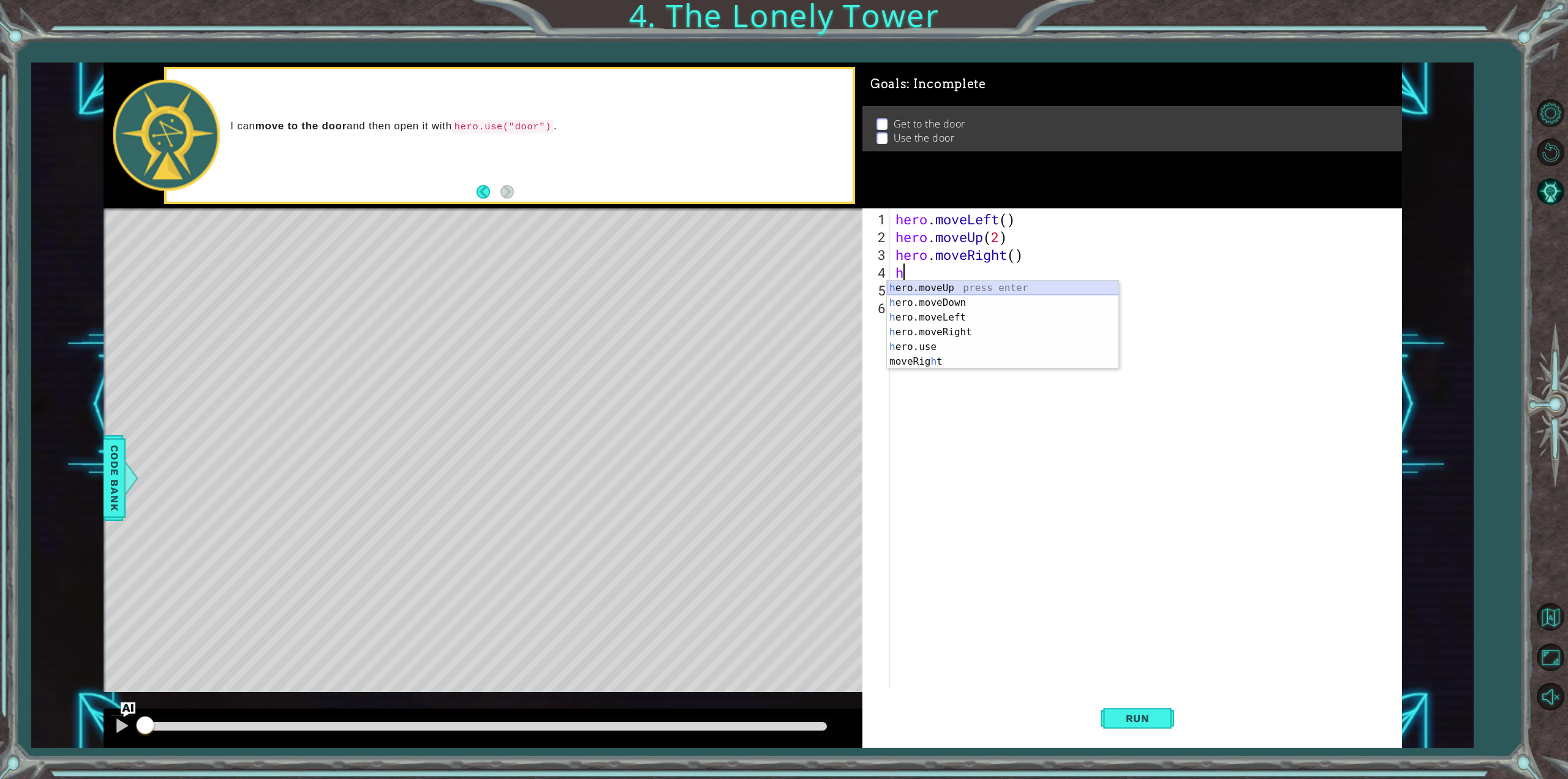
click at [929, 290] on div "h ero.moveUp press enter h ero.moveDown press enter h ero.moveLeft press enter …" at bounding box center [1003, 340] width 232 height 118
click at [992, 278] on div "hero . moveLeft ( ) hero . moveUp ( 2 ) hero . moveRight ( ) hero . moveUp ( )" at bounding box center [1148, 467] width 509 height 515
type textarea "hero.moveUp(2)"
click at [915, 287] on div "hero . moveLeft ( ) hero . moveUp ( 2 ) hero . moveRight ( ) hero . moveUp ( 2 )" at bounding box center [1148, 467] width 509 height 515
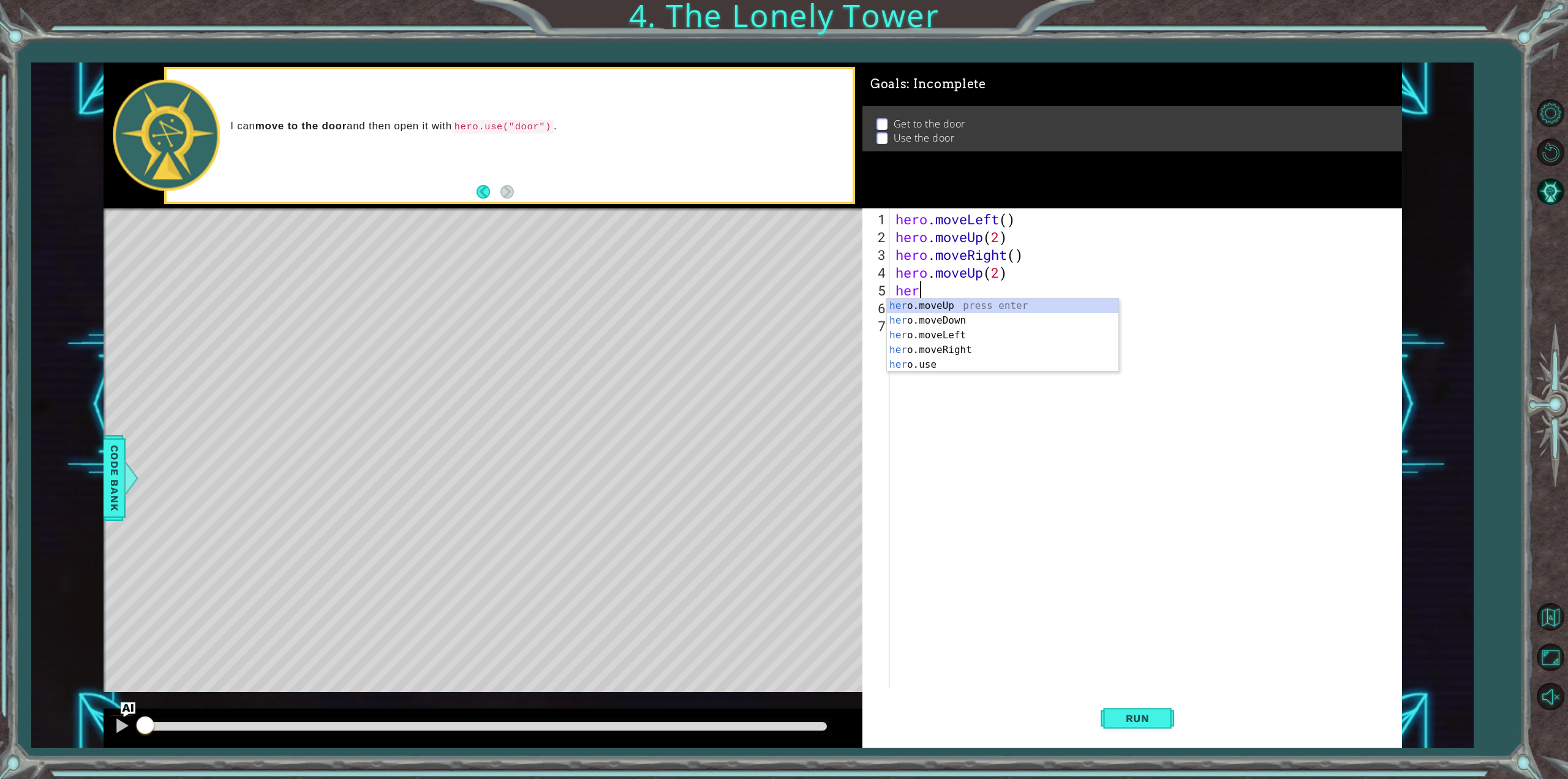
scroll to position [0, 1]
type textarea "hero"
click at [957, 333] on div "hero .moveUp press enter hero .moveDown press enter hero .moveLeft press enter …" at bounding box center [1003, 349] width 232 height 103
type textarea "m"
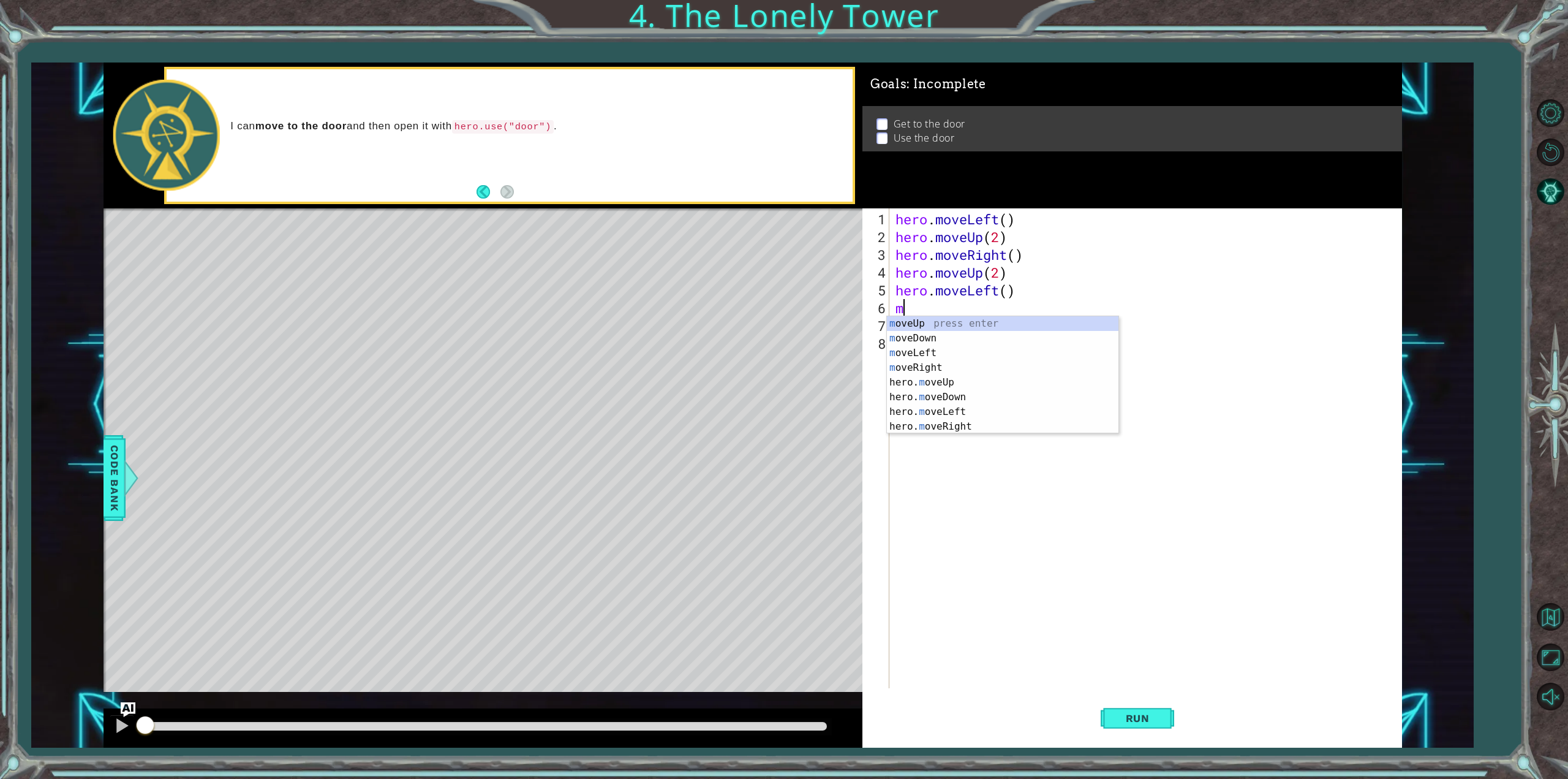
click at [1195, 388] on div "hero . moveLeft ( ) hero . moveUp ( 2 ) hero . moveRight ( ) hero . moveUp ( 2 …" at bounding box center [1148, 467] width 509 height 515
click at [1000, 319] on div "hero . moveLeft ( ) hero . moveUp ( 2 ) hero . moveRight ( ) hero . moveUp ( 2 …" at bounding box center [1148, 467] width 509 height 515
click at [992, 303] on div "hero . moveLeft ( ) hero . moveUp ( 2 ) hero . moveRight ( ) hero . moveUp ( 2 …" at bounding box center [1148, 467] width 509 height 515
type textarea "m"
type textarea "hero.moveLeft"
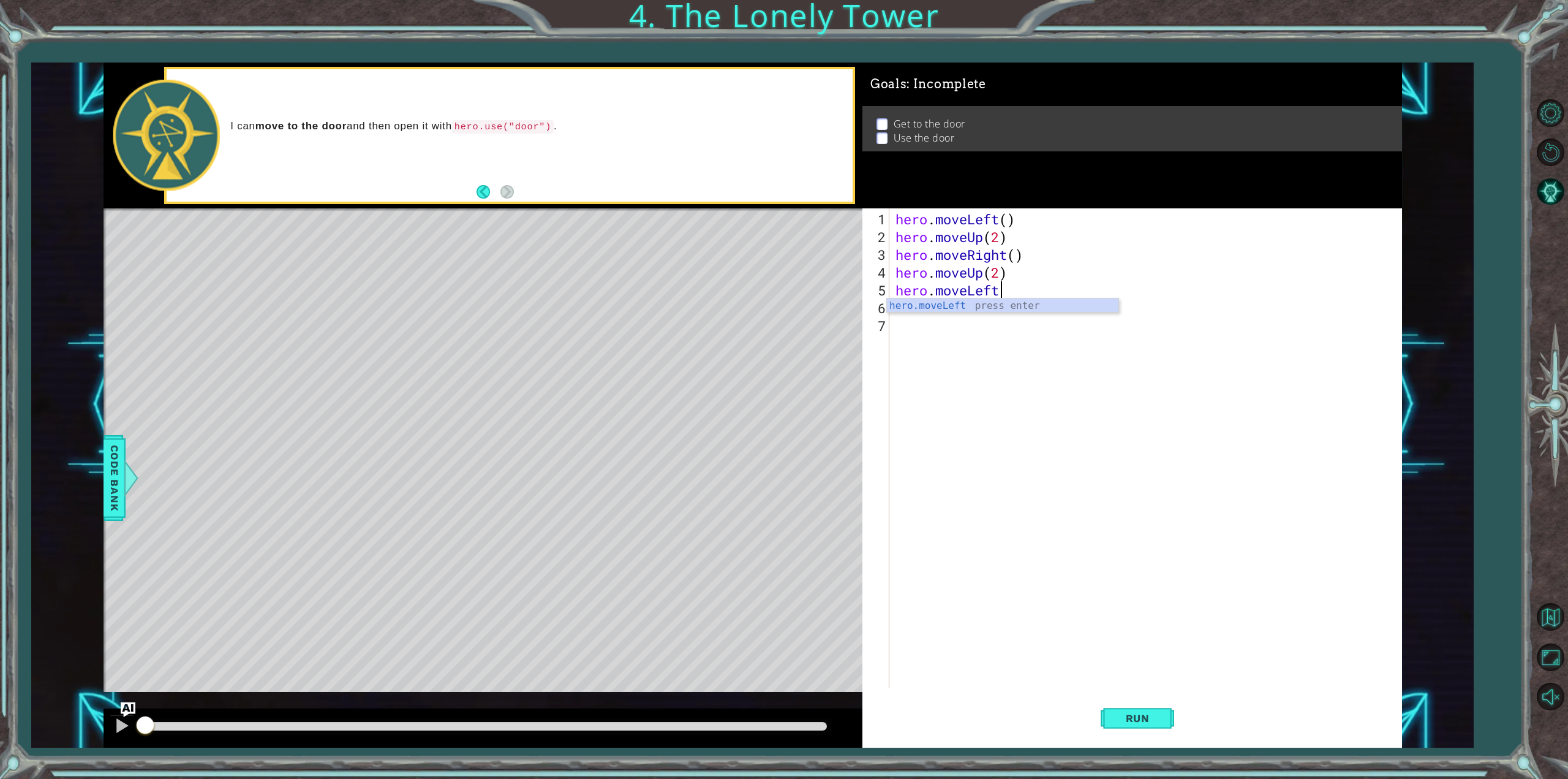
scroll to position [0, 4]
click at [996, 322] on div "hero . moveLeft ( ) hero . moveUp ( 2 ) hero . moveRight ( ) hero . moveUp ( 2 …" at bounding box center [1148, 467] width 509 height 515
click at [951, 306] on div "hero . moveLeft ( ) hero . moveUp ( 2 ) hero . moveRight ( ) hero . moveUp ( 2 …" at bounding box center [1148, 467] width 509 height 515
type textarea "h"
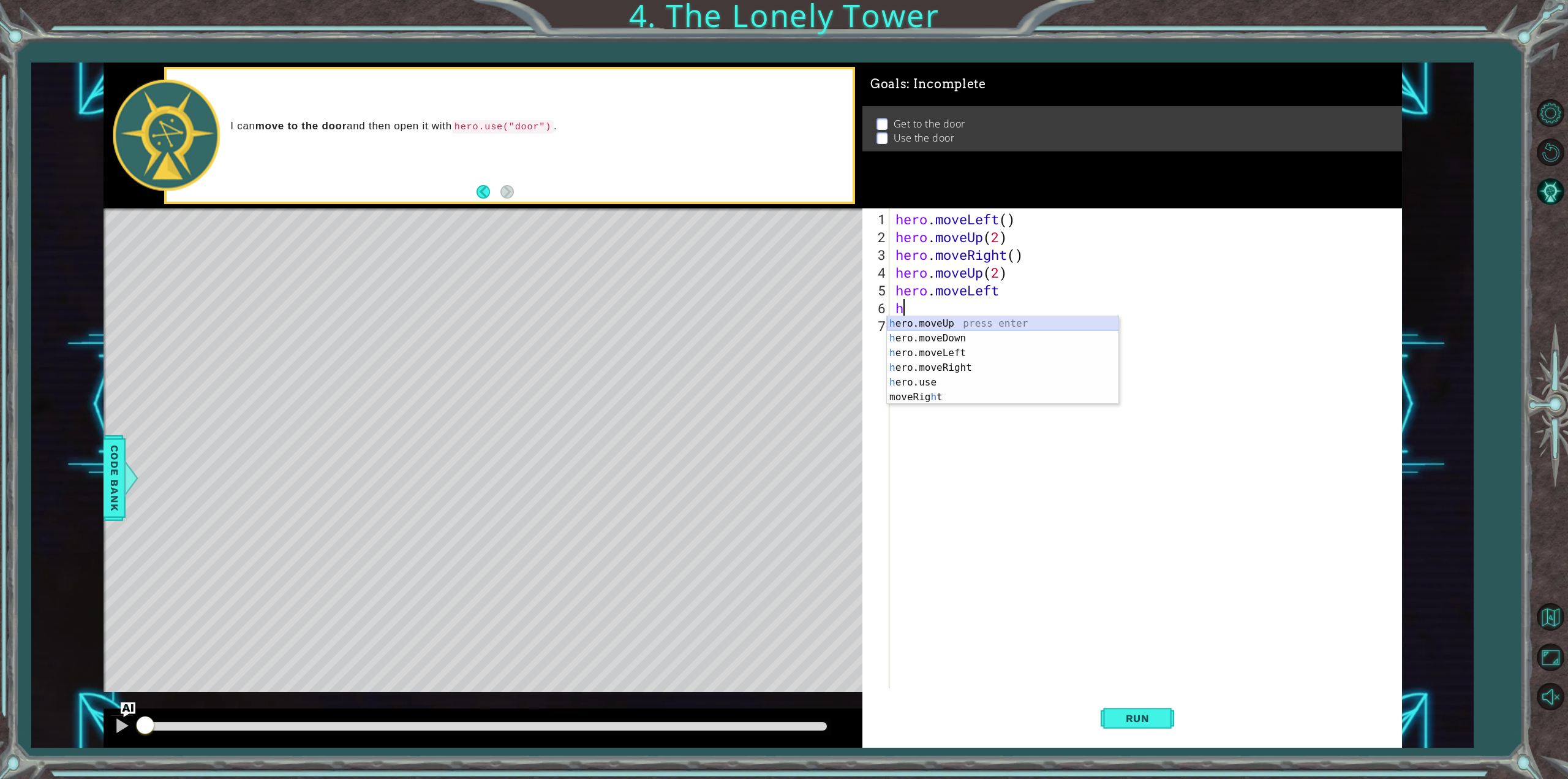
click at [926, 322] on div "h ero.moveUp press enter h ero.moveDown press enter h ero.moveLeft press enter …" at bounding box center [1003, 375] width 232 height 118
click at [992, 315] on div "hero . moveLeft ( ) hero . moveUp ( 2 ) hero . moveRight ( ) hero . moveUp ( 2 …" at bounding box center [1148, 467] width 509 height 515
click at [995, 313] on div "hero . moveLeft ( ) hero . moveUp ( 2 ) hero . moveRight ( ) hero . moveUp ( 2 …" at bounding box center [1148, 467] width 509 height 515
click at [1017, 285] on div "hero . moveLeft ( ) hero . moveUp ( 2 ) hero . moveRight ( ) hero . moveUp ( 2 …" at bounding box center [1148, 467] width 509 height 515
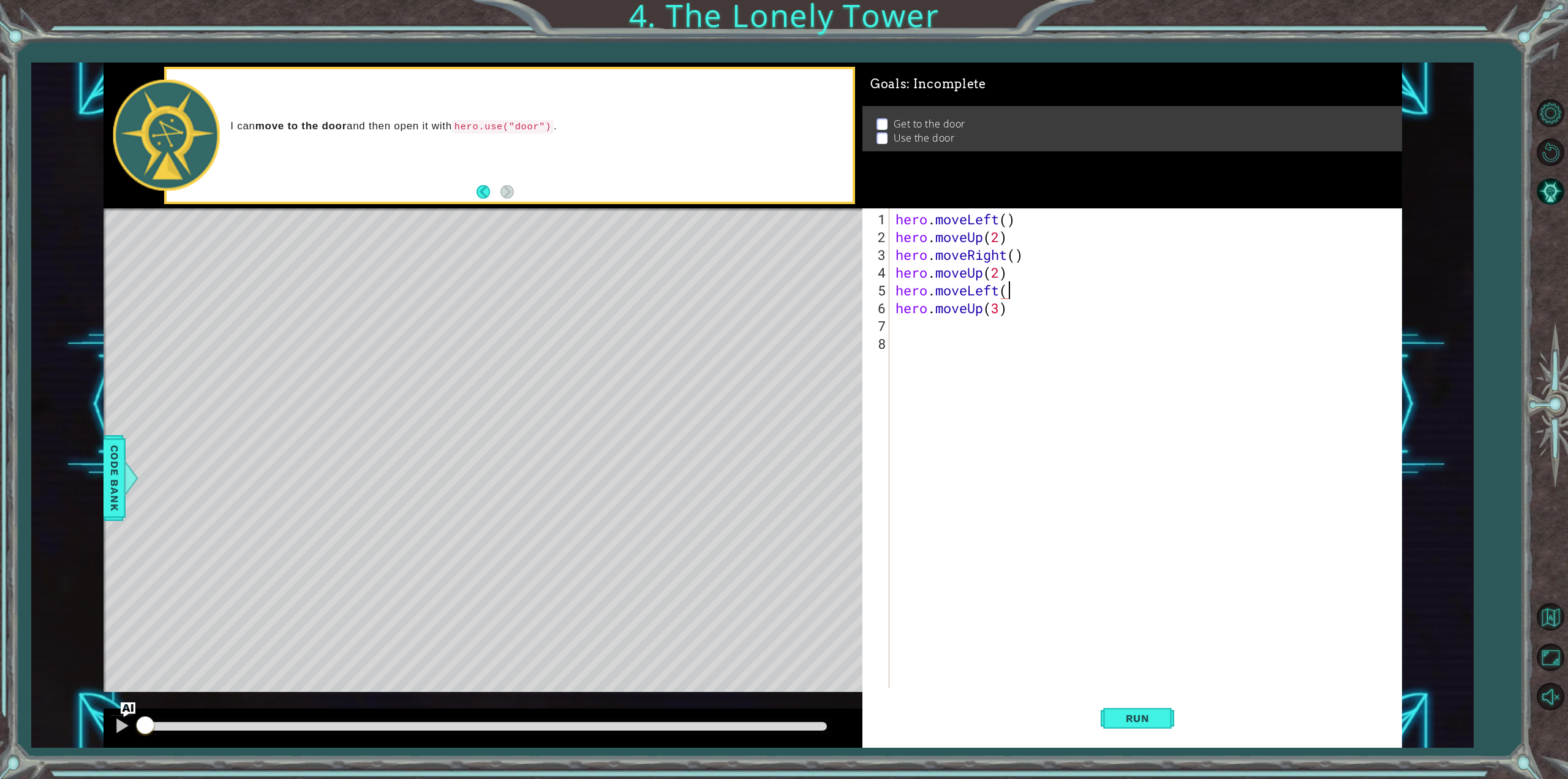
type textarea "hero.moveLeft()"
click at [933, 316] on div "hero . moveLeft ( ) hero . moveUp ( 2 ) hero . moveRight ( ) hero . moveUp ( 2 …" at bounding box center [1148, 467] width 509 height 515
type textarea "hero.use("door")"
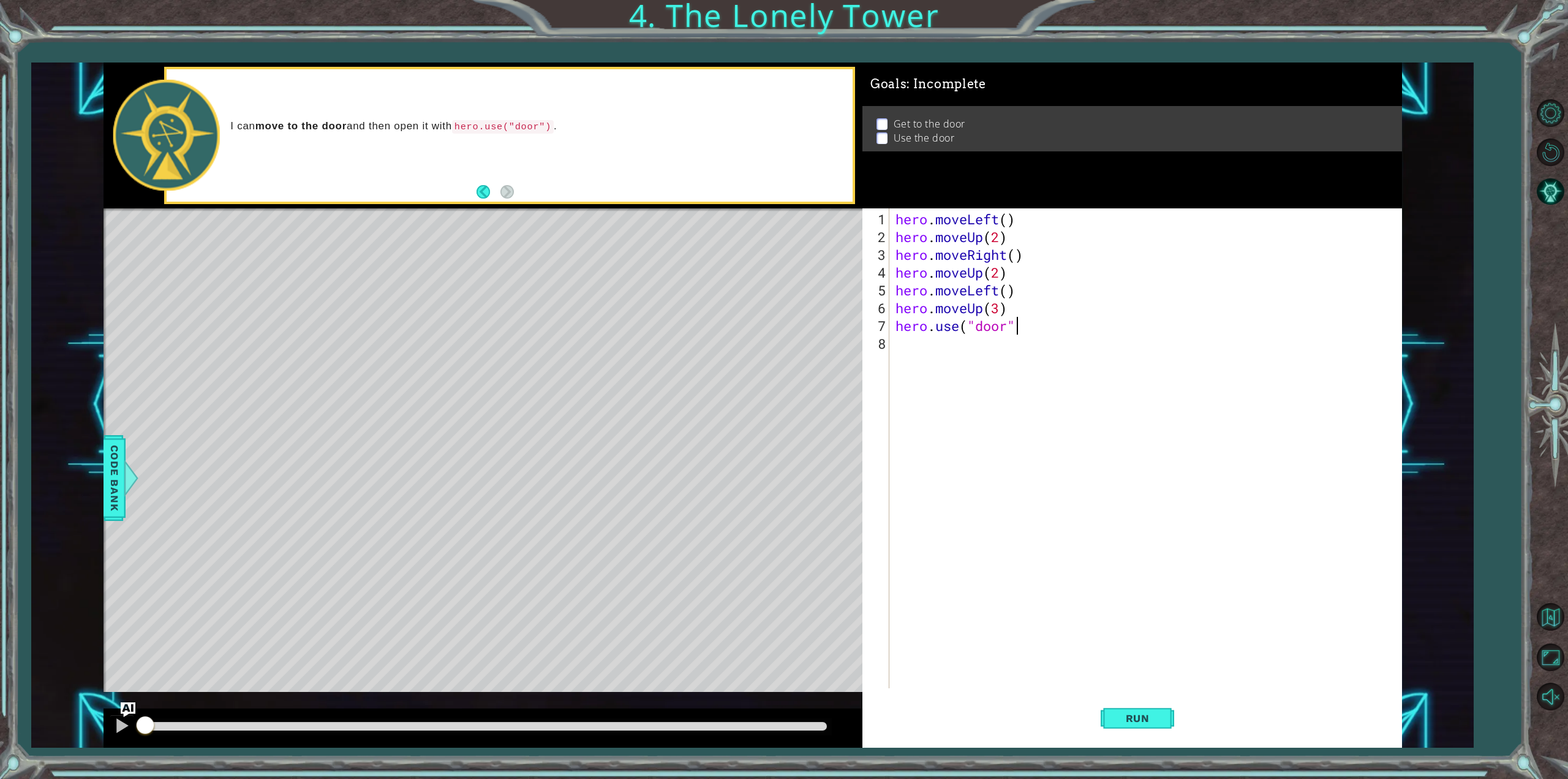
scroll to position [0, 5]
click at [902, 340] on div "hero . moveLeft ( ) hero . moveUp ( 2 ) hero . moveRight ( ) hero . moveUp ( 2 …" at bounding box center [1148, 467] width 509 height 515
click at [996, 313] on div "hero . moveLeft ( ) hero . moveUp ( 2 ) hero . moveRight ( ) hero . moveUp ( 2 …" at bounding box center [1148, 467] width 509 height 515
click at [939, 318] on div "hero . moveLeft ( ) hero . moveUp ( 2 ) hero . moveRight ( ) hero . moveUp ( 2 …" at bounding box center [1148, 467] width 509 height 515
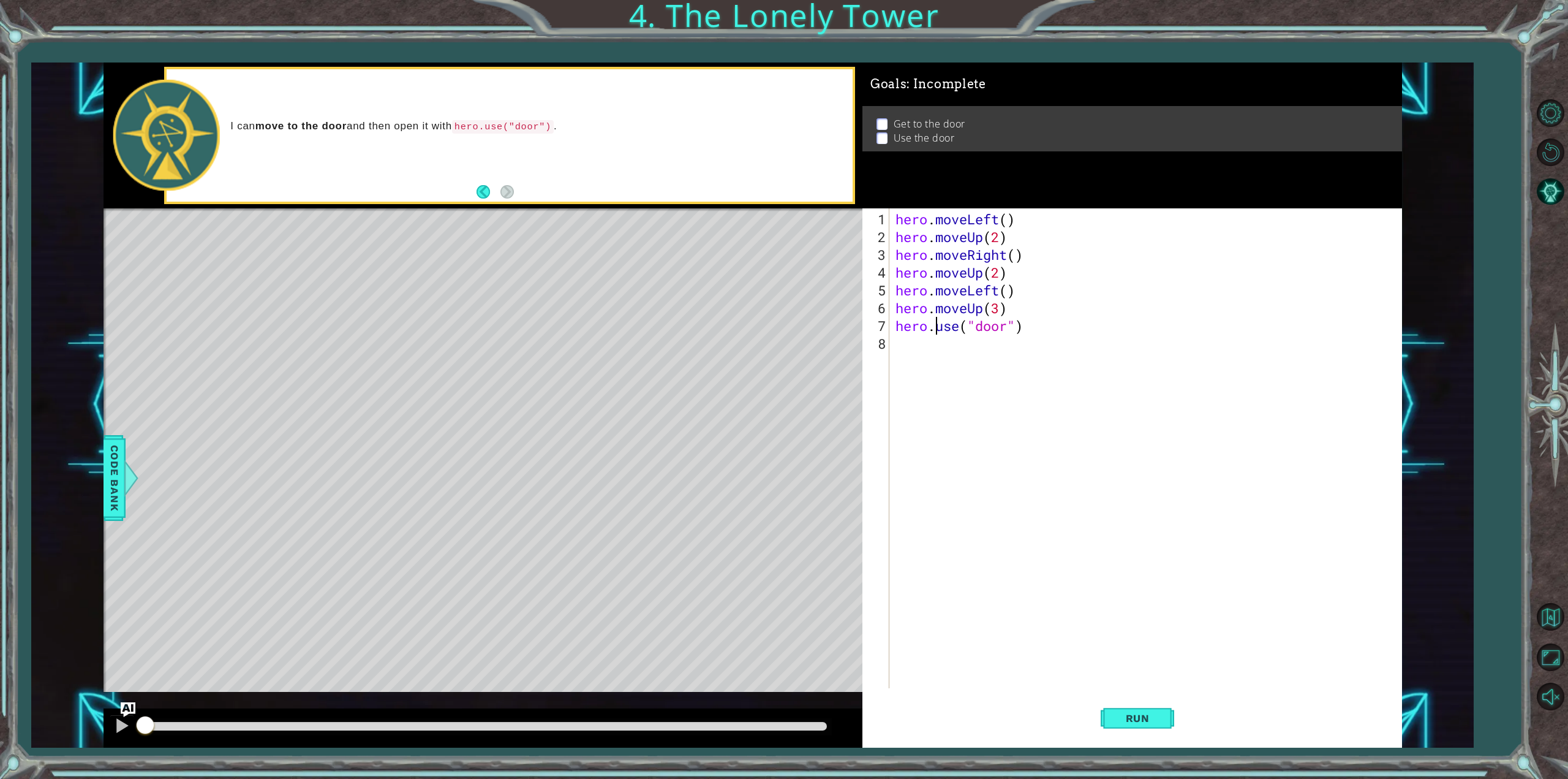
type textarea "hero.use("door")"
click at [917, 341] on div "hero . moveLeft ( ) hero . moveUp ( 2 ) hero . moveRight ( ) hero . moveUp ( 2 …" at bounding box center [1148, 467] width 509 height 515
click at [1030, 331] on div "hero . moveLeft ( ) hero . moveUp ( 2 ) hero . moveRight ( ) hero . moveUp ( 2 …" at bounding box center [1148, 467] width 509 height 515
type textarea "hero."
click at [1019, 372] on div "hero. moveUp press enter hero. moveDown press enter hero. moveLeft press enter …" at bounding box center [1003, 385] width 232 height 103
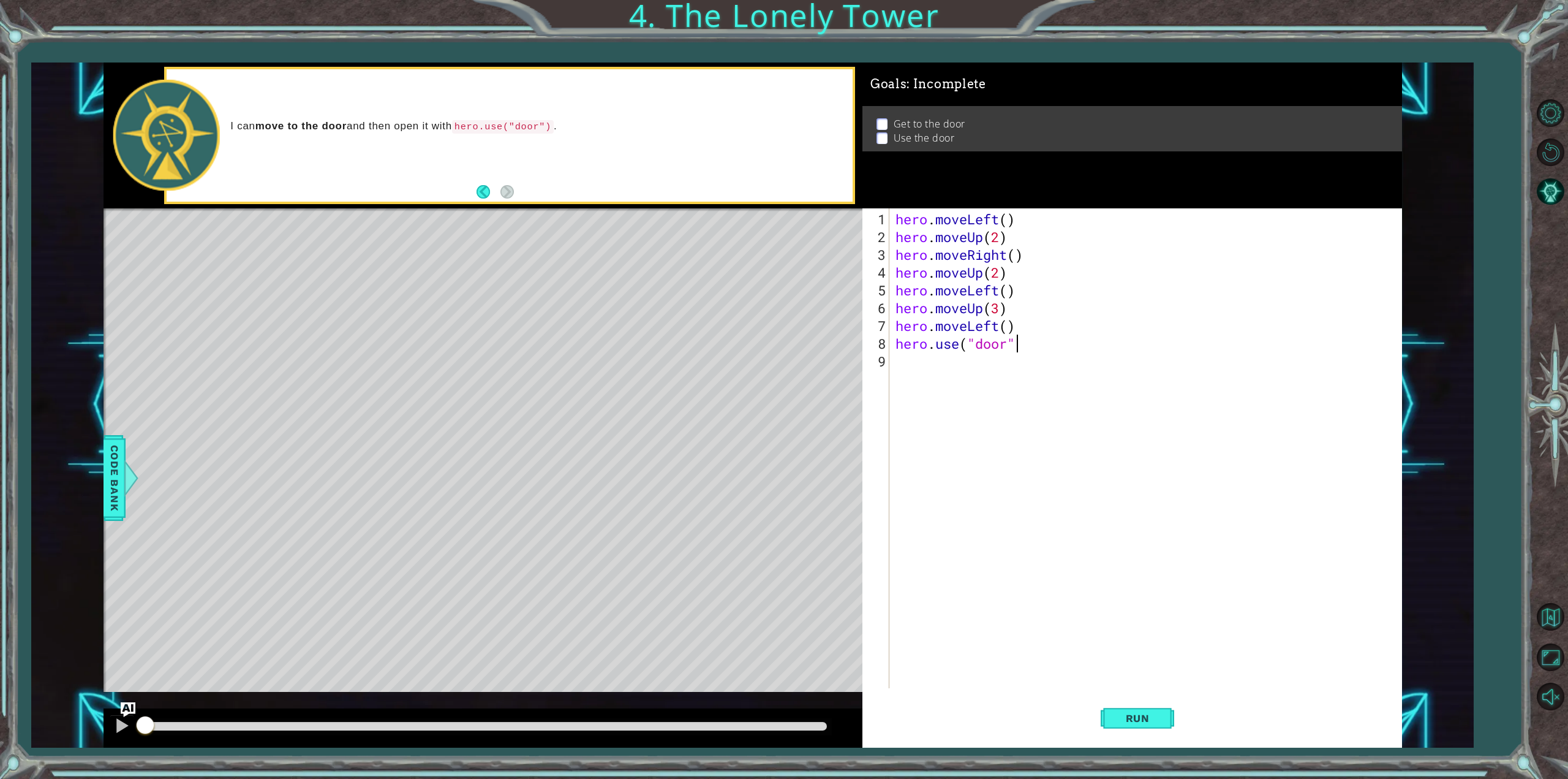
scroll to position [0, 5]
click at [1136, 728] on button "Run" at bounding box center [1138, 719] width 74 height 54
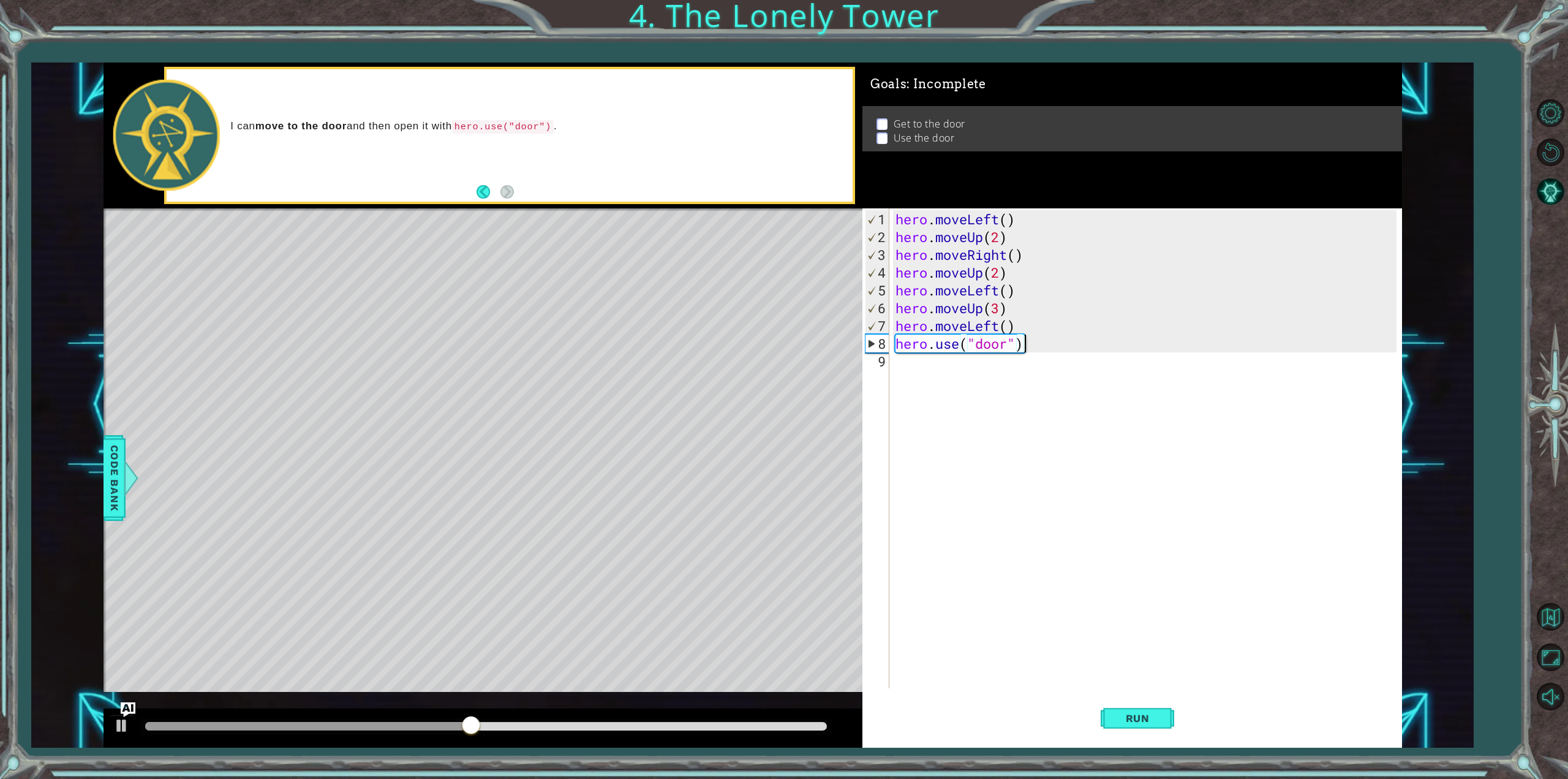
click at [1042, 339] on div "hero . moveLeft ( ) hero . moveUp ( 2 ) hero . moveRight ( ) hero . moveUp ( 2 …" at bounding box center [1148, 467] width 509 height 515
click at [1022, 346] on div "hero . moveLeft ( ) hero . moveUp ( 2 ) hero . moveRight ( ) hero . moveUp ( 2 …" at bounding box center [1148, 467] width 509 height 515
drag, startPoint x: 1022, startPoint y: 347, endPoint x: 964, endPoint y: 366, distance: 61.0
click at [964, 366] on div "hero . moveLeft ( ) hero . moveUp ( 2 ) hero . moveRight ( ) hero . moveUp ( 2 …" at bounding box center [1148, 467] width 509 height 515
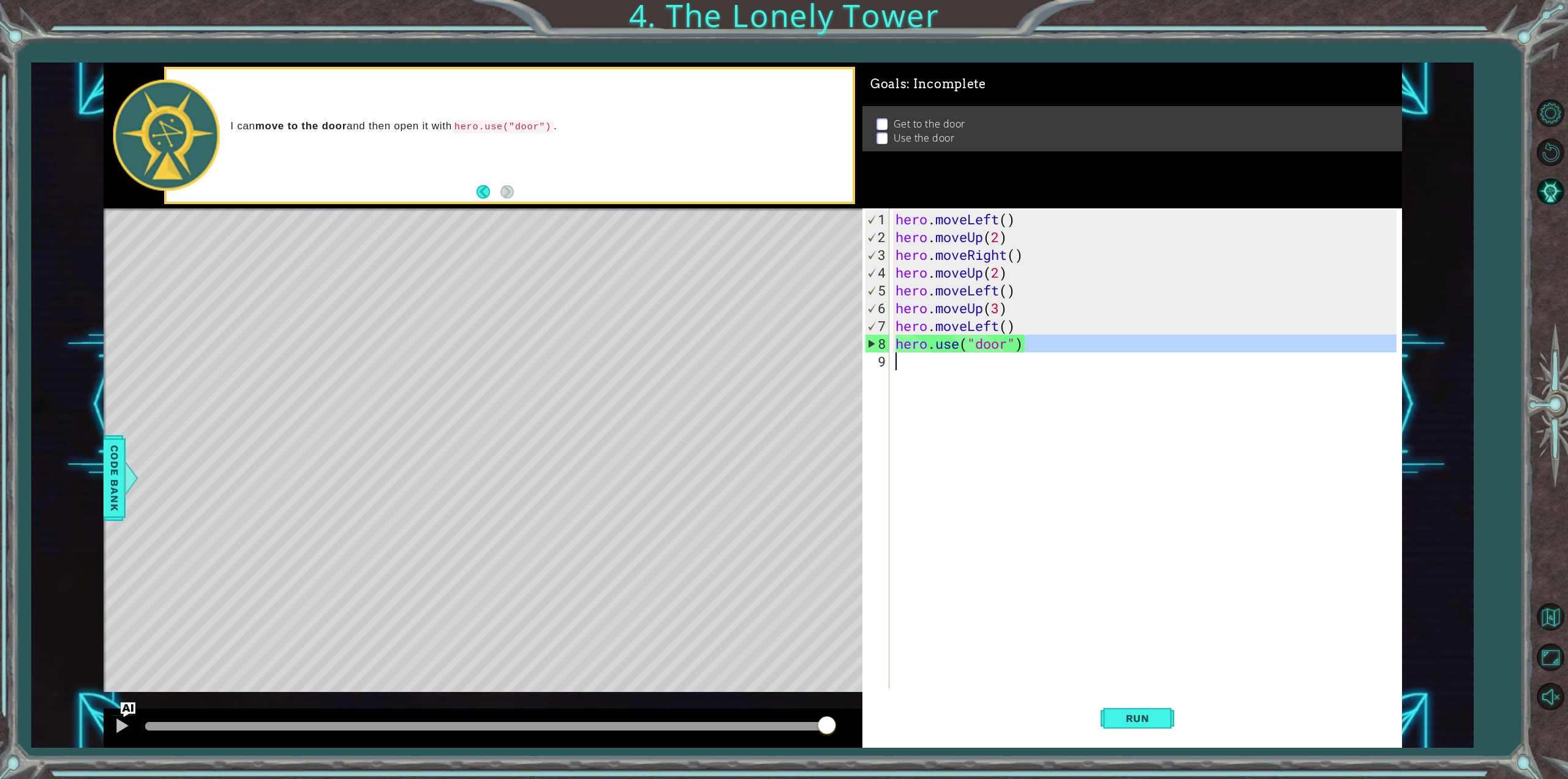
click at [1008, 258] on div "hero . moveLeft ( ) hero . moveUp ( 2 ) hero . moveRight ( ) hero . moveUp ( 2 …" at bounding box center [1148, 467] width 509 height 515
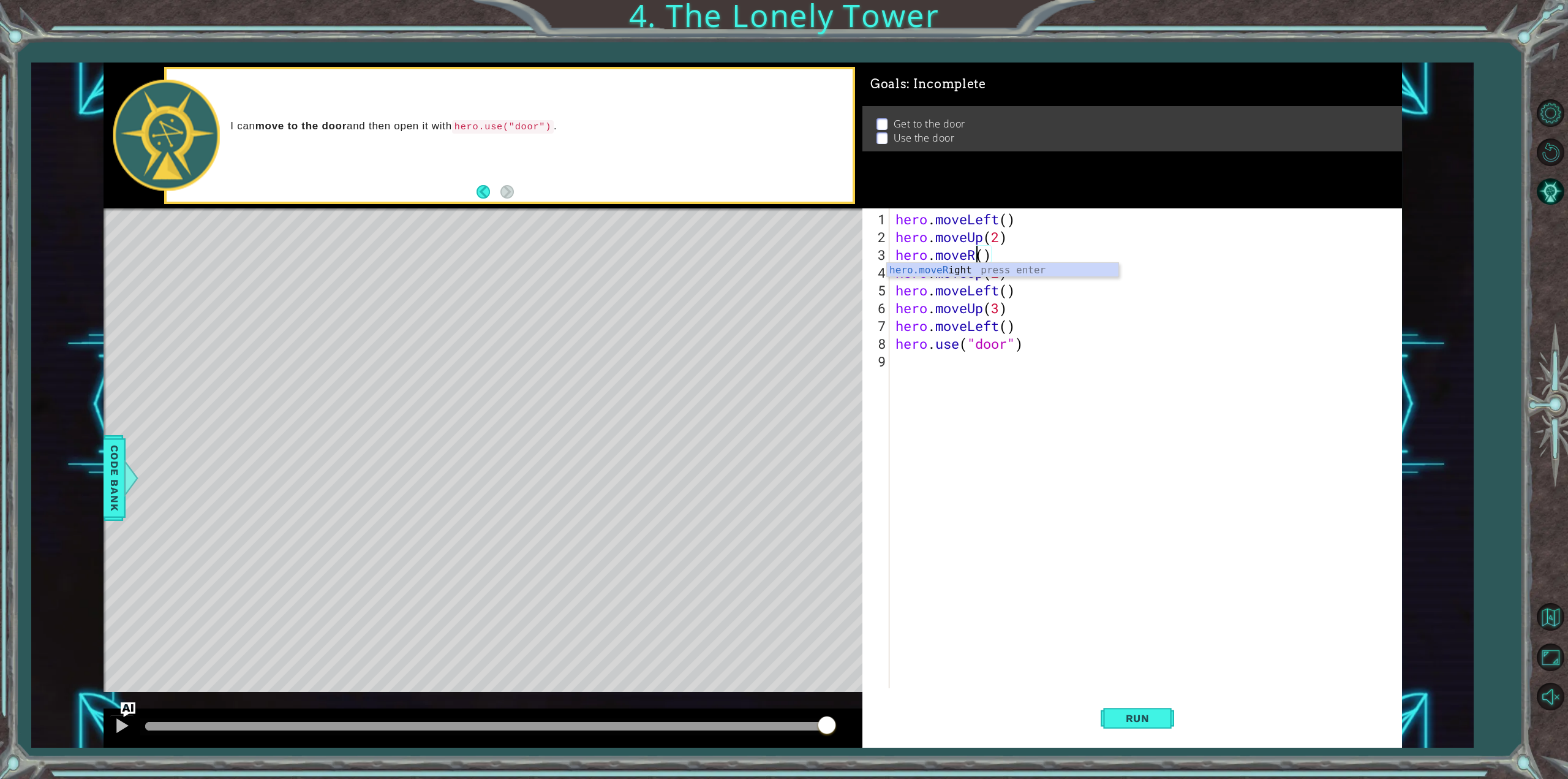
scroll to position [0, 3]
click at [988, 294] on div "hero.move Up press enter hero.move Down press enter hero.move Left press enter …" at bounding box center [1003, 307] width 232 height 88
click at [1028, 293] on div "hero . moveLeft ( ) hero . moveUp ( 2 ) hero . moveLeft ( ) hero . moveUp ( 2 )…" at bounding box center [1148, 467] width 509 height 515
type textarea "hero.move"
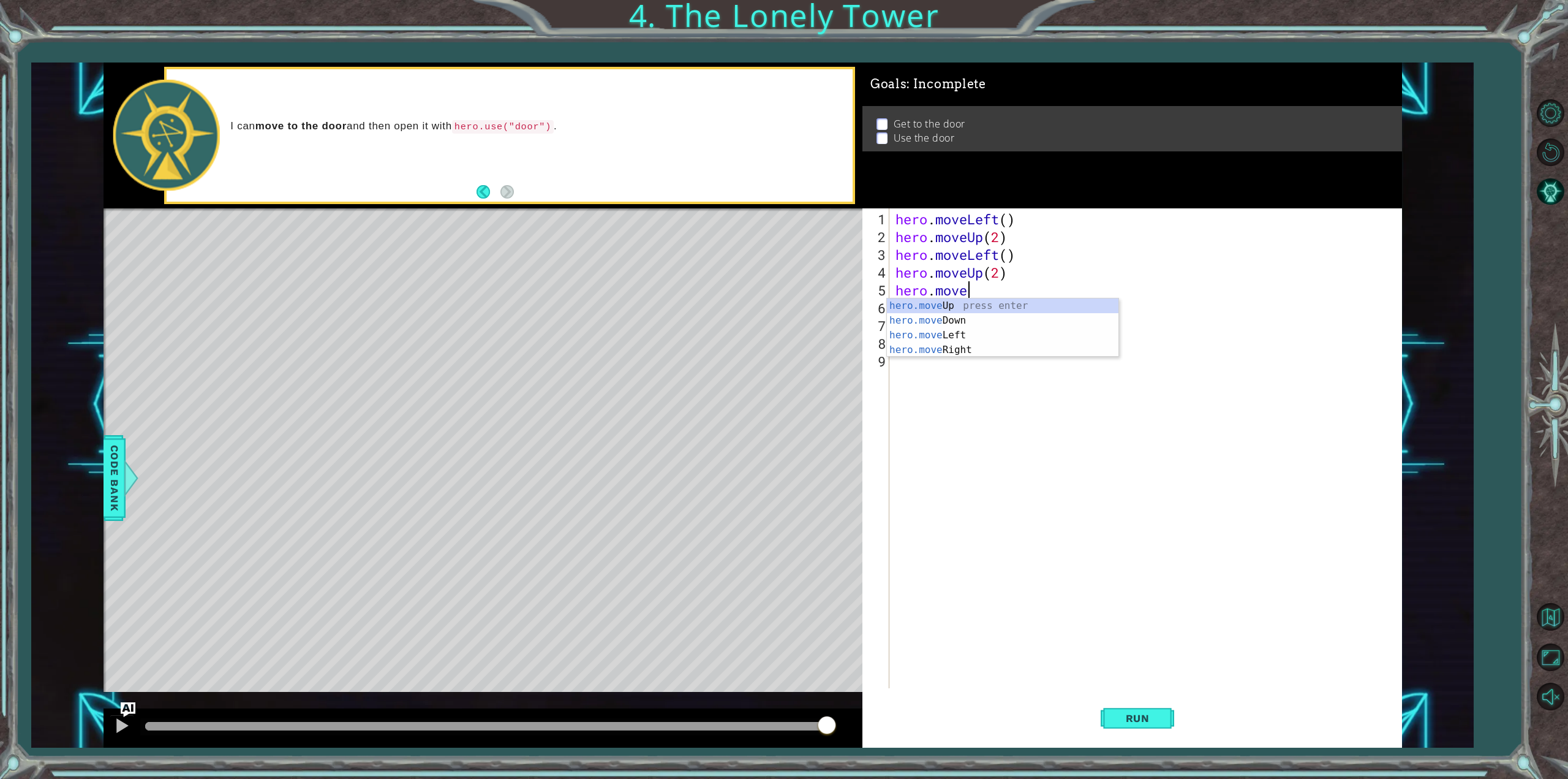
scroll to position [0, 3]
click at [991, 352] on div "hero.move Up press enter hero.move Down press enter hero.move Left press enter …" at bounding box center [1003, 342] width 232 height 88
type textarea "hero"
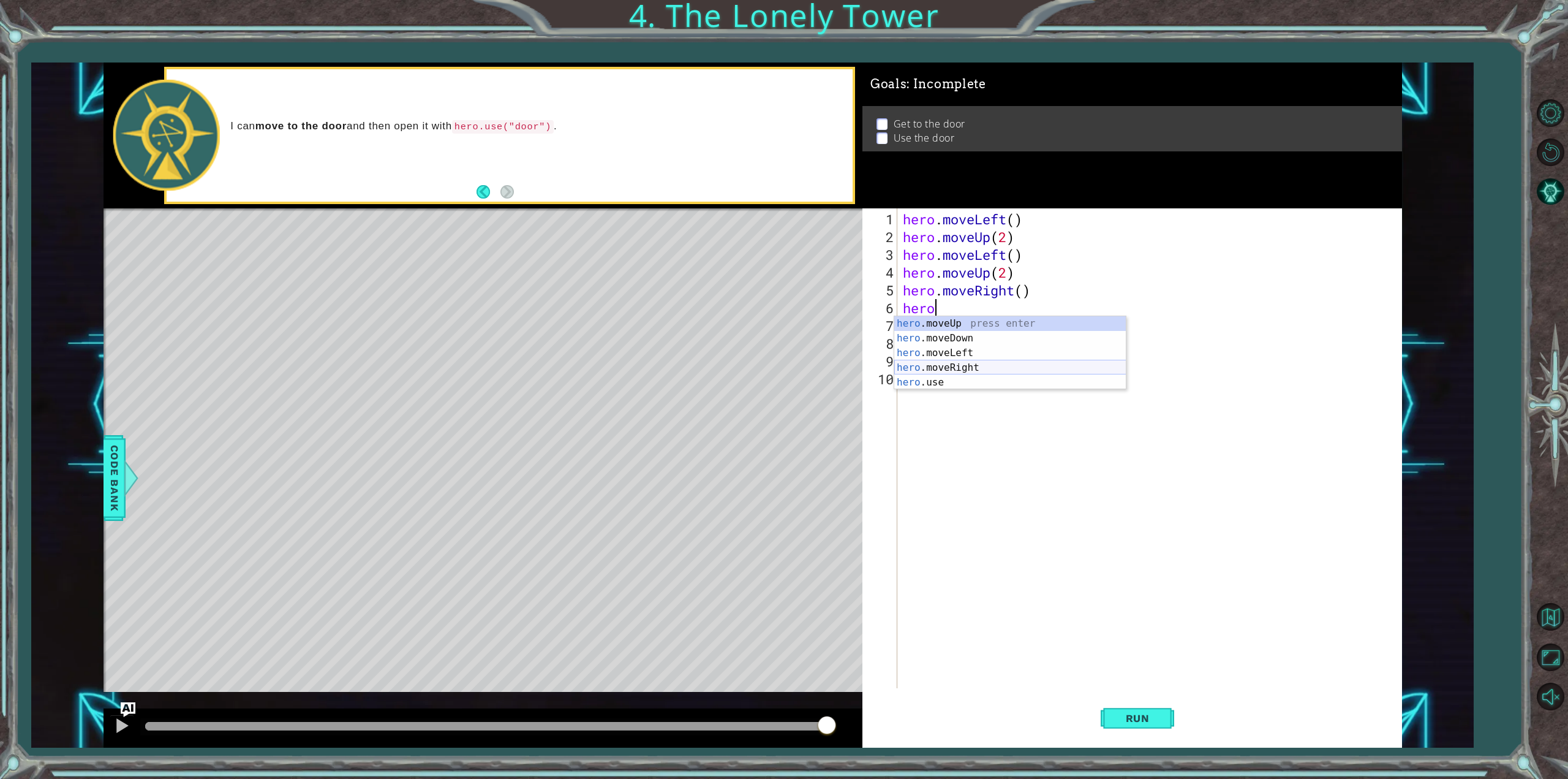
click at [987, 367] on div "hero .moveUp press enter hero .moveDown press enter hero .moveLeft press enter …" at bounding box center [1011, 367] width 232 height 103
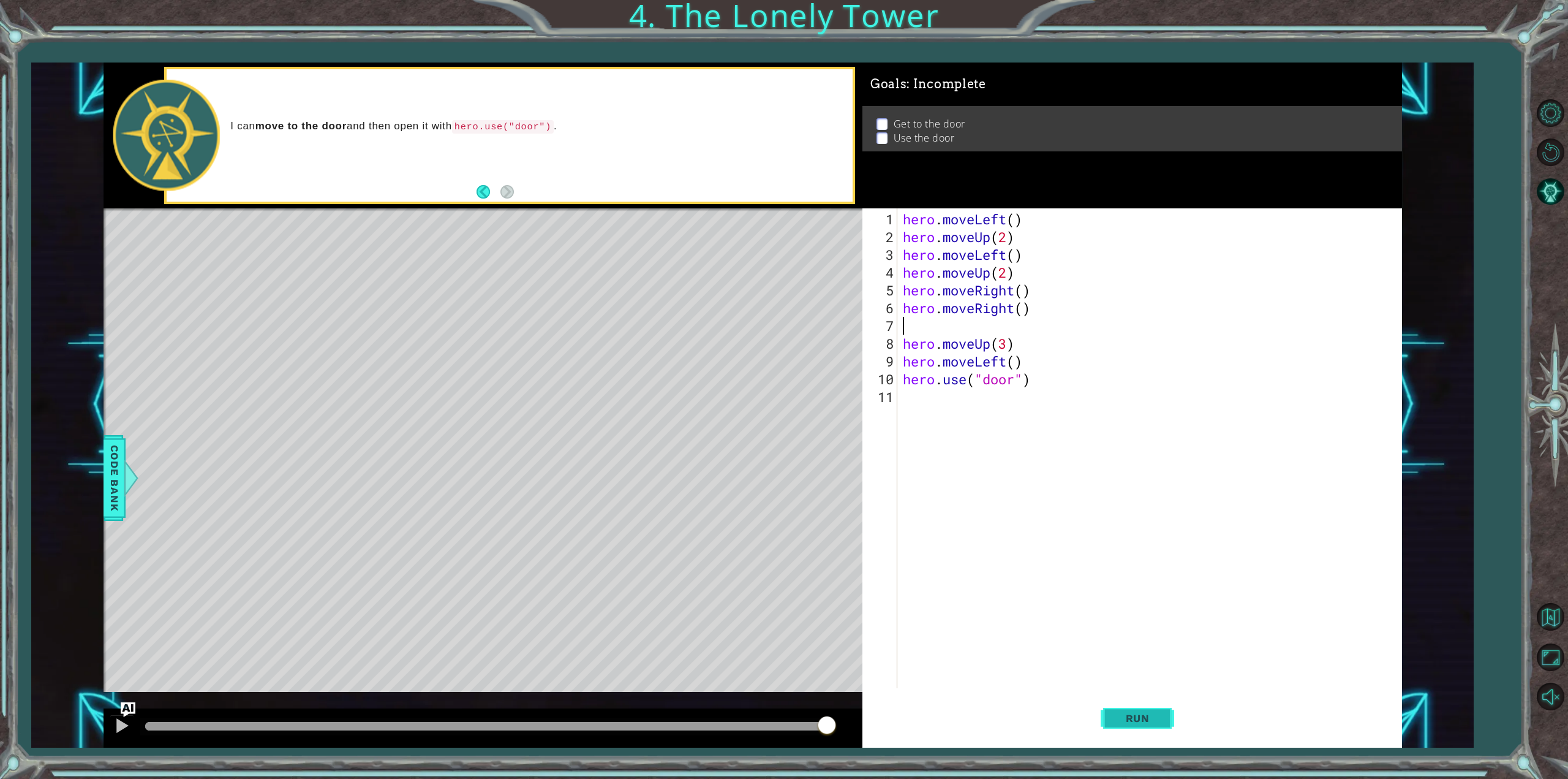
click at [1167, 712] on button "Run" at bounding box center [1138, 719] width 74 height 54
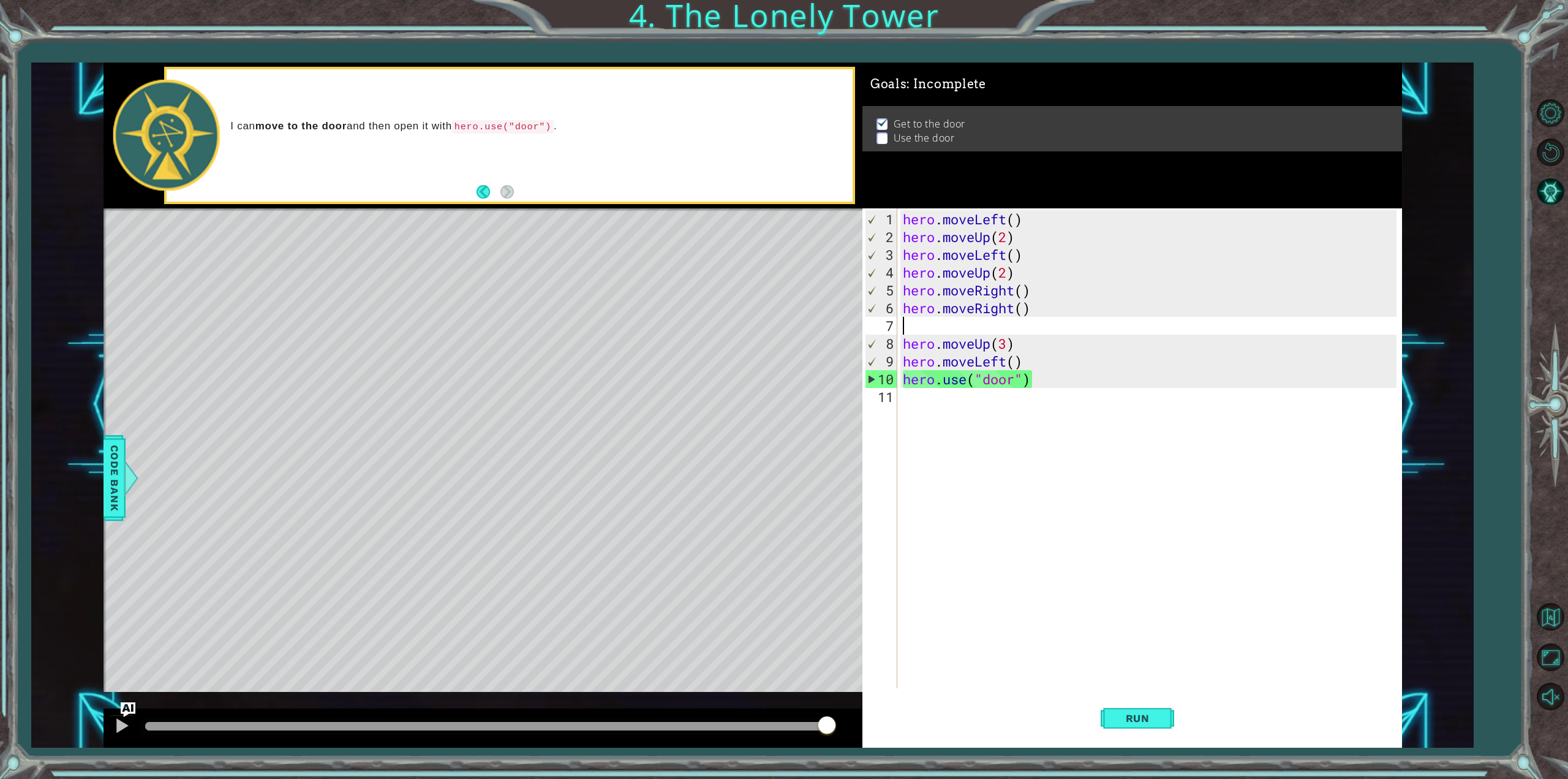
click at [887, 381] on div "10" at bounding box center [881, 379] width 32 height 18
click at [924, 385] on div "hero . moveLeft ( ) hero . moveUp ( 2 ) hero . moveLeft ( ) hero . moveUp ( 2 )…" at bounding box center [1151, 467] width 502 height 515
click at [866, 379] on div "10" at bounding box center [881, 379] width 32 height 18
click at [867, 379] on div "10" at bounding box center [881, 379] width 32 height 18
click at [1158, 707] on button "Run" at bounding box center [1138, 719] width 74 height 54
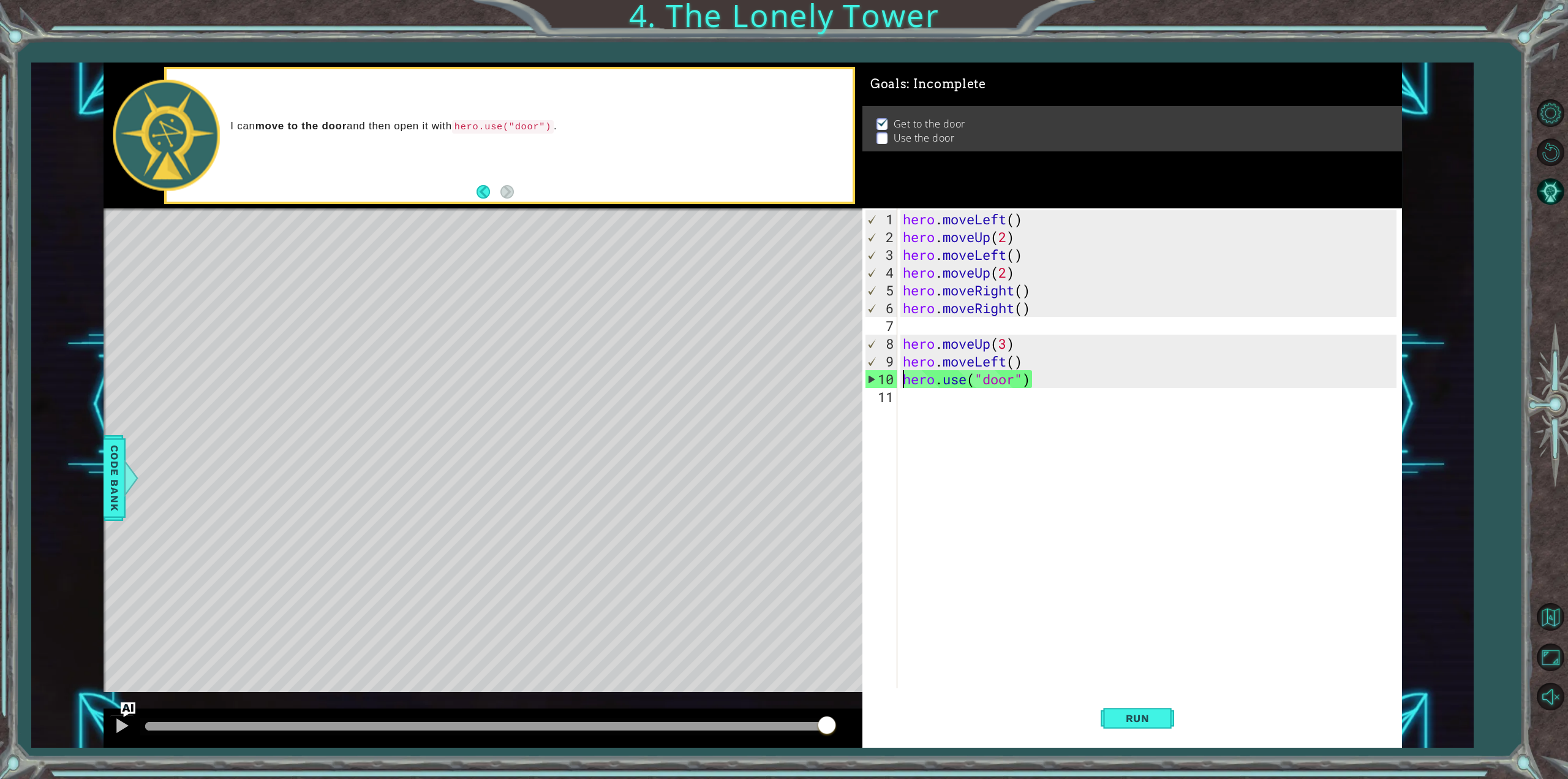
click at [1024, 227] on div "hero . moveLeft ( ) hero . moveUp ( 2 ) hero . moveLeft ( ) hero . moveUp ( 2 )…" at bounding box center [1151, 467] width 502 height 515
click at [1004, 235] on div "hero . moveLeft ( ) hero . moveUp ( 2 ) hero . moveLeft ( ) hero . moveUp ( 2 )…" at bounding box center [1151, 467] width 502 height 515
click at [1005, 235] on div "hero . moveLeft ( ) hero . moveUp ( 2 ) hero . moveLeft ( ) hero . moveUp ( 2 )…" at bounding box center [1151, 467] width 502 height 515
click at [1019, 220] on div "hero . moveLeft ( ) hero . moveUp ( 2 ) hero . moveLeft ( ) hero . moveUp ( 2 )…" at bounding box center [1151, 467] width 502 height 515
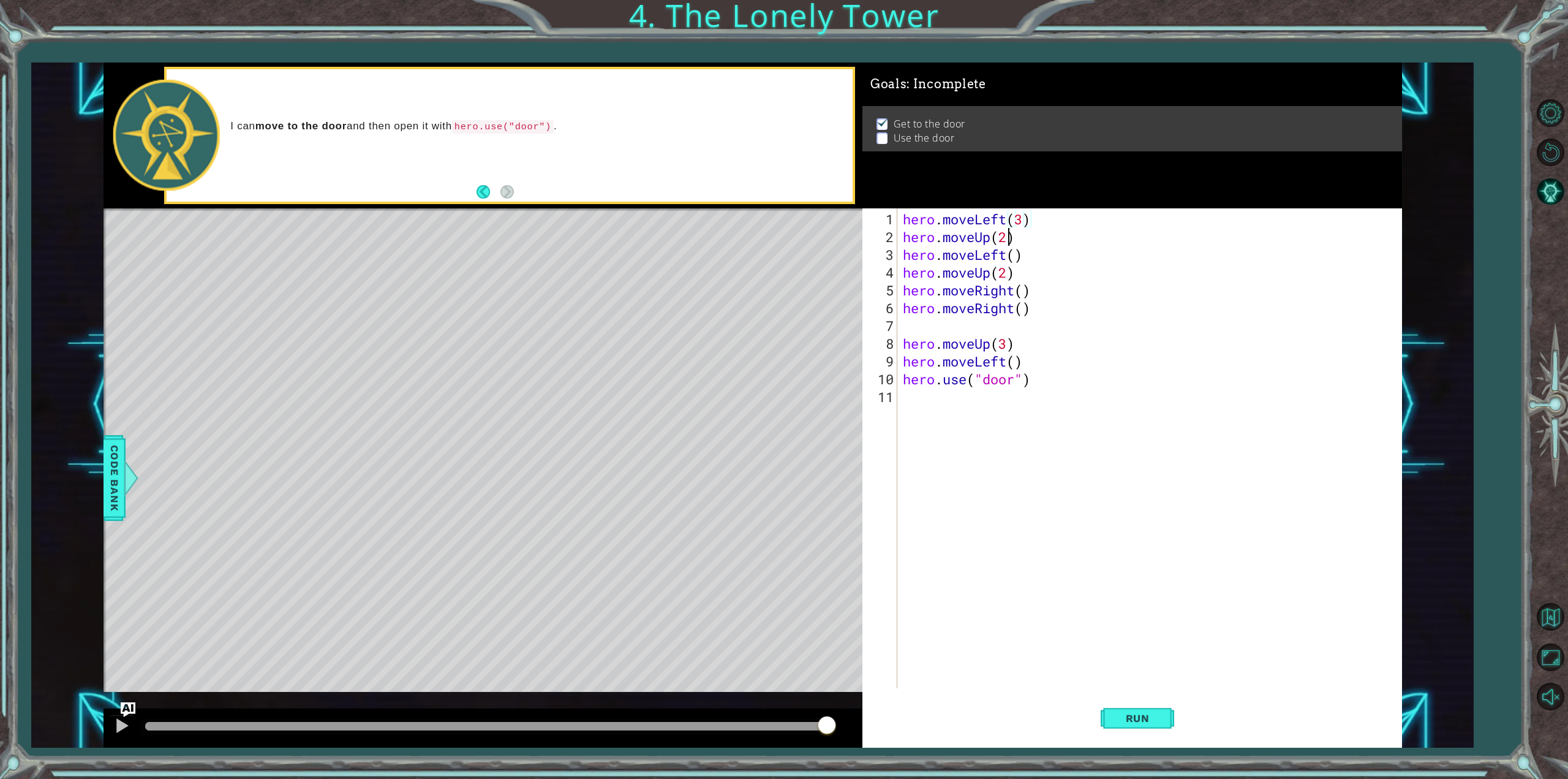
click at [1007, 240] on div "hero . moveLeft ( 3 ) hero . moveUp ( 2 ) hero . moveLeft ( ) hero . moveUp ( 2…" at bounding box center [1151, 467] width 502 height 515
click at [1027, 253] on div "hero . moveLeft ( 3 ) hero . moveUp ( 2 ) hero . moveLeft ( ) hero . moveUp ( 2…" at bounding box center [1151, 467] width 502 height 515
type textarea "h"
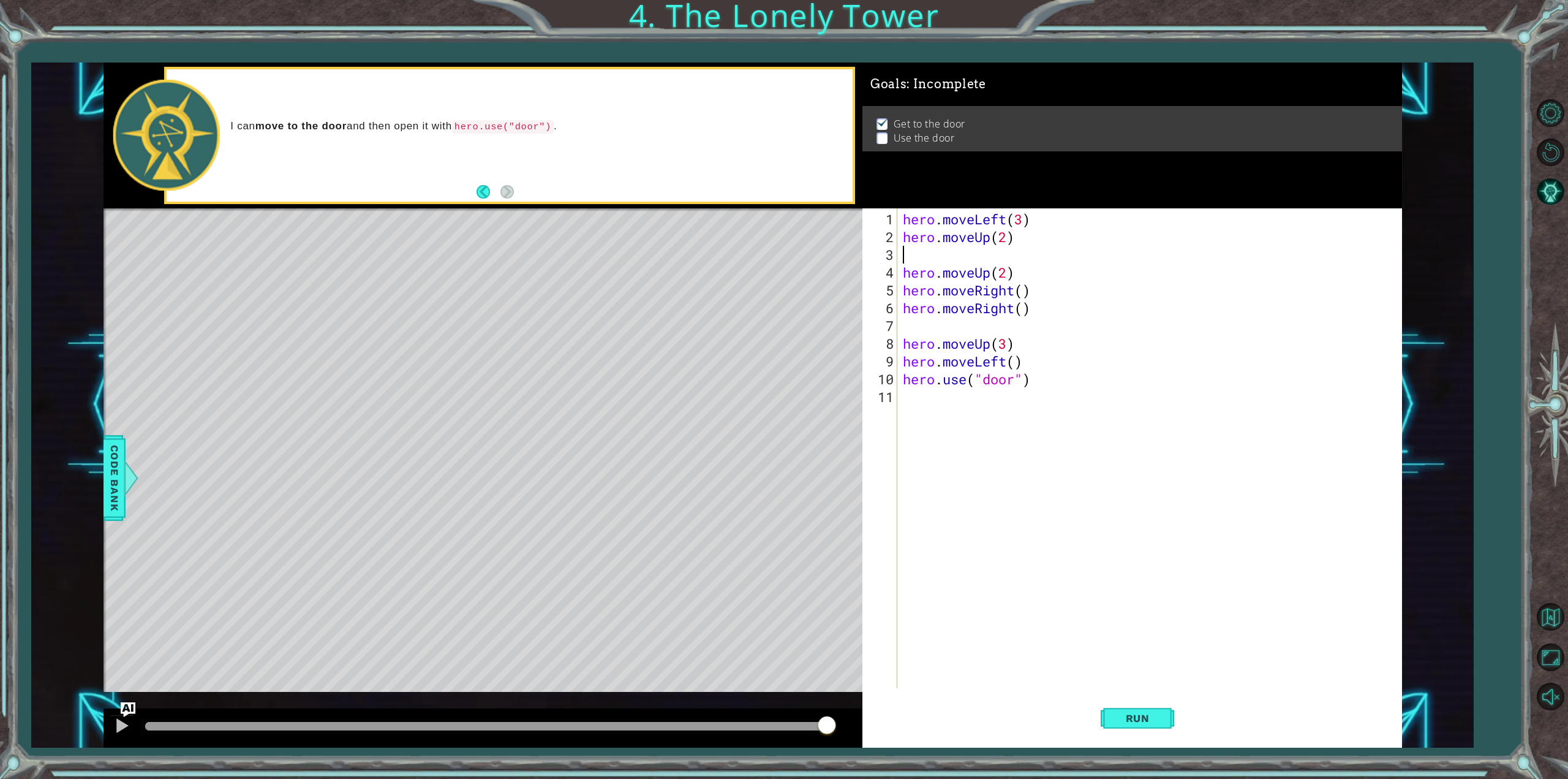
click at [1027, 274] on div "hero . moveLeft ( 3 ) hero . moveUp ( 2 ) hero . moveUp ( 2 ) hero . moveRight …" at bounding box center [1151, 467] width 502 height 515
type textarea "h"
click at [1118, 296] on div "hero . moveLeft ( 3 ) hero . moveUp ( 2 ) hero . moveRight ( ) hero . moveRight…" at bounding box center [1151, 467] width 502 height 515
click at [1023, 359] on div "hero . moveLeft ( 3 ) hero . moveUp ( 2 ) hero . moveRight ( ) hero . moveRight…" at bounding box center [1151, 467] width 502 height 515
type textarea "h"
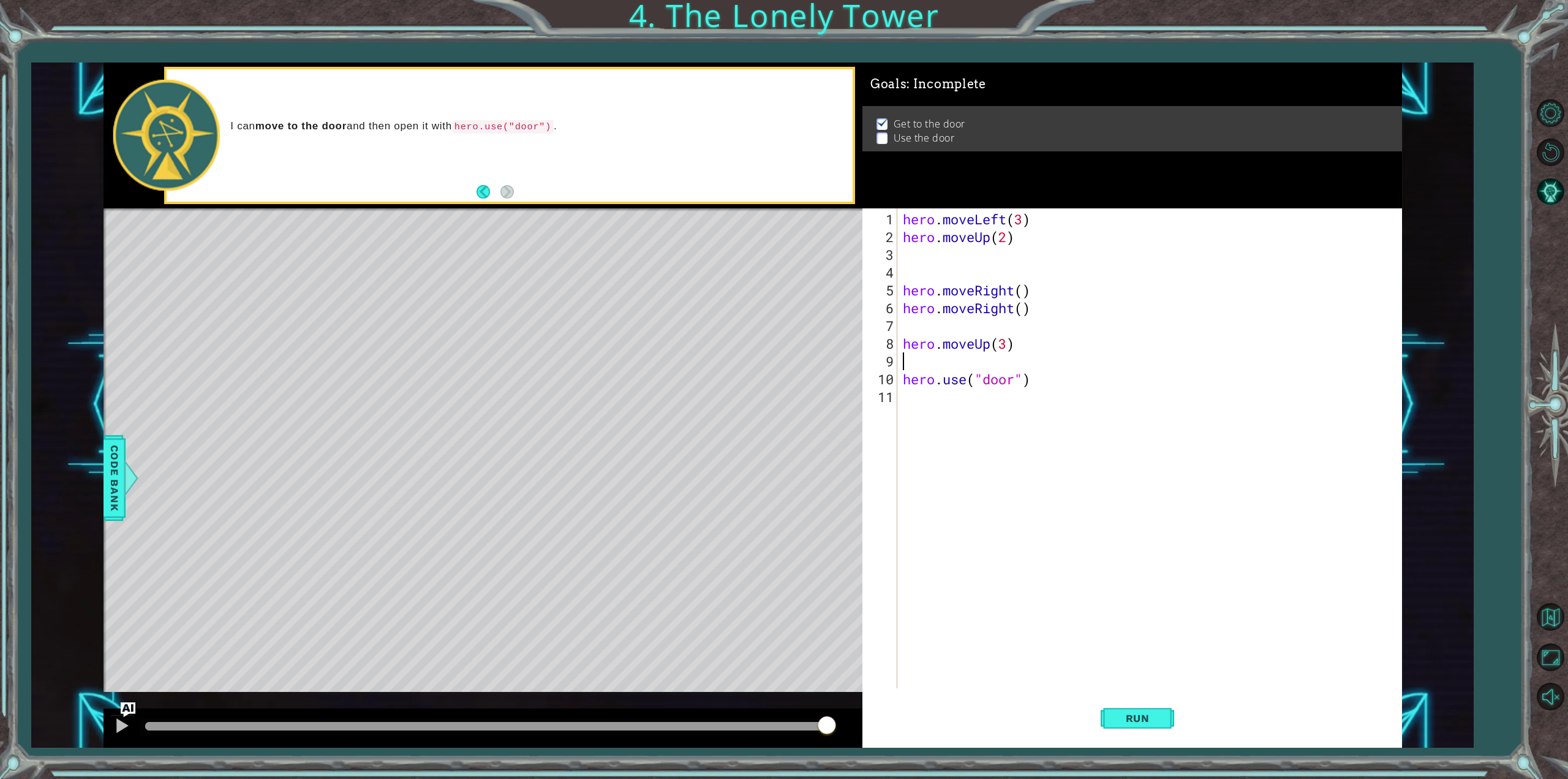
click at [1039, 337] on div "hero . moveLeft ( 3 ) hero . moveUp ( 2 ) hero . moveRight ( ) hero . moveRight…" at bounding box center [1151, 467] width 502 height 515
type textarea "h"
click at [1148, 720] on span "Run" at bounding box center [1138, 719] width 49 height 13
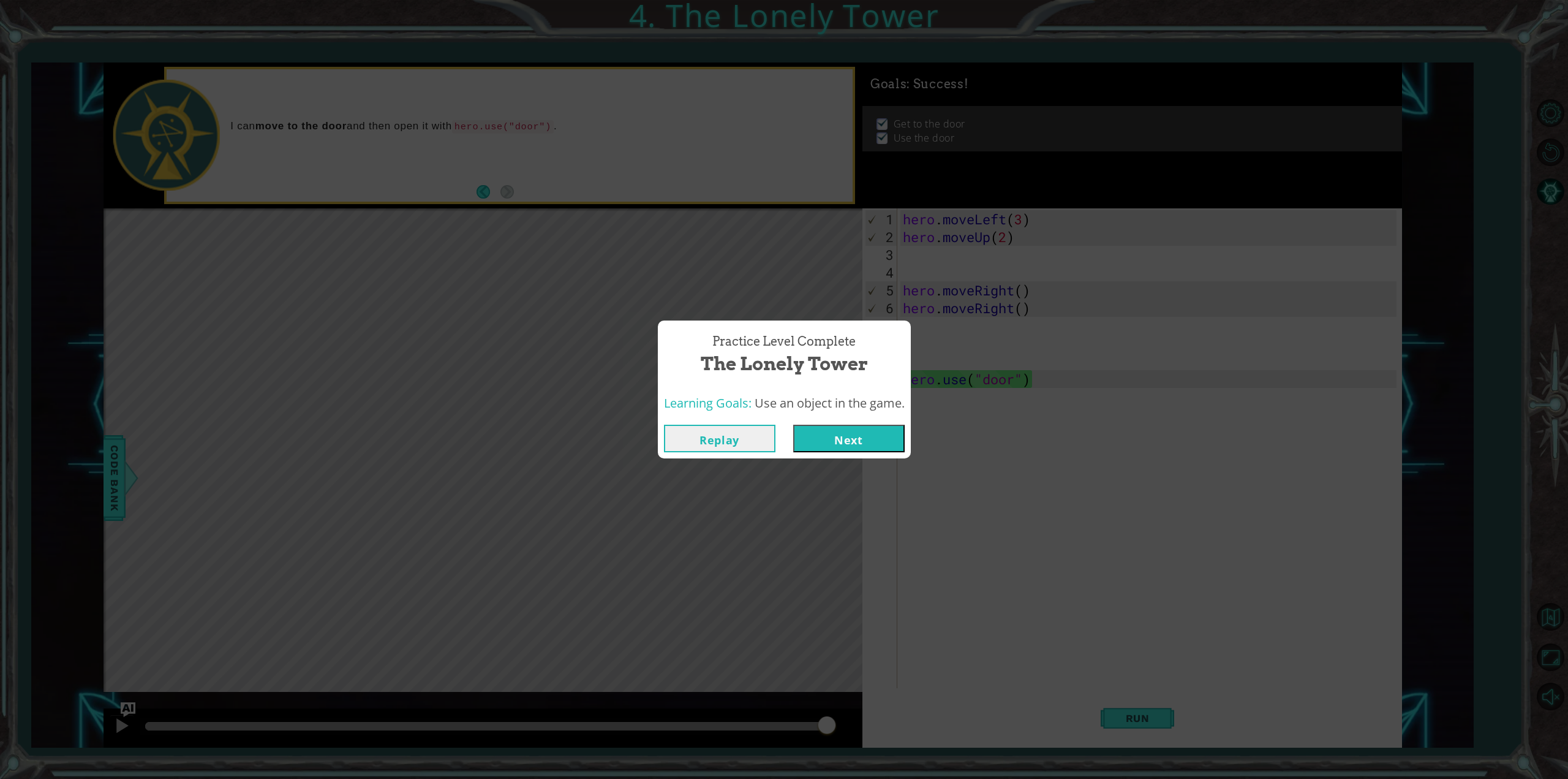
click at [858, 432] on button "Next" at bounding box center [849, 439] width 112 height 28
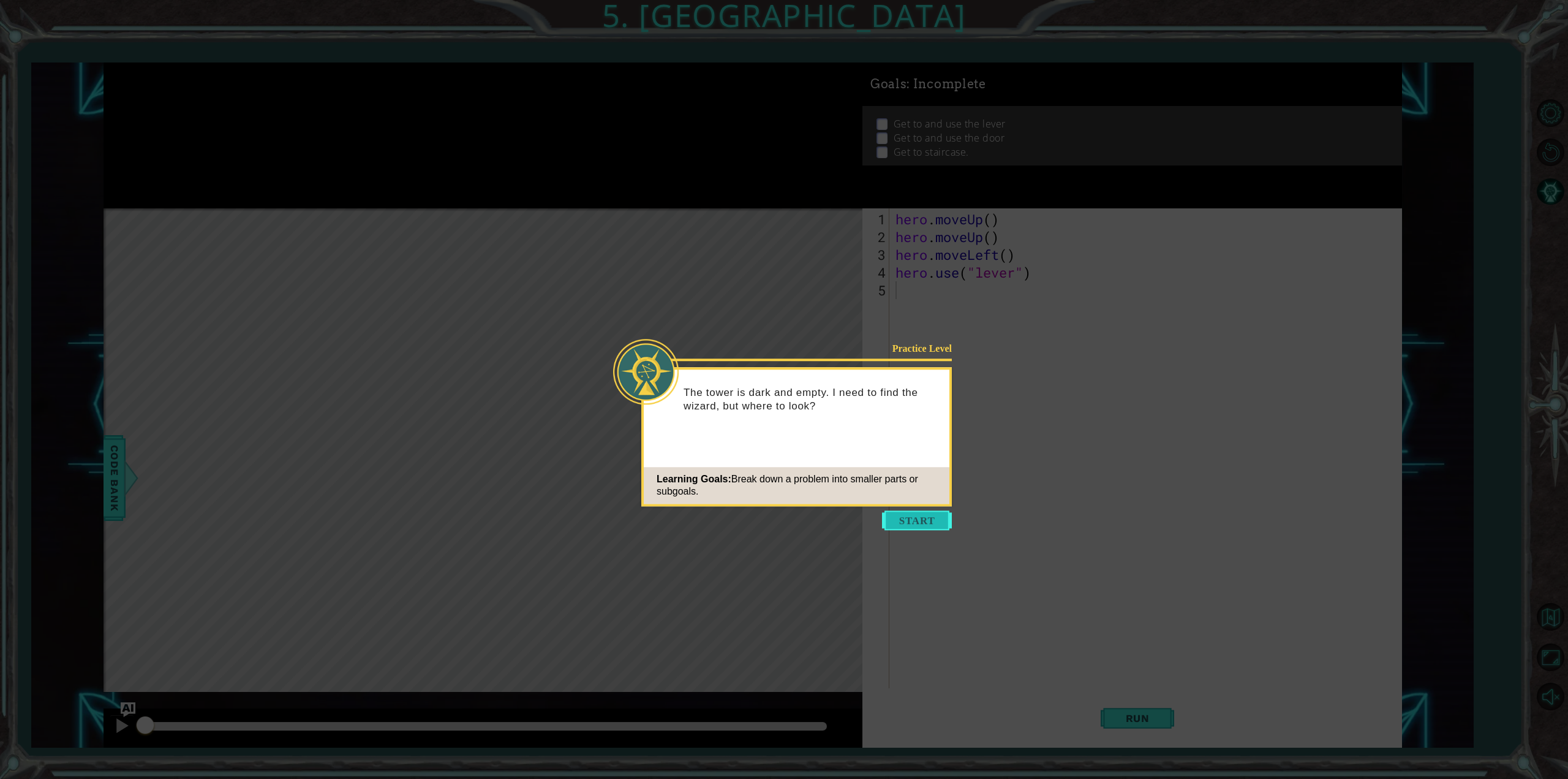
click at [909, 516] on button "Start" at bounding box center [917, 521] width 70 height 20
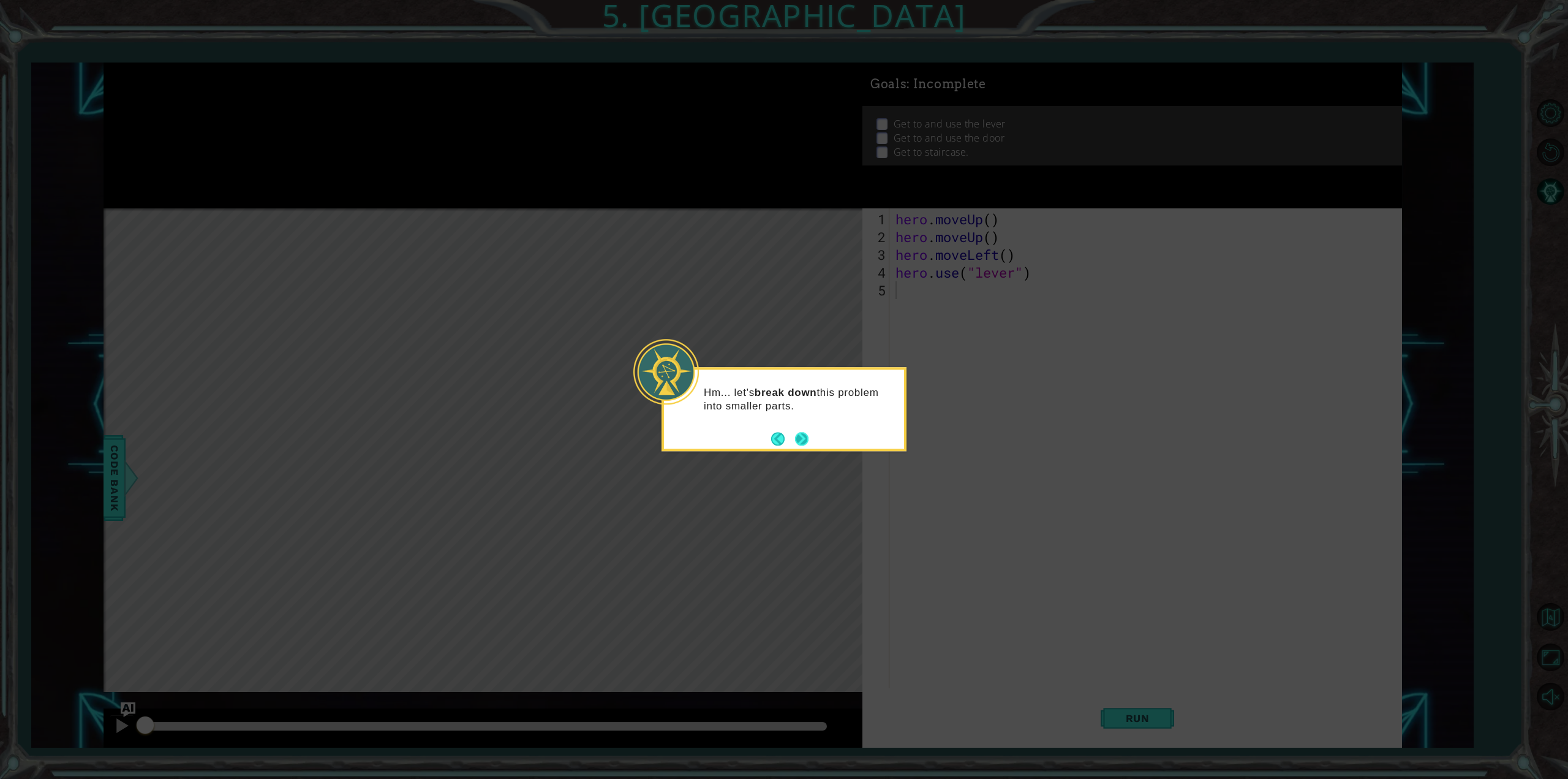
click at [801, 434] on button "Next" at bounding box center [802, 439] width 14 height 14
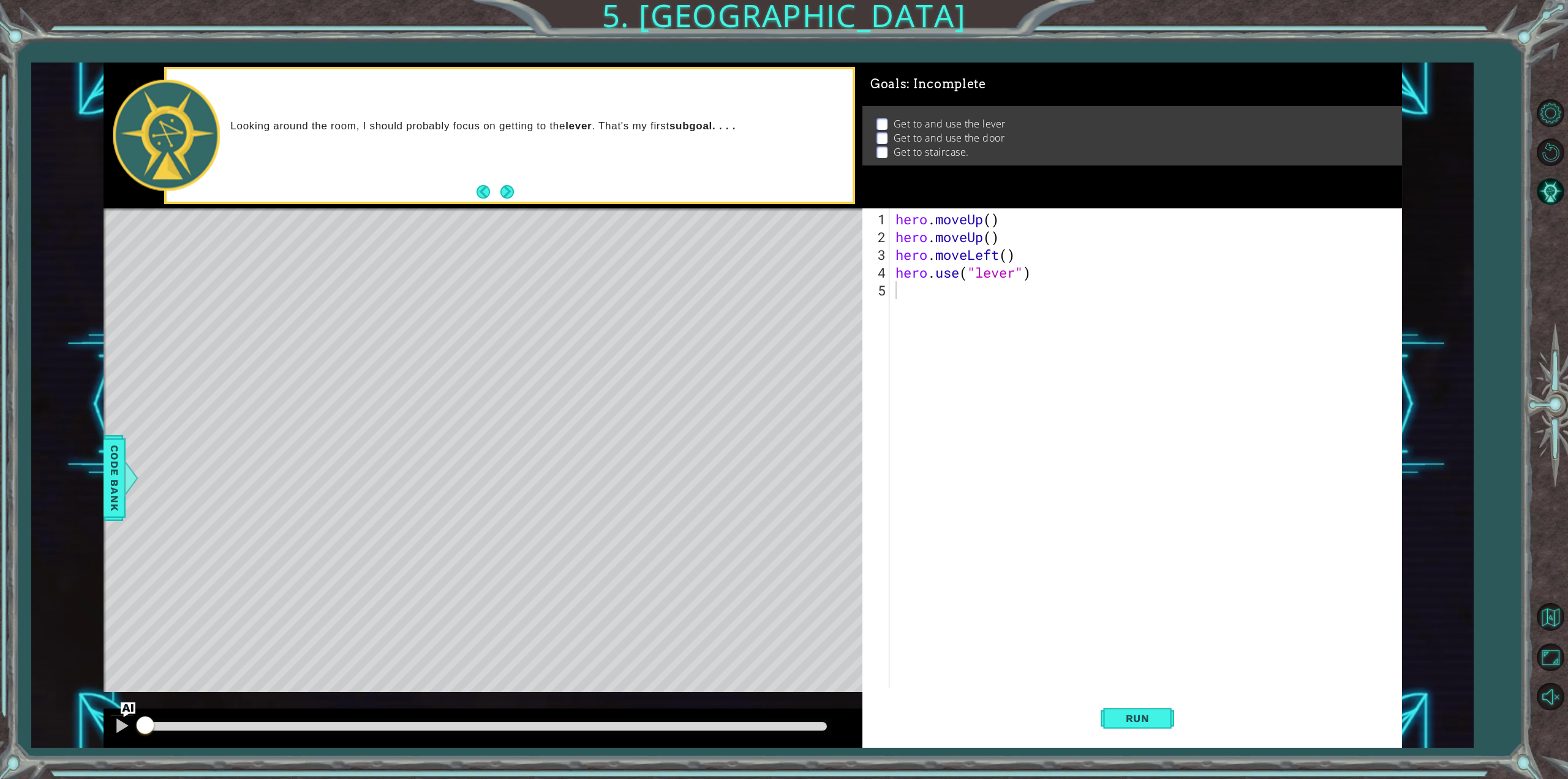
click at [507, 199] on button "Next" at bounding box center [507, 191] width 23 height 23
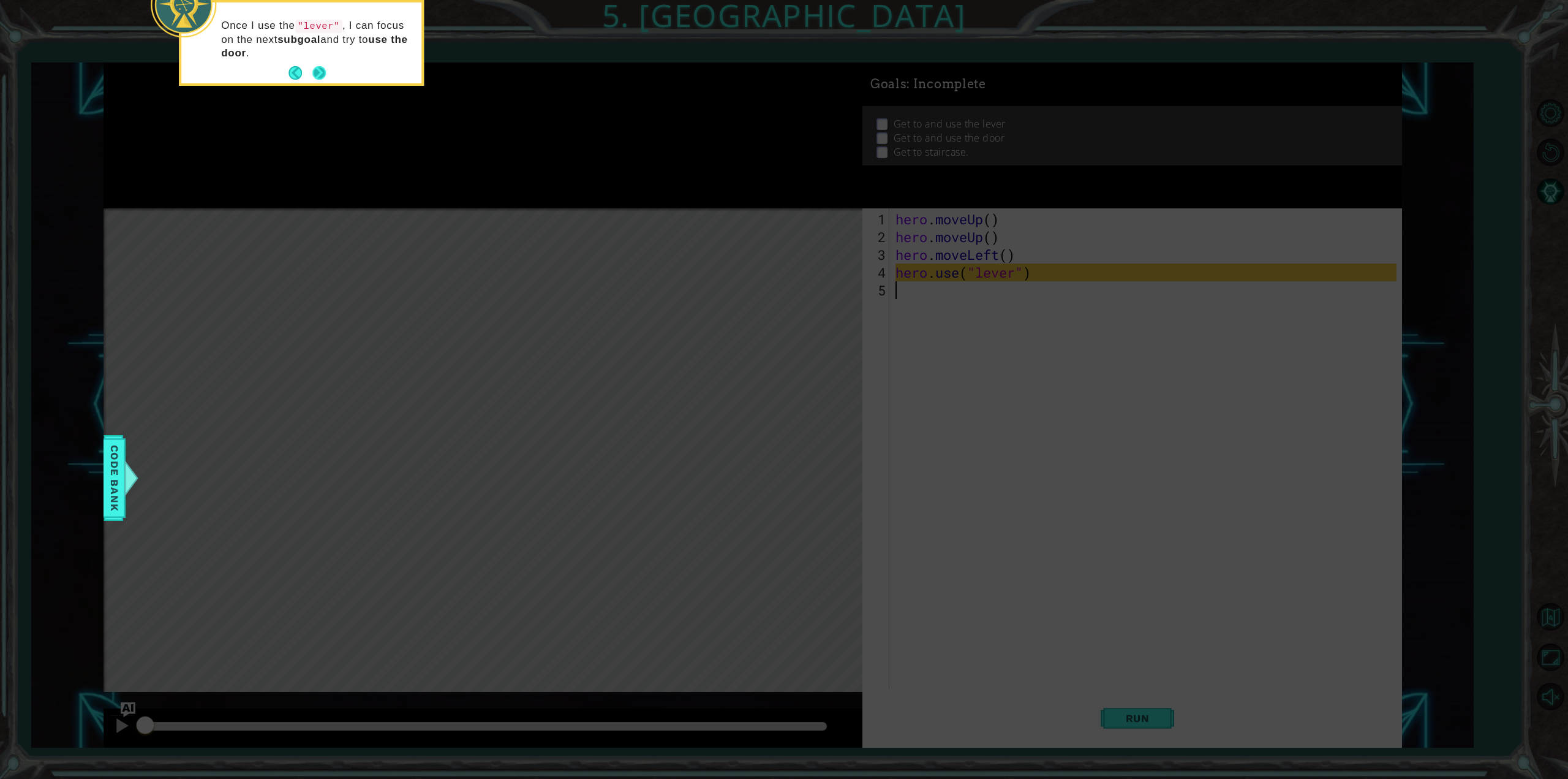
click at [327, 66] on button "Next" at bounding box center [320, 73] width 22 height 22
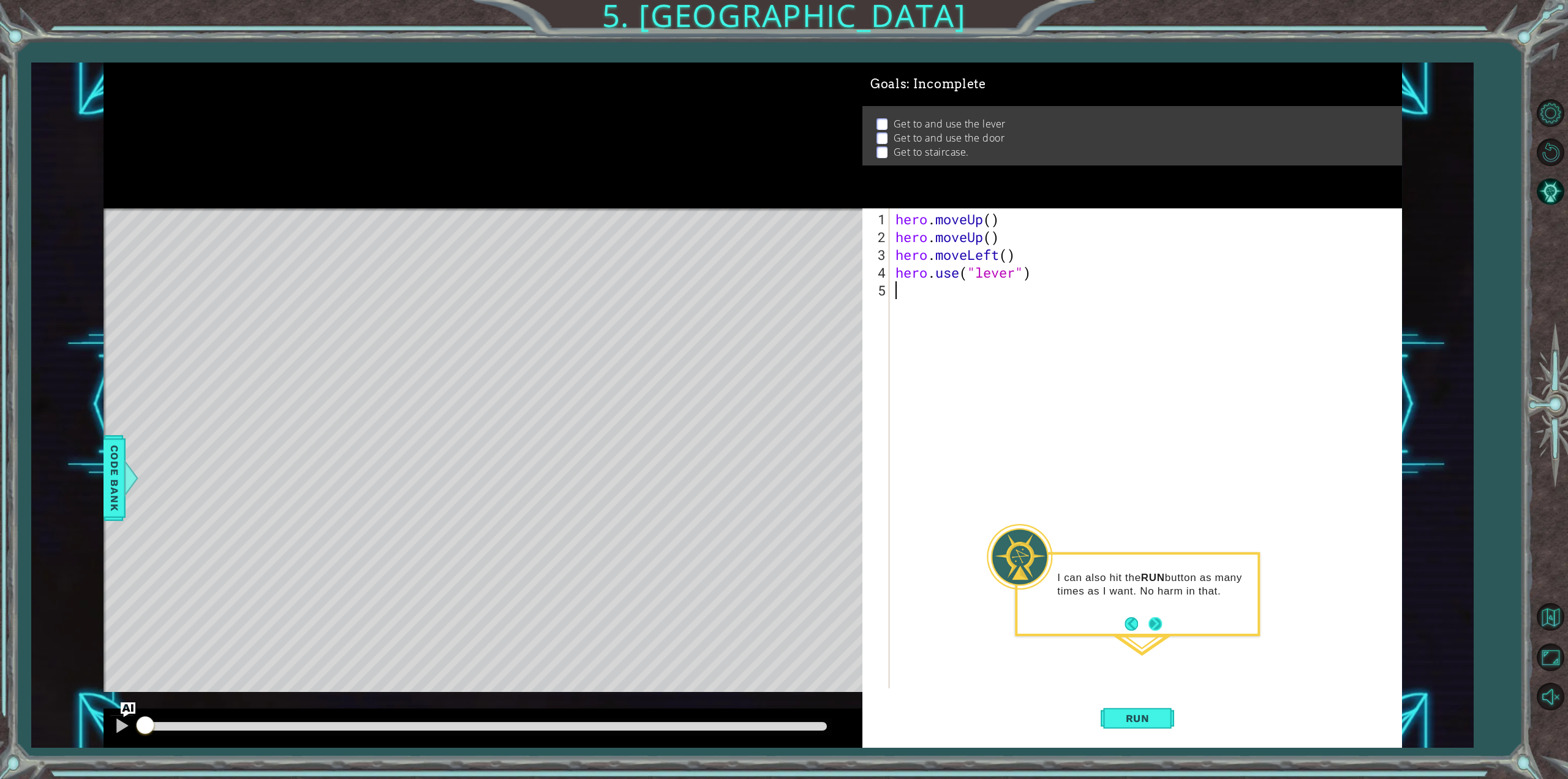
click at [1164, 622] on button "Next" at bounding box center [1156, 623] width 16 height 16
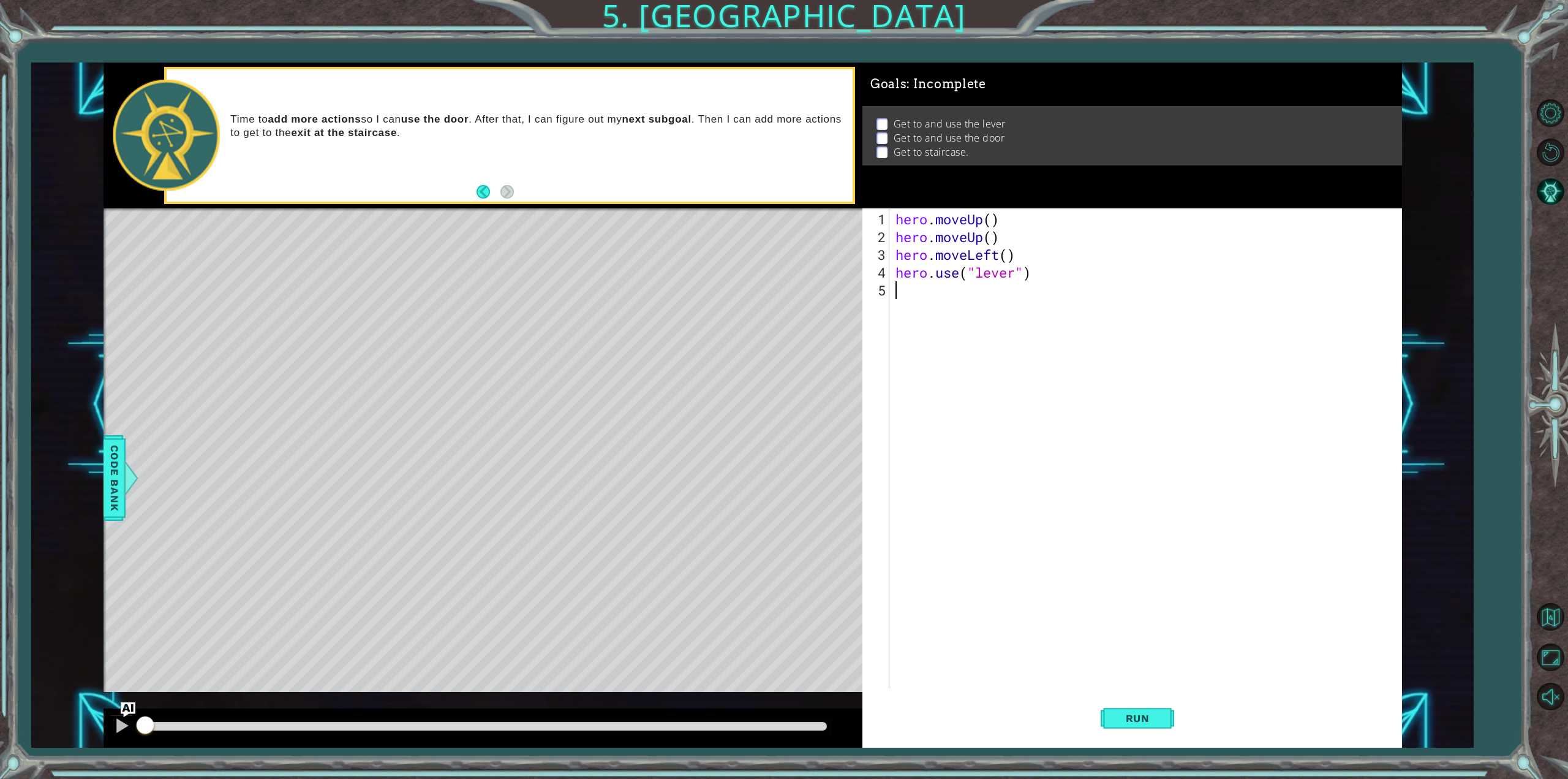
type textarea "h"
click at [929, 344] on div "h ero.moveUp press enter h ero.moveDown press enter h ero.moveLeft press enter …" at bounding box center [1003, 364] width 232 height 132
click at [1016, 293] on div "hero . moveUp ( ) hero . moveUp ( ) hero . moveLeft ( ) hero . use ( "lever" ) …" at bounding box center [1148, 467] width 509 height 515
type textarea "hero.moveRight(2)"
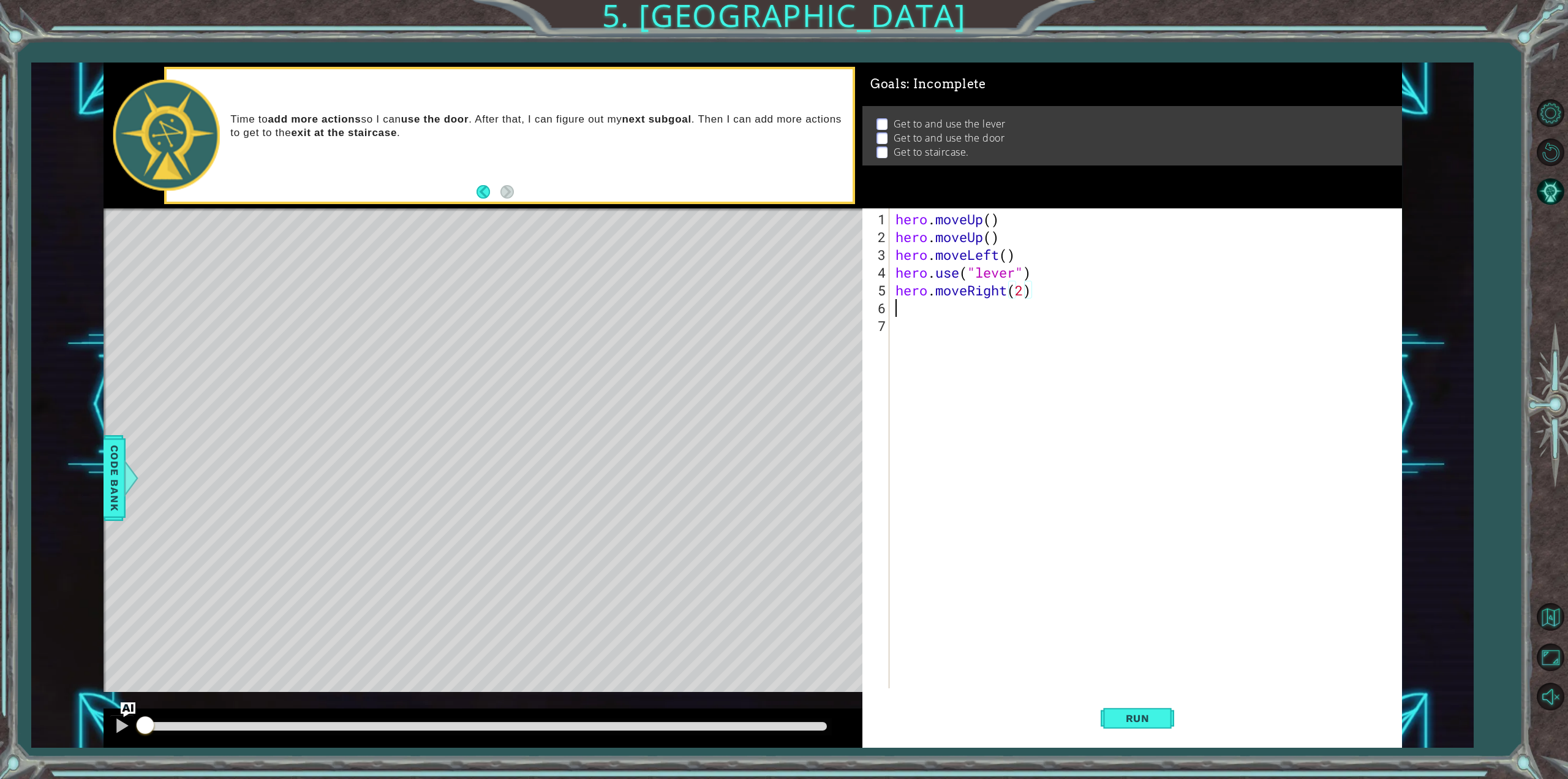
click at [897, 307] on div "hero . moveUp ( ) hero . moveUp ( ) hero . moveLeft ( ) hero . use ( "lever" ) …" at bounding box center [1148, 467] width 509 height 515
type textarea "h"
click at [904, 321] on div "h ero.moveUp press enter h ero.moveDown press enter h ero.moveLeft press enter …" at bounding box center [1003, 382] width 232 height 132
click at [988, 306] on div "hero . moveUp ( ) hero . moveUp ( ) hero . moveLeft ( ) hero . use ( "lever" ) …" at bounding box center [1148, 467] width 509 height 515
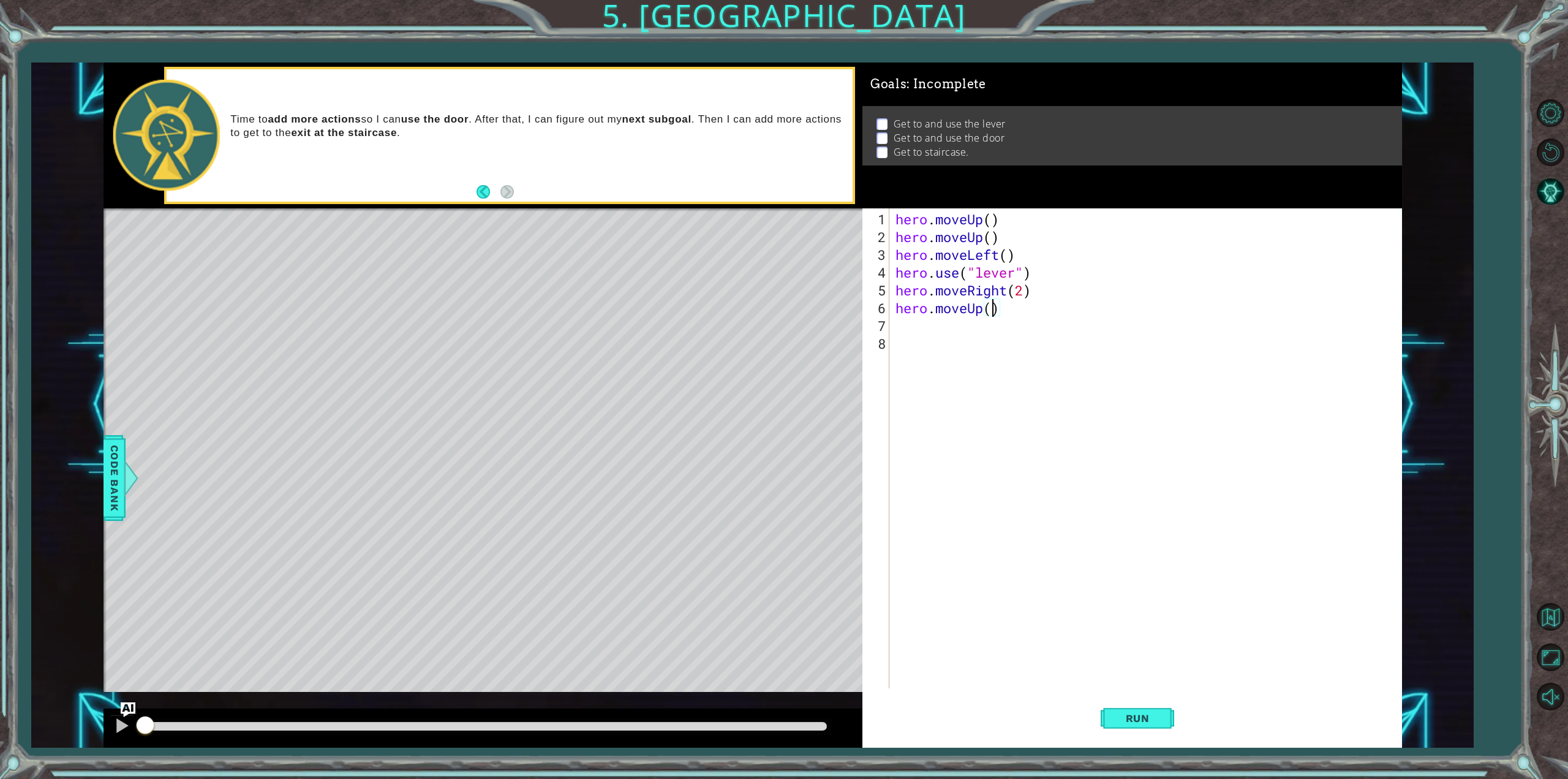
type textarea "hero.moveUp(3)"
click at [899, 331] on div "hero . moveUp ( ) hero . moveUp ( ) hero . moveLeft ( ) hero . use ( "lever" ) …" at bounding box center [1148, 467] width 509 height 515
click at [931, 411] on div "h ero.moveUp press enter h ero.moveDown press enter h ero.moveLeft press enter …" at bounding box center [1003, 400] width 232 height 132
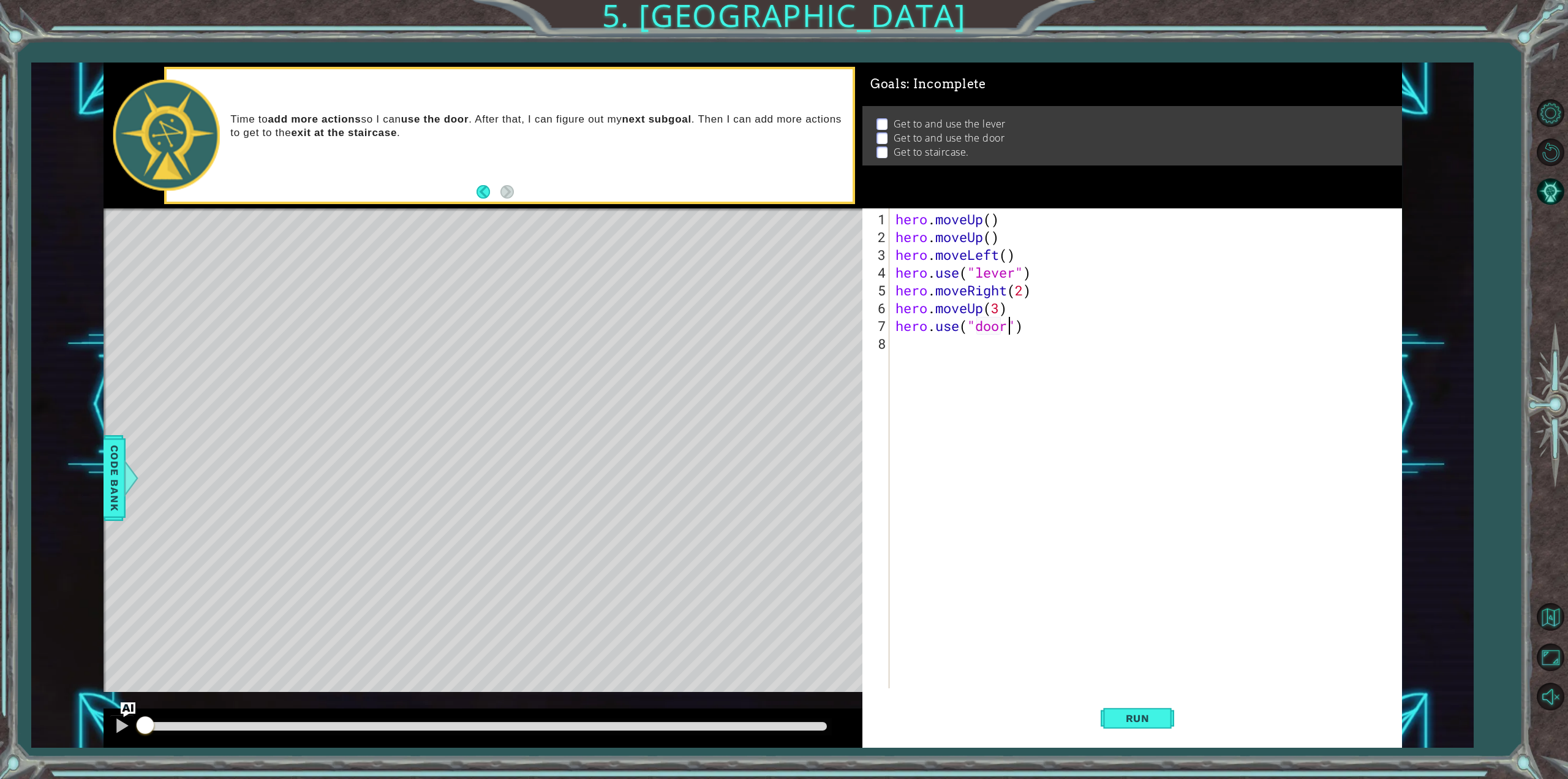
scroll to position [0, 5]
click at [998, 306] on div "hero . moveUp ( ) hero . moveUp ( ) hero . moveLeft ( ) hero . use ( "lever" ) …" at bounding box center [1148, 467] width 509 height 515
click at [1028, 289] on div "hero . moveUp ( ) hero . moveUp ( ) hero . moveLeft ( ) hero . use ( "lever" ) …" at bounding box center [1148, 467] width 509 height 515
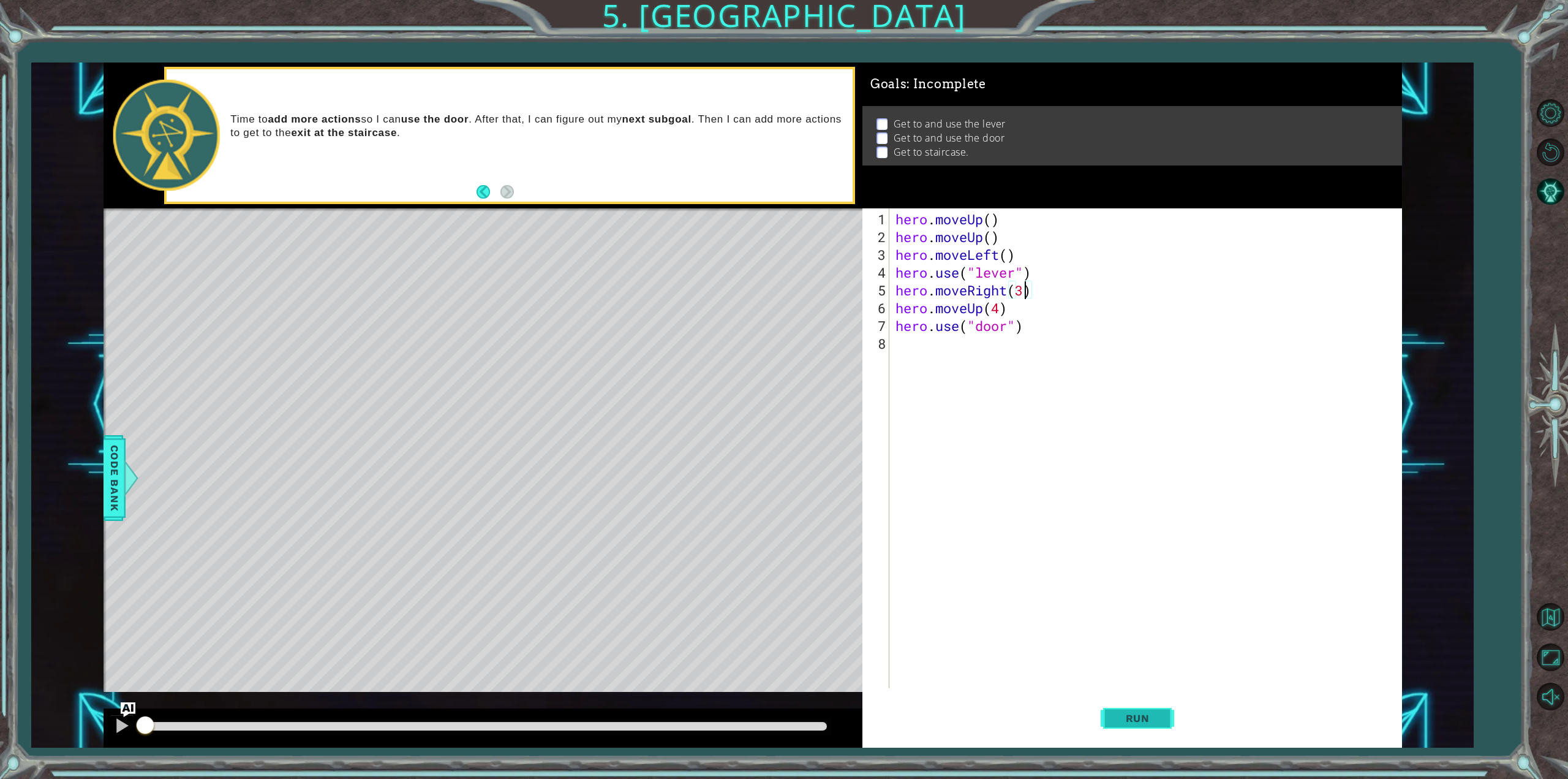
type textarea "hero.moveRight(3)"
click at [1142, 717] on span "Run" at bounding box center [1138, 719] width 49 height 13
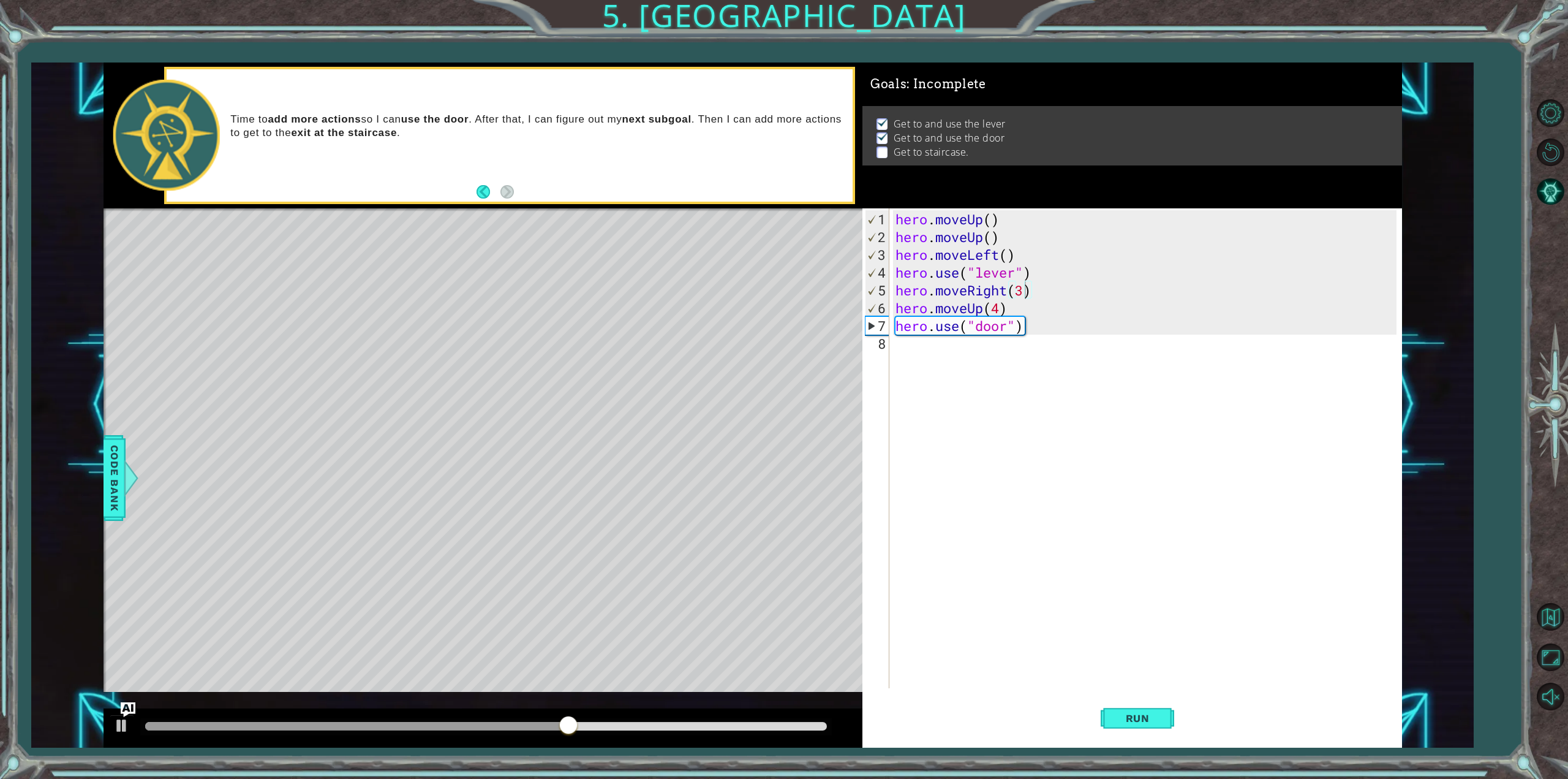
click at [879, 152] on p at bounding box center [882, 152] width 11 height 12
click at [879, 152] on p at bounding box center [882, 152] width 11 height 12
